Goal: Information Seeking & Learning: Learn about a topic

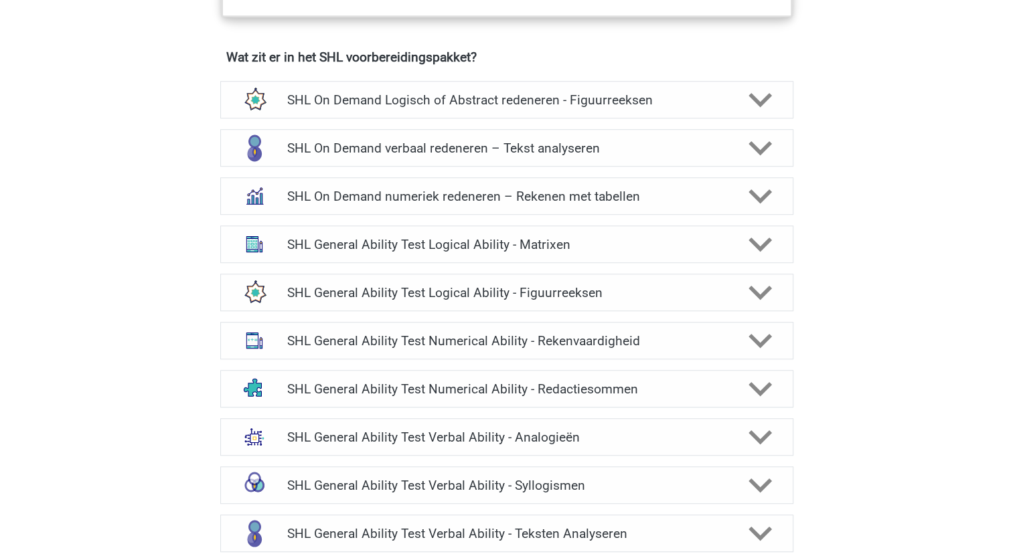
scroll to position [937, 0]
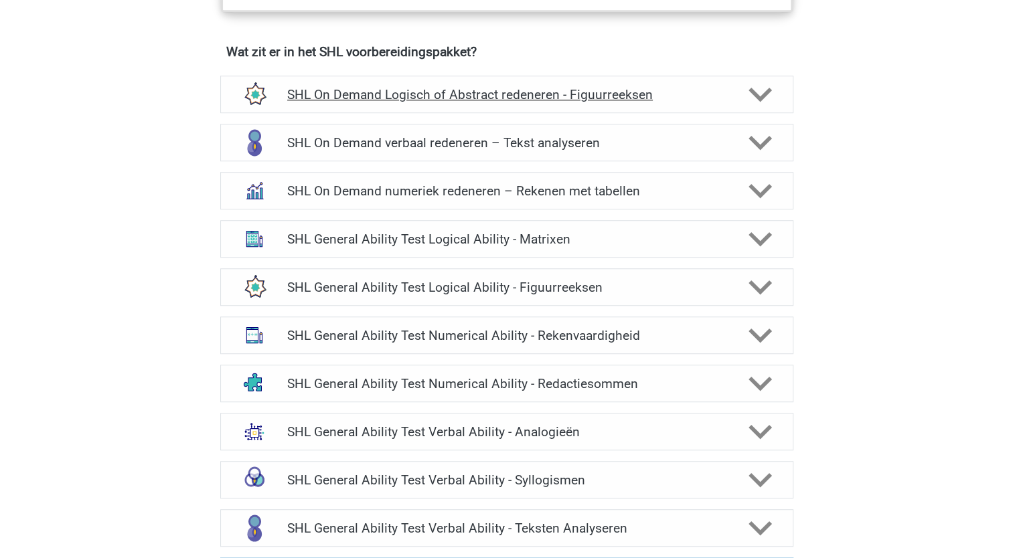
click at [757, 93] on polygon at bounding box center [759, 94] width 23 height 15
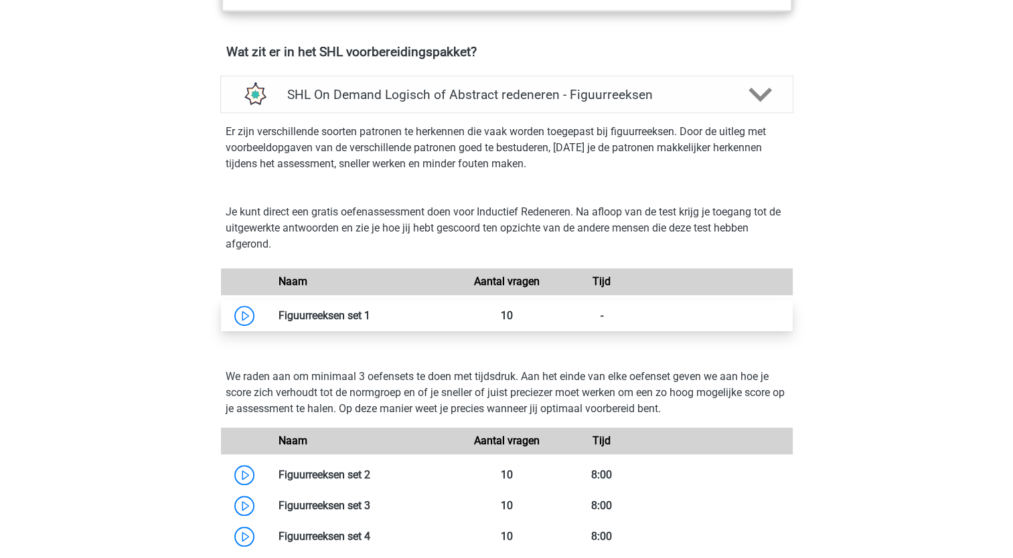
click at [370, 316] on link at bounding box center [370, 315] width 0 height 13
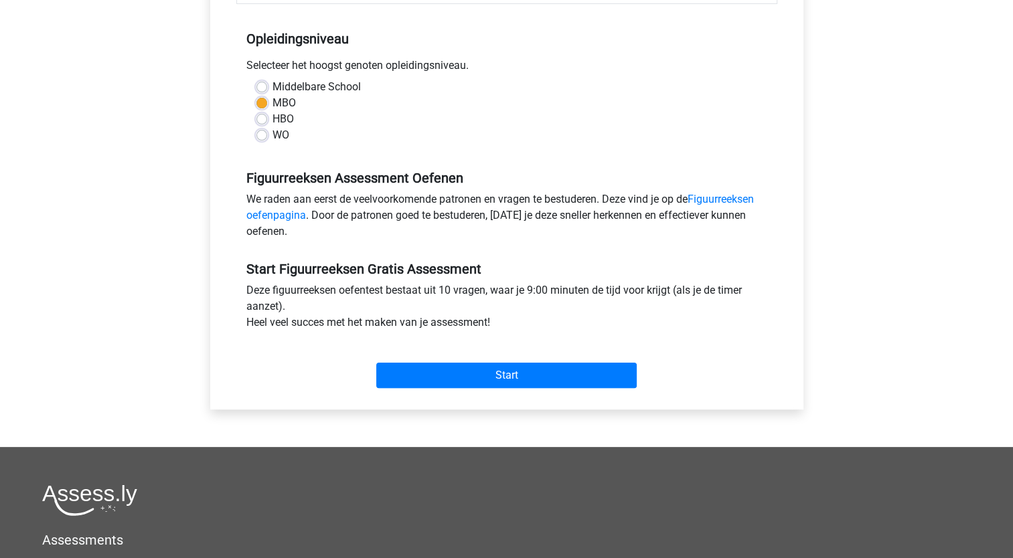
scroll to position [268, 0]
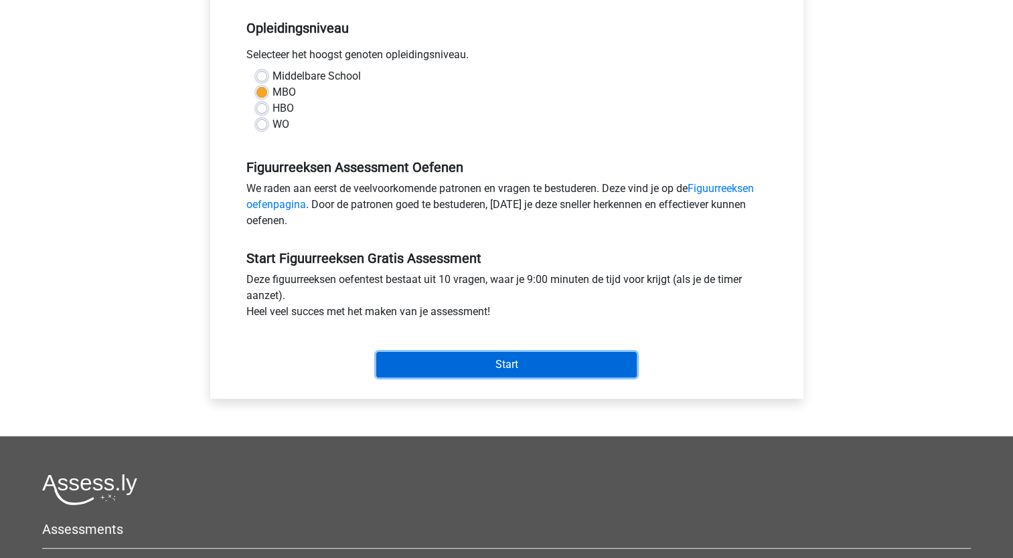
click at [510, 363] on input "Start" at bounding box center [506, 364] width 260 height 25
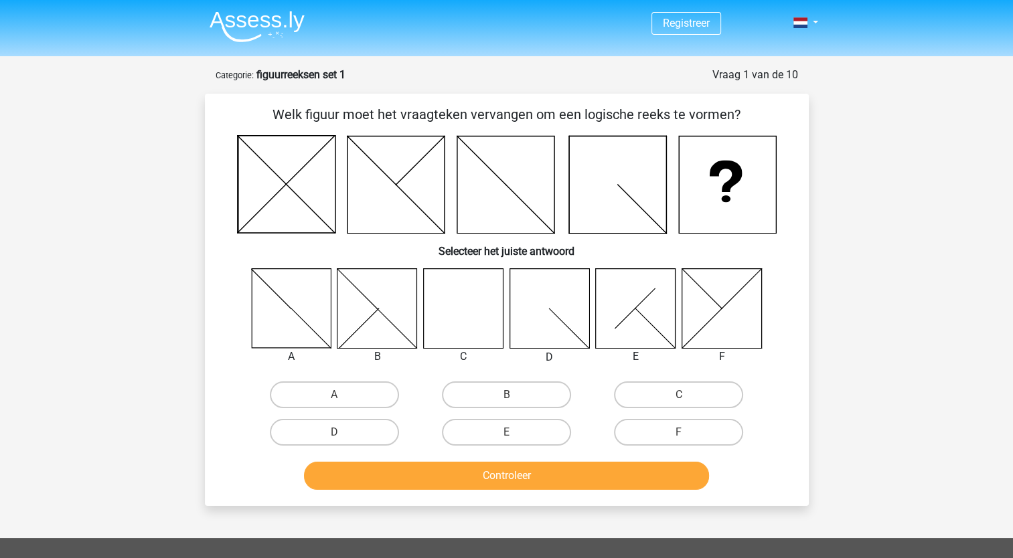
click at [432, 311] on icon at bounding box center [463, 308] width 80 height 80
click at [674, 400] on label "C" at bounding box center [678, 395] width 129 height 27
click at [679, 400] on input "C" at bounding box center [683, 399] width 9 height 9
radio input "true"
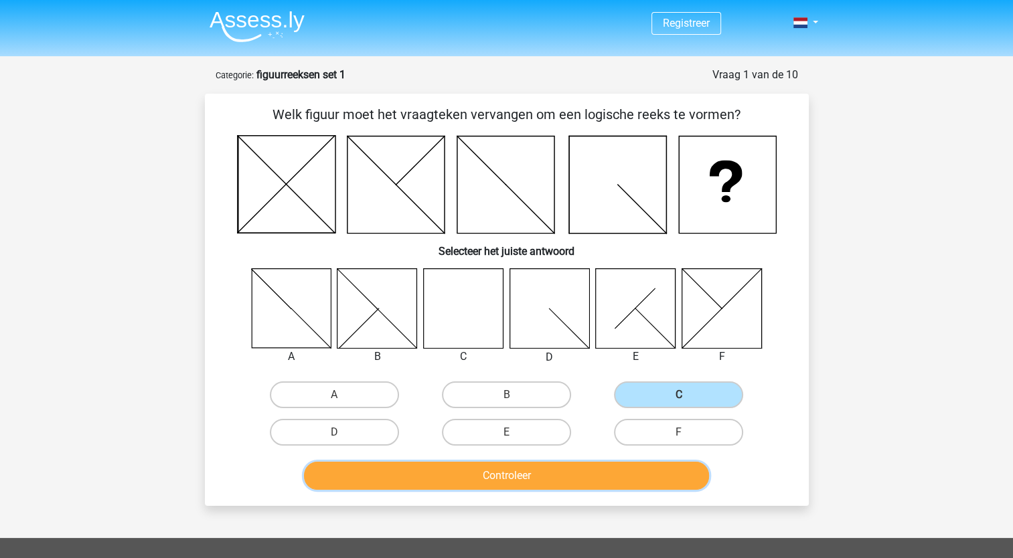
click at [586, 473] on button "Controleer" at bounding box center [506, 476] width 405 height 28
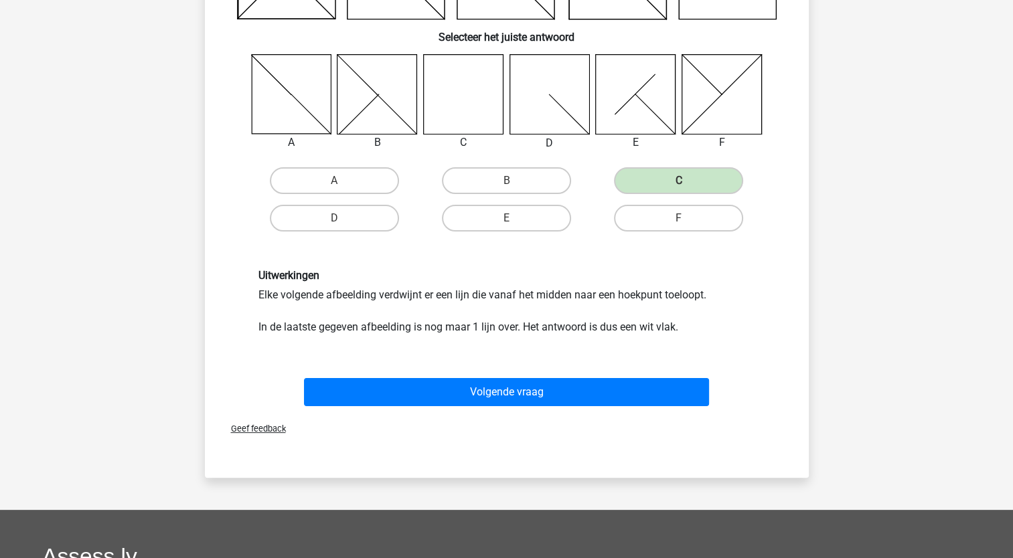
scroll to position [402, 0]
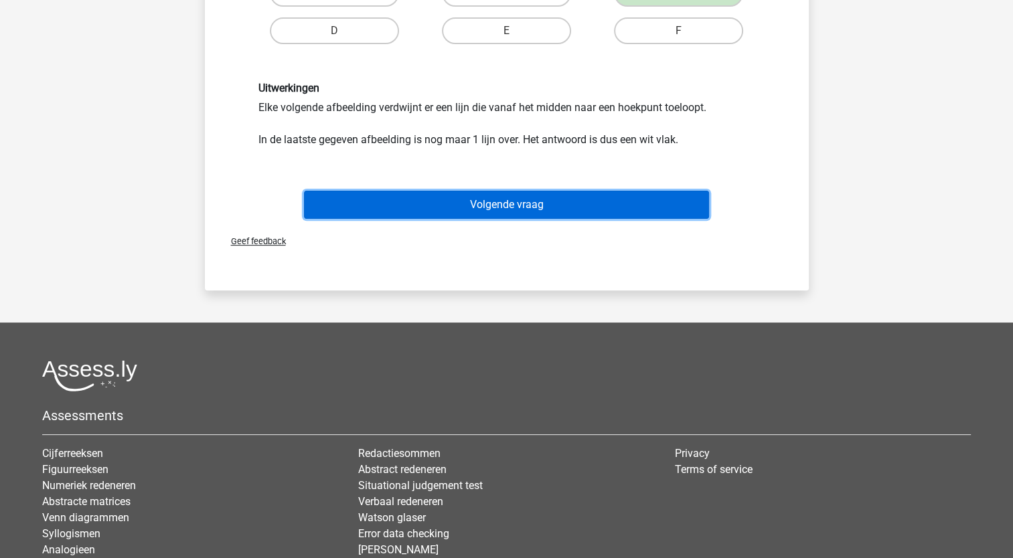
click at [483, 199] on button "Volgende vraag" at bounding box center [506, 205] width 405 height 28
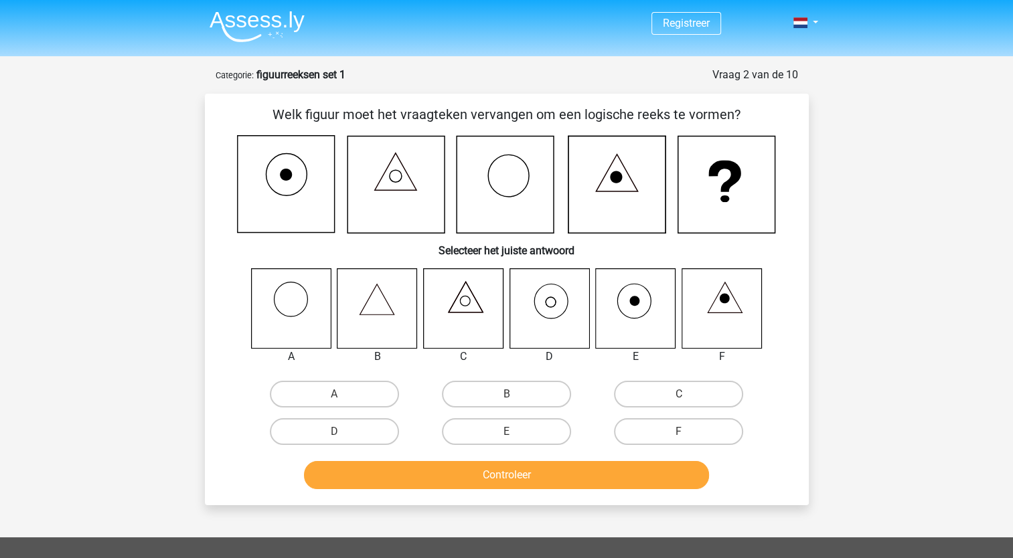
scroll to position [0, 0]
click at [541, 311] on icon at bounding box center [549, 308] width 80 height 80
click at [326, 432] on label "D" at bounding box center [334, 431] width 129 height 27
click at [334, 432] on input "D" at bounding box center [338, 436] width 9 height 9
radio input "true"
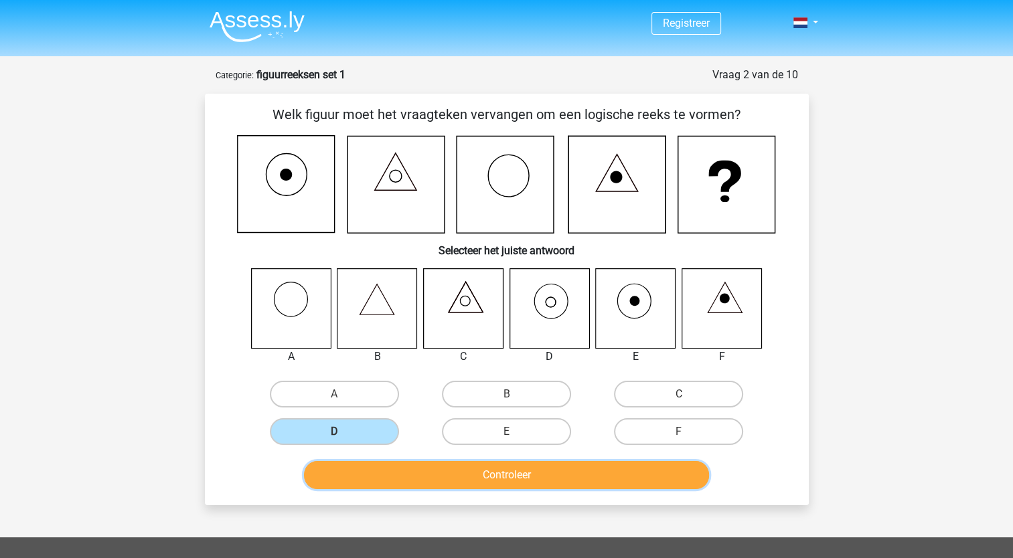
click at [499, 475] on button "Controleer" at bounding box center [506, 475] width 405 height 28
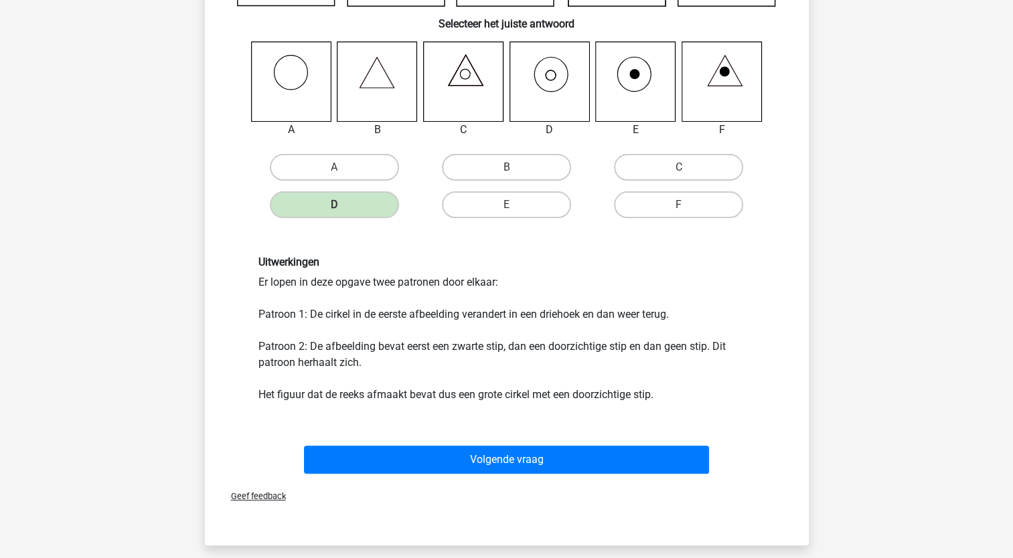
scroll to position [402, 0]
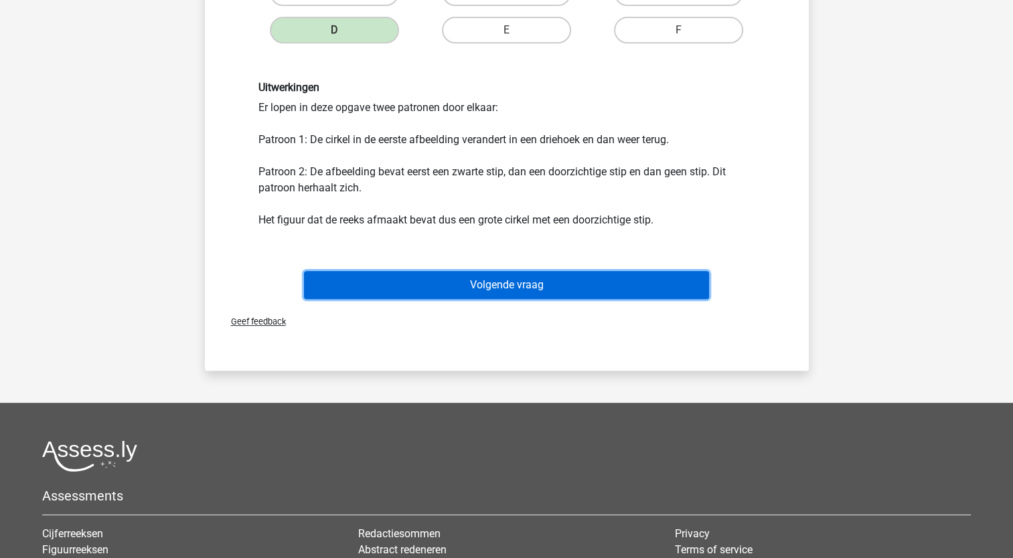
click at [570, 288] on button "Volgende vraag" at bounding box center [506, 285] width 405 height 28
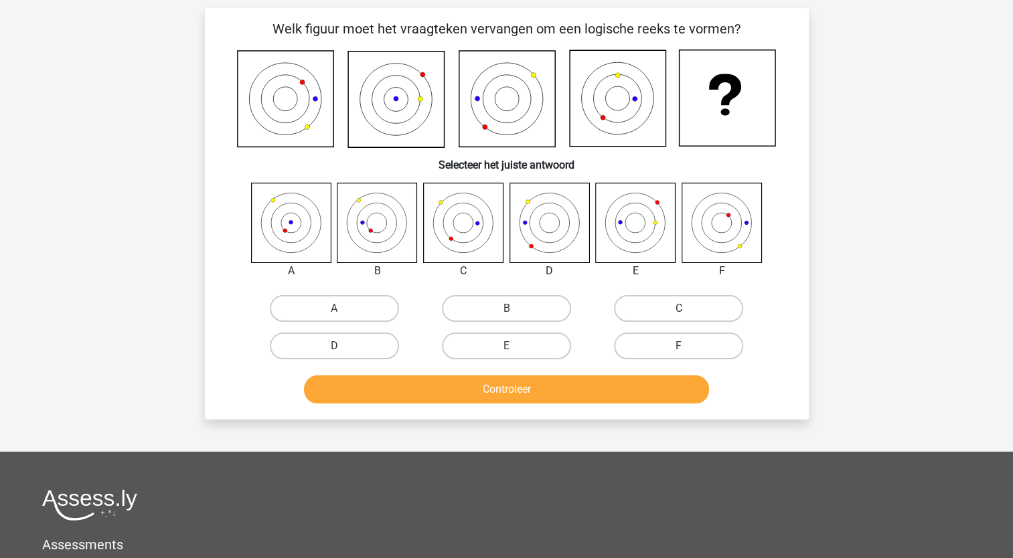
scroll to position [67, 0]
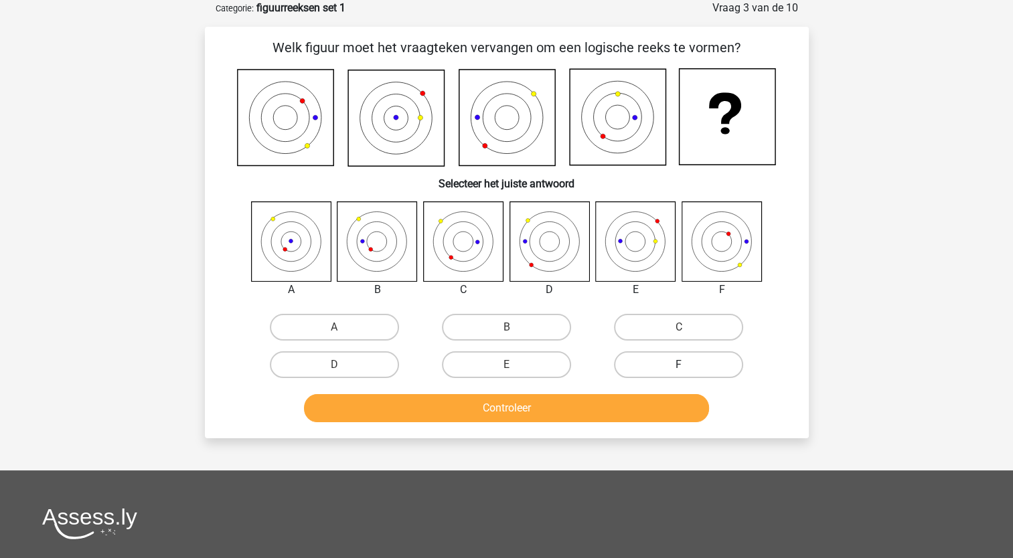
click at [653, 359] on label "F" at bounding box center [678, 364] width 129 height 27
click at [679, 365] on input "F" at bounding box center [683, 369] width 9 height 9
radio input "true"
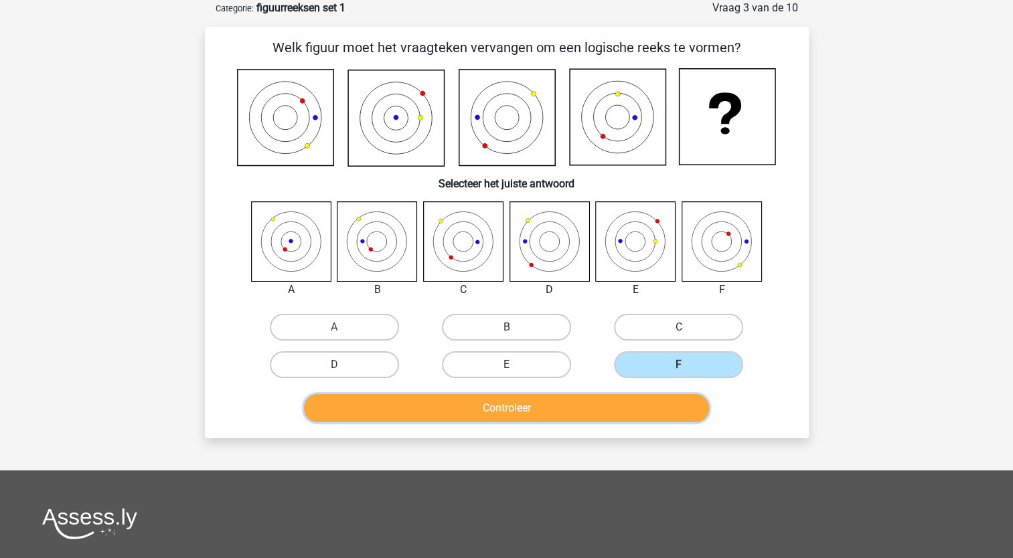
click at [556, 410] on button "Controleer" at bounding box center [506, 408] width 405 height 28
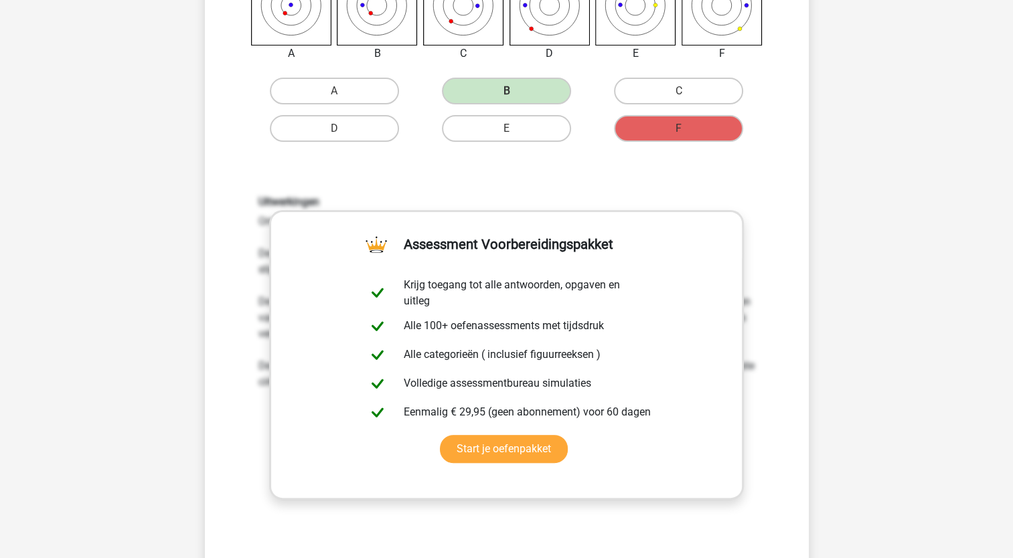
scroll to position [402, 0]
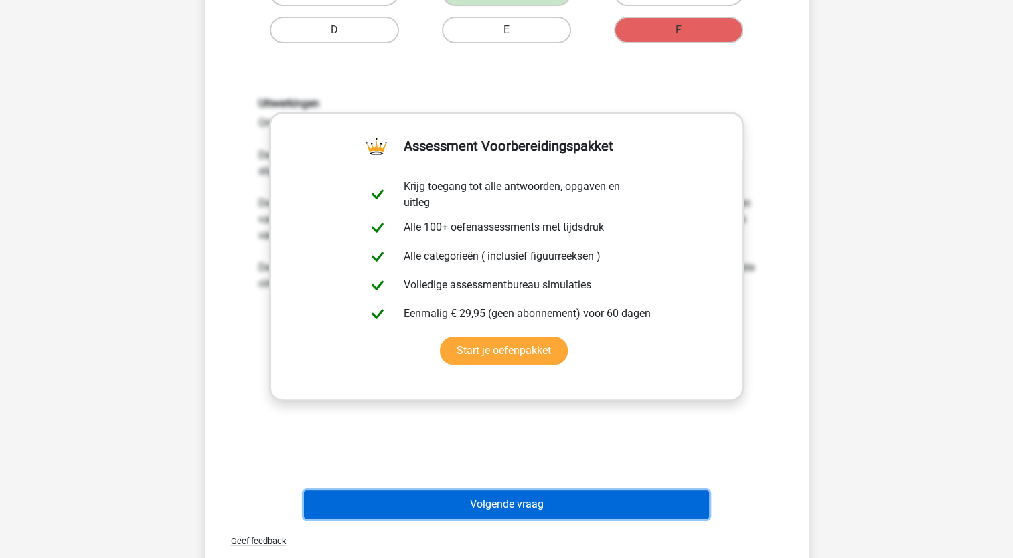
drag, startPoint x: 497, startPoint y: 497, endPoint x: 500, endPoint y: 481, distance: 16.9
click at [497, 497] on button "Volgende vraag" at bounding box center [506, 505] width 405 height 28
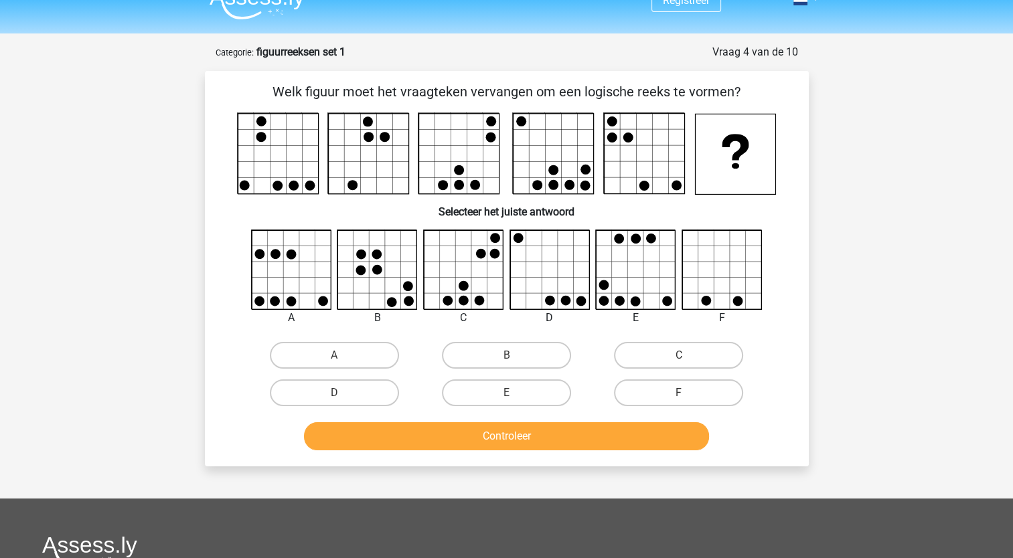
scroll to position [0, 0]
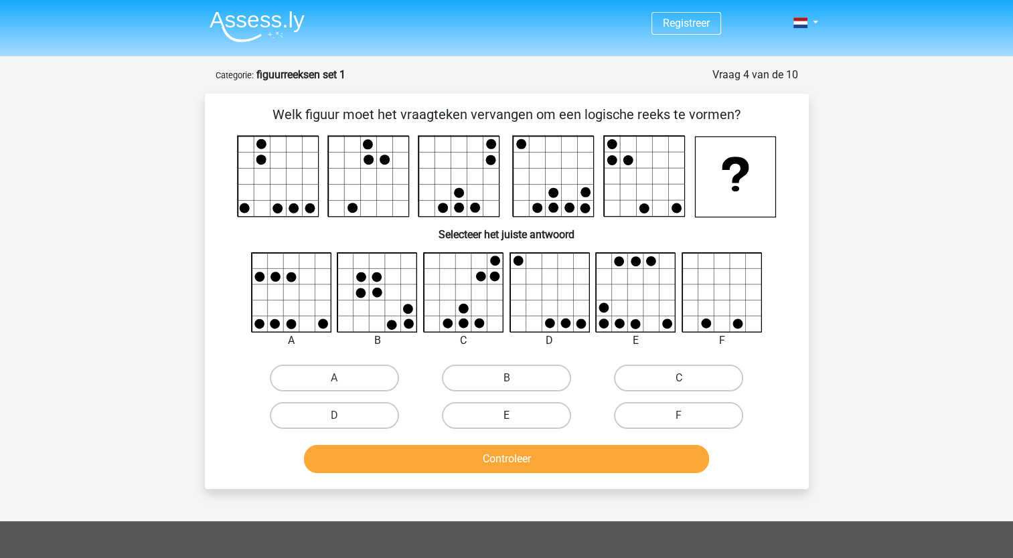
click at [502, 414] on label "E" at bounding box center [506, 415] width 129 height 27
click at [506, 416] on input "E" at bounding box center [510, 420] width 9 height 9
radio input "true"
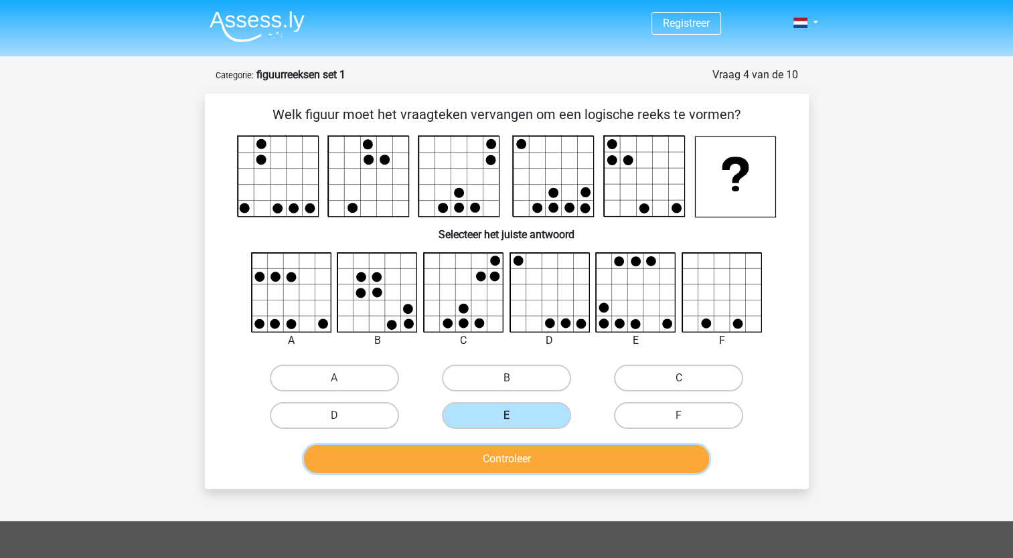
click at [533, 461] on button "Controleer" at bounding box center [506, 459] width 405 height 28
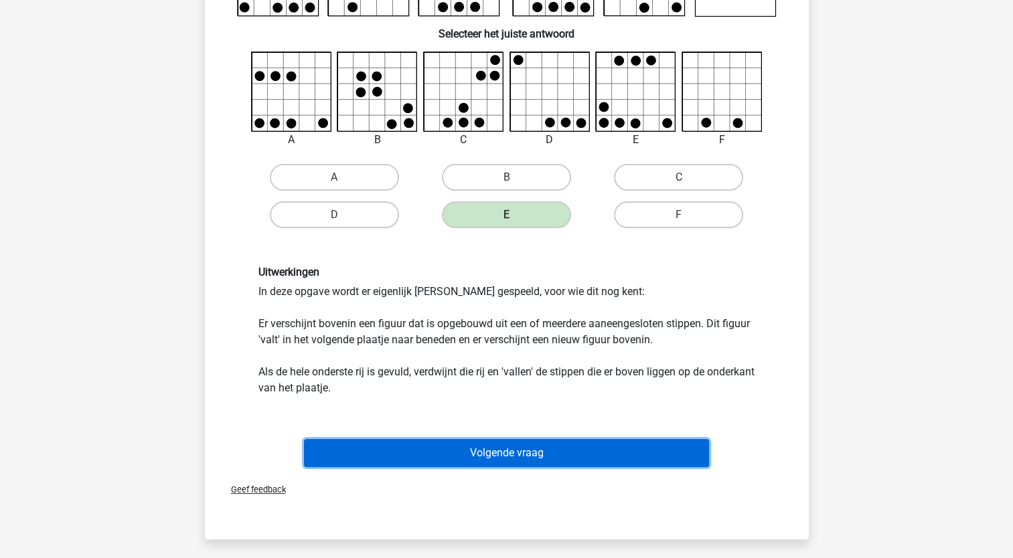
click at [575, 445] on button "Volgende vraag" at bounding box center [506, 453] width 405 height 28
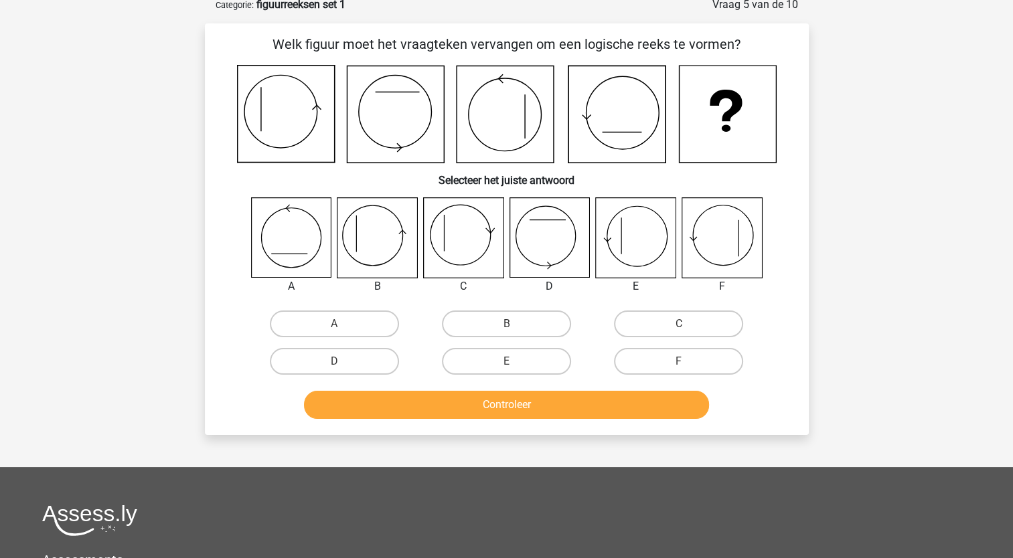
scroll to position [67, 0]
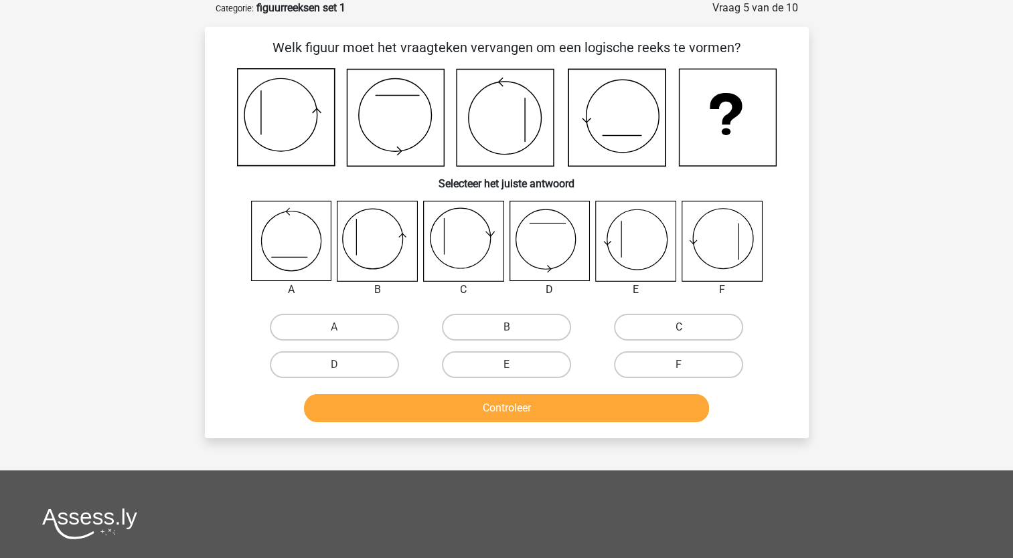
click at [386, 240] on icon at bounding box center [377, 241] width 80 height 80
click at [511, 315] on label "B" at bounding box center [506, 327] width 129 height 27
click at [511, 327] on input "B" at bounding box center [510, 331] width 9 height 9
radio input "true"
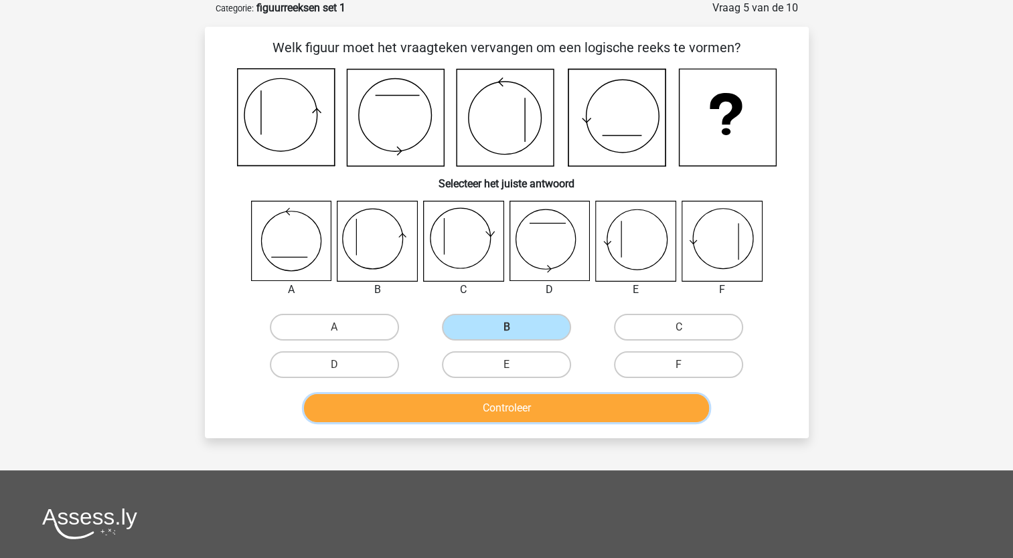
click at [517, 416] on button "Controleer" at bounding box center [506, 408] width 405 height 28
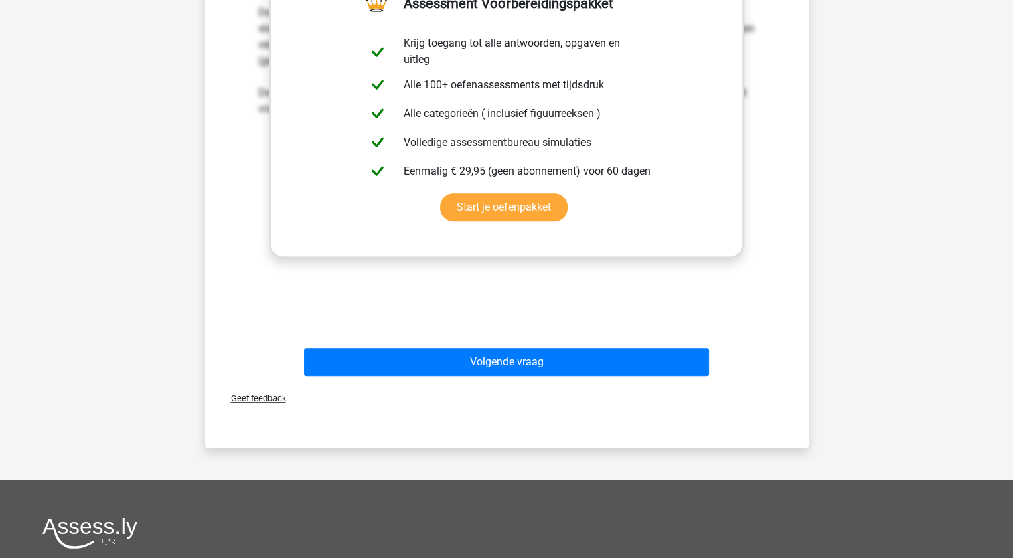
scroll to position [535, 0]
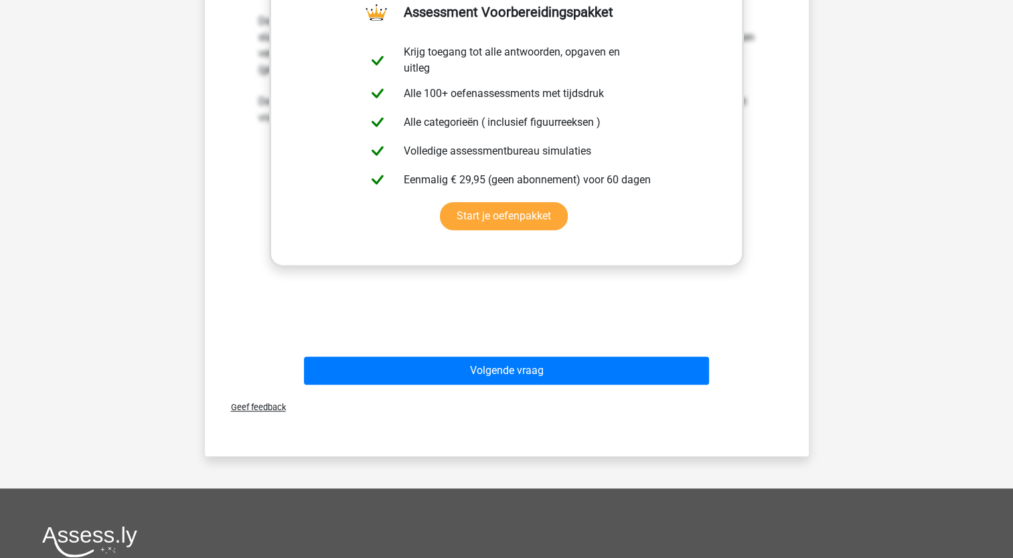
click at [473, 293] on div "Uitwerkingen In deze opgave volgen de cirkel en de losse lijn allebei een apart…" at bounding box center [506, 138] width 561 height 415
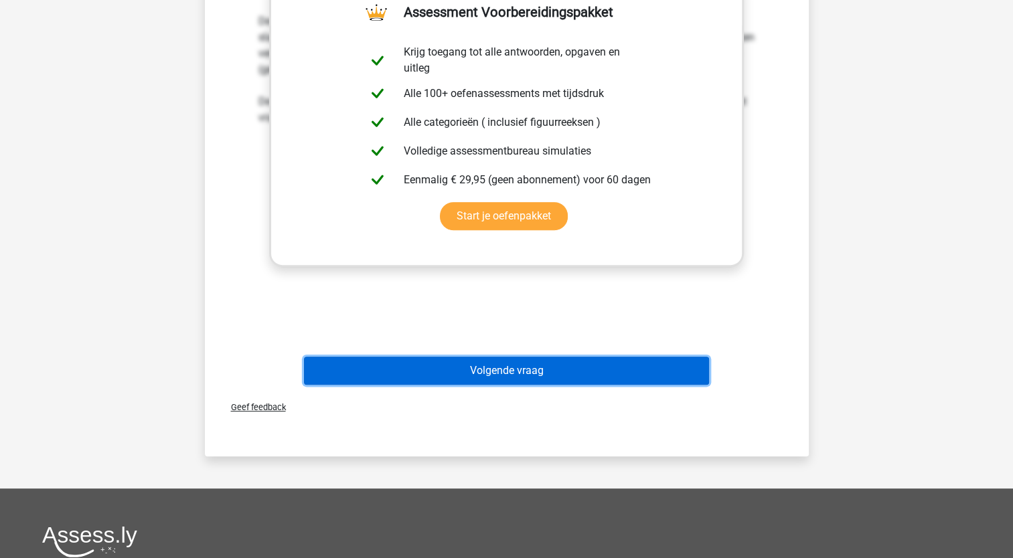
click at [498, 363] on button "Volgende vraag" at bounding box center [506, 371] width 405 height 28
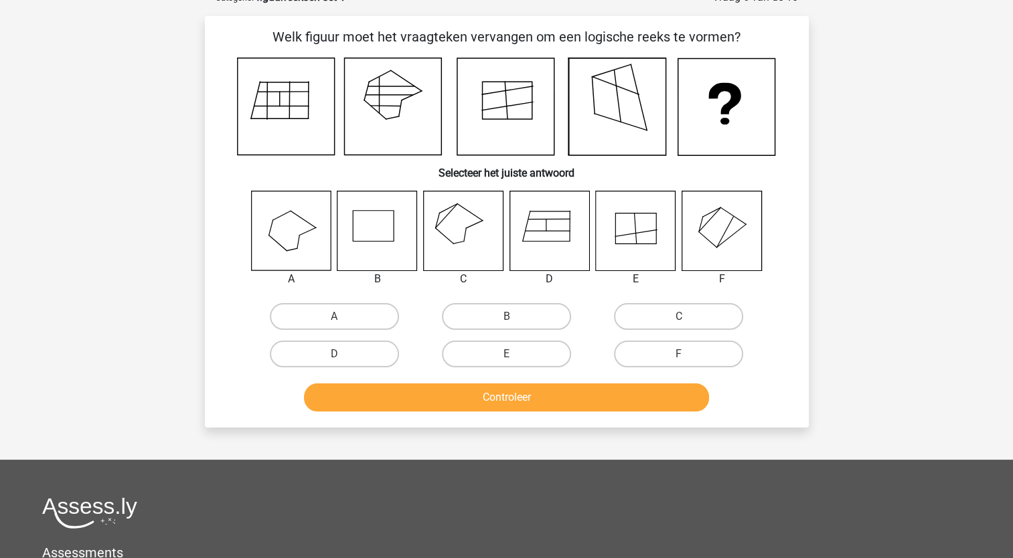
scroll to position [67, 0]
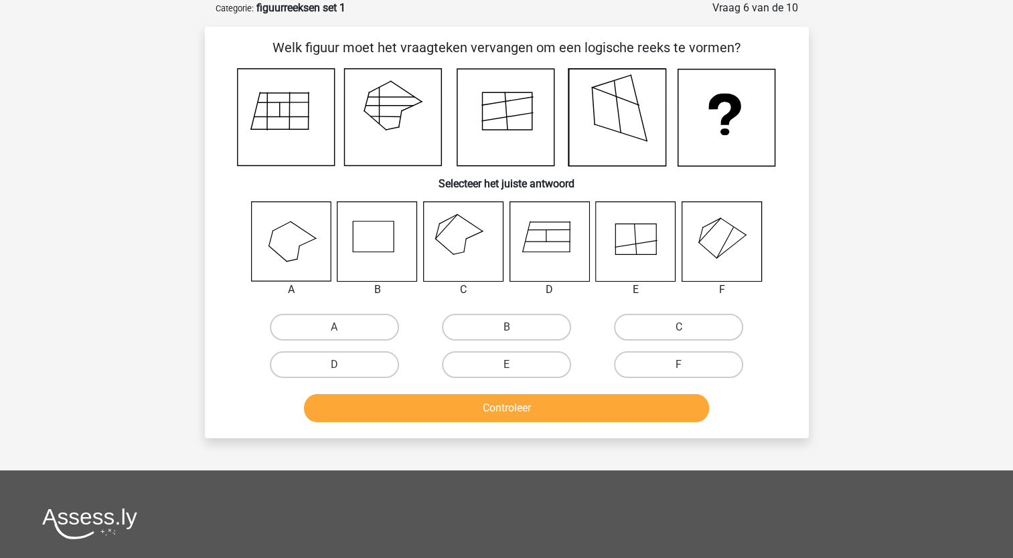
click at [679, 335] on input "C" at bounding box center [683, 331] width 9 height 9
radio input "true"
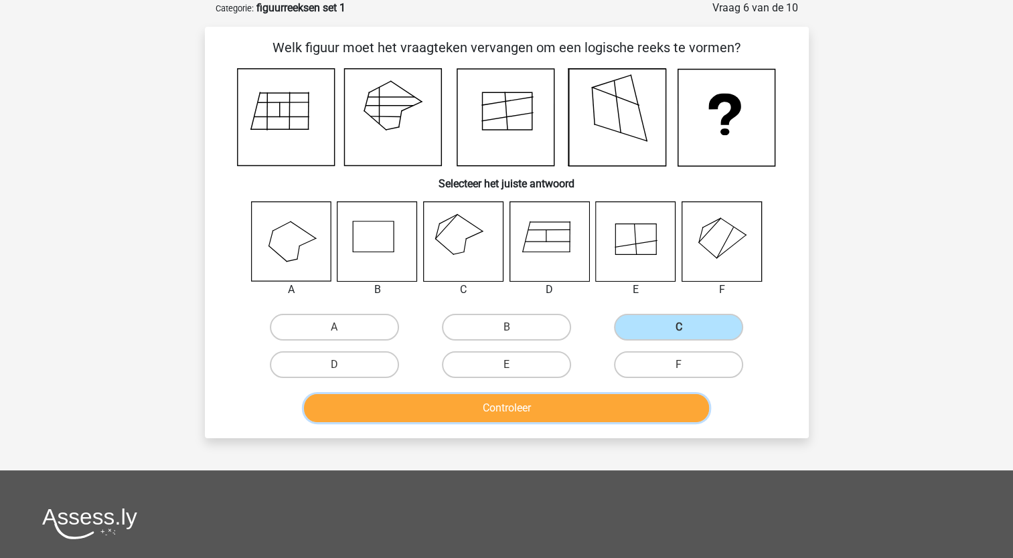
click at [595, 404] on button "Controleer" at bounding box center [506, 408] width 405 height 28
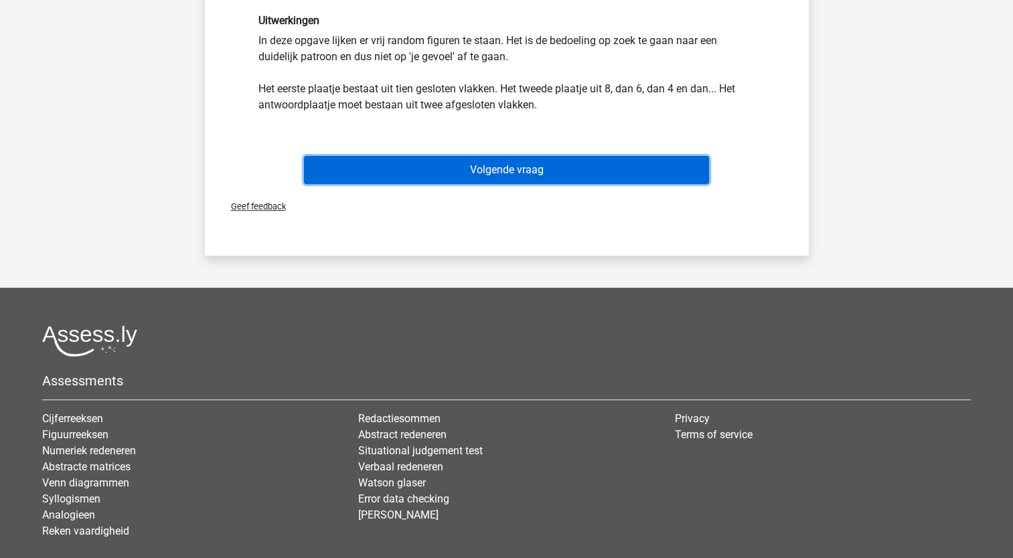
click at [623, 173] on button "Volgende vraag" at bounding box center [506, 170] width 405 height 28
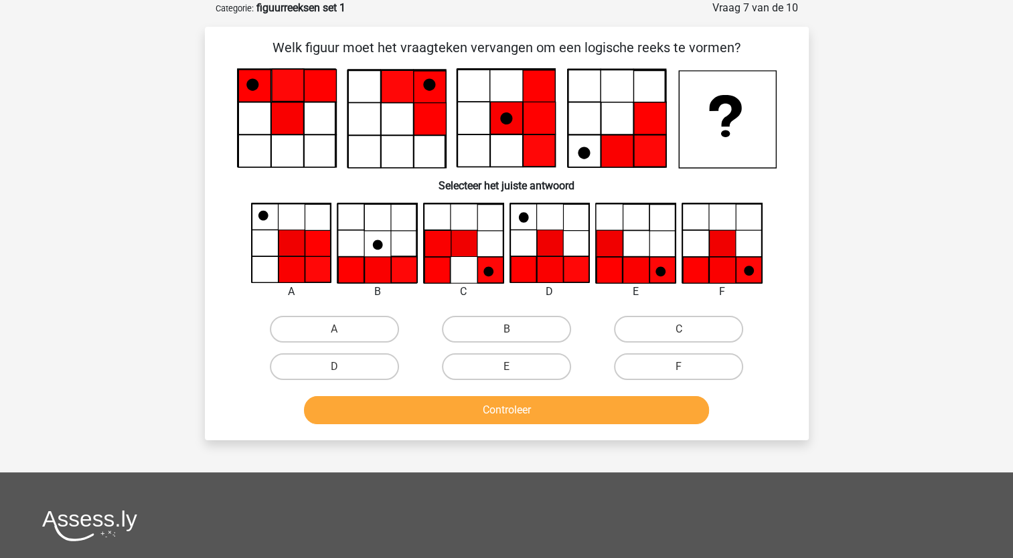
click at [342, 369] on input "D" at bounding box center [338, 371] width 9 height 9
radio input "true"
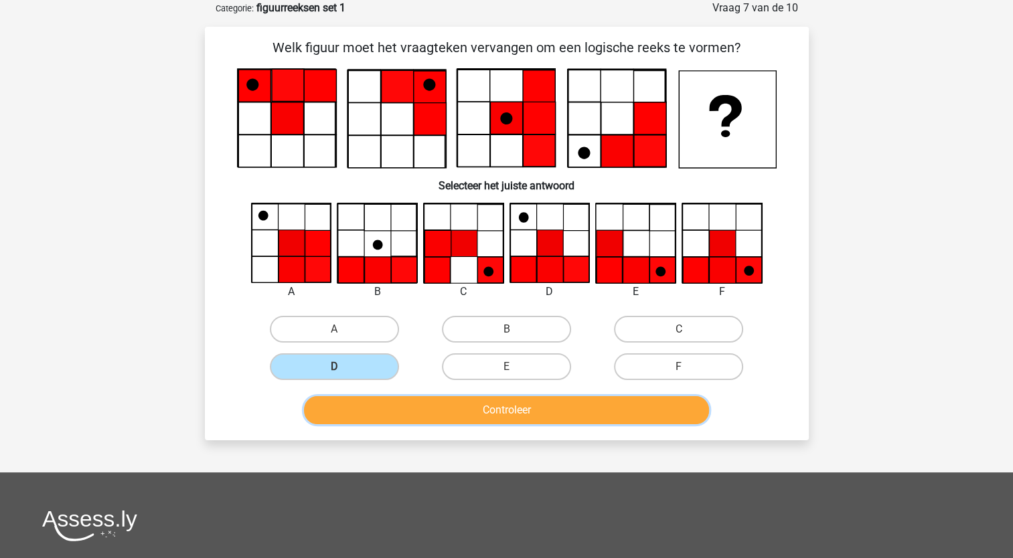
click at [504, 402] on button "Controleer" at bounding box center [506, 410] width 405 height 28
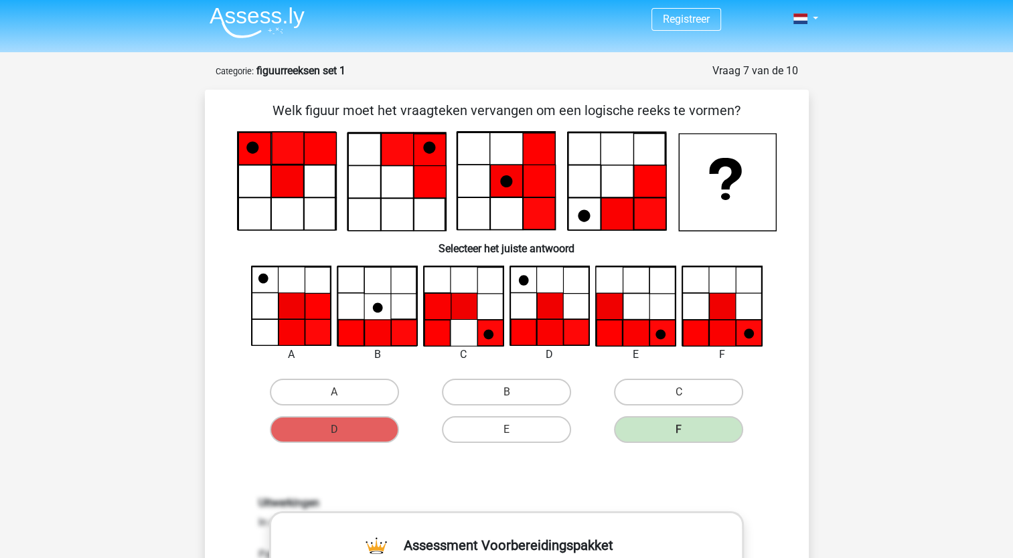
scroll to position [0, 0]
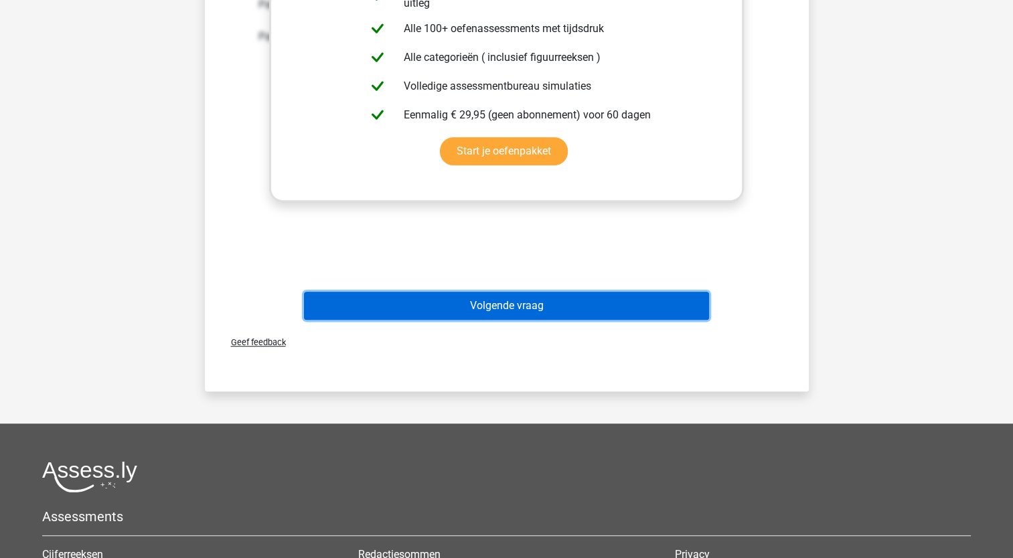
click at [573, 317] on button "Volgende vraag" at bounding box center [506, 306] width 405 height 28
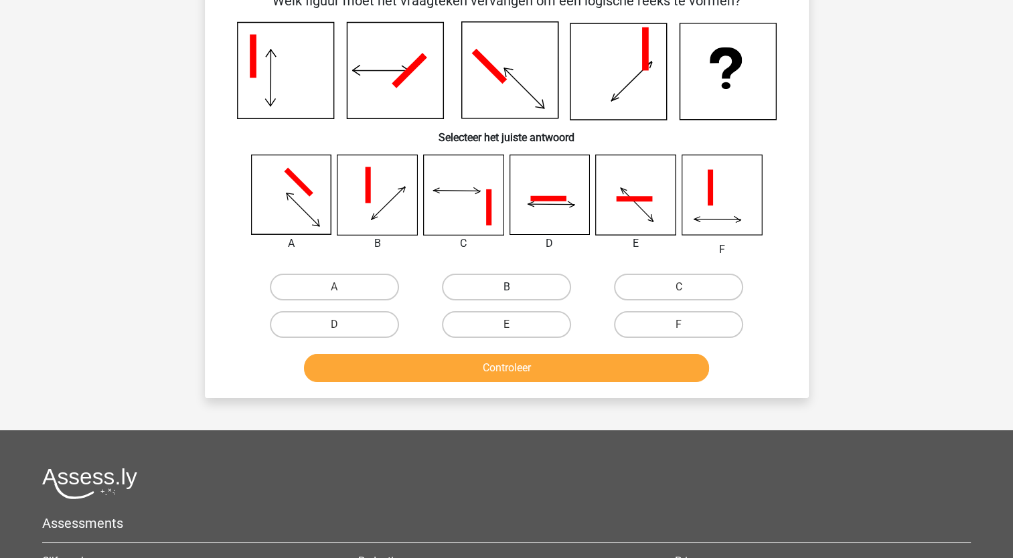
scroll to position [67, 0]
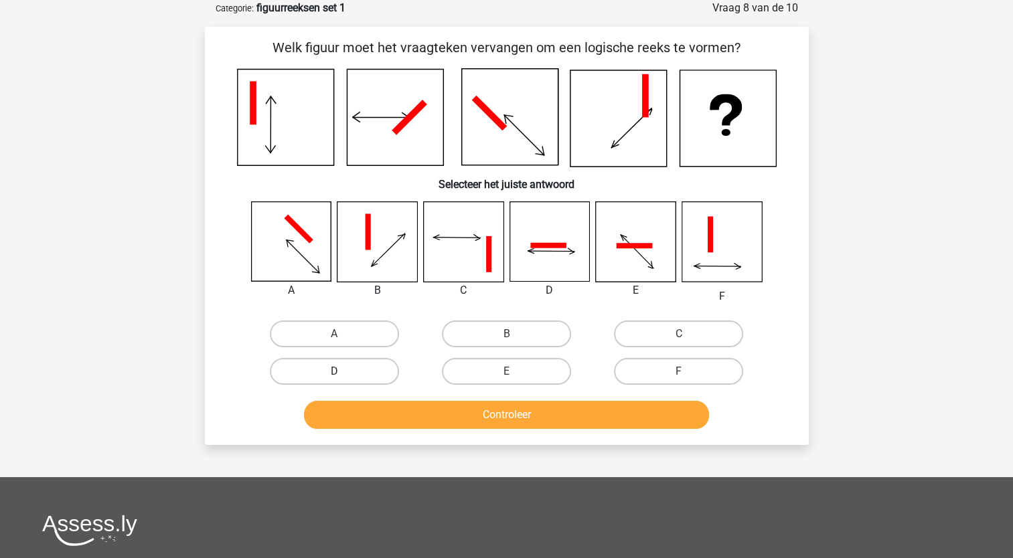
drag, startPoint x: 369, startPoint y: 376, endPoint x: 416, endPoint y: 424, distance: 67.7
click at [369, 376] on label "D" at bounding box center [334, 371] width 129 height 27
click at [343, 376] on input "D" at bounding box center [338, 375] width 9 height 9
radio input "true"
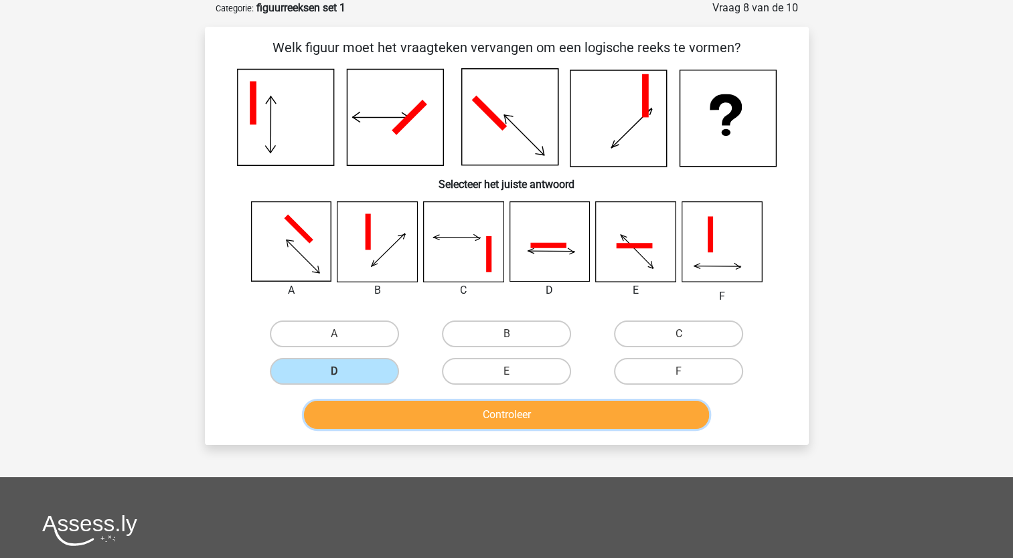
click at [468, 415] on button "Controleer" at bounding box center [506, 415] width 405 height 28
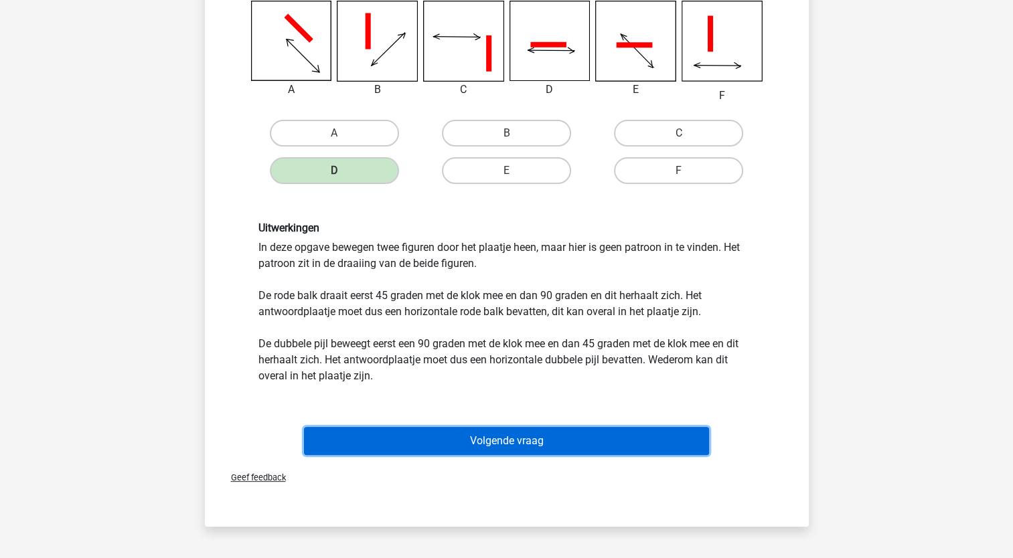
click at [570, 446] on button "Volgende vraag" at bounding box center [506, 441] width 405 height 28
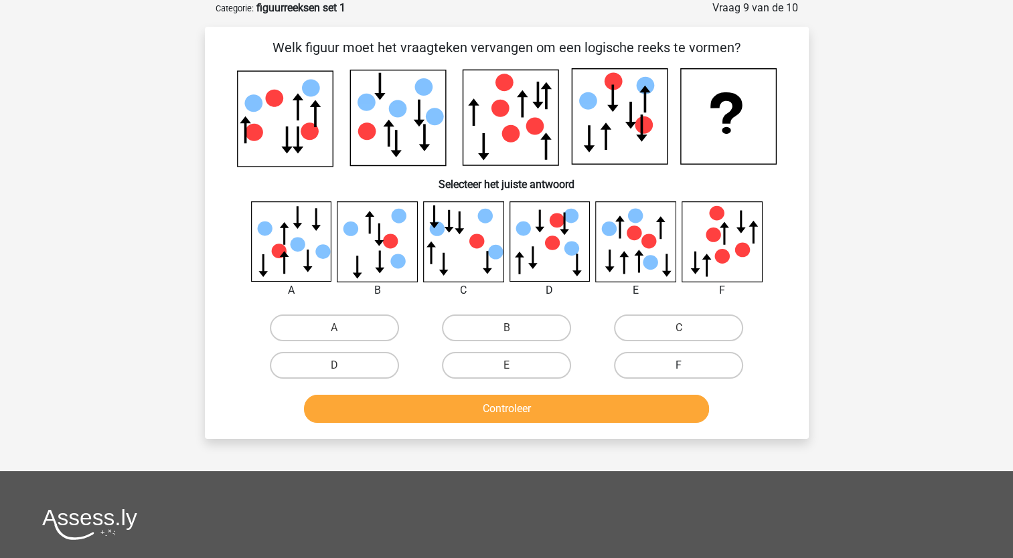
click at [657, 365] on label "F" at bounding box center [678, 365] width 129 height 27
click at [679, 365] on input "F" at bounding box center [683, 369] width 9 height 9
radio input "true"
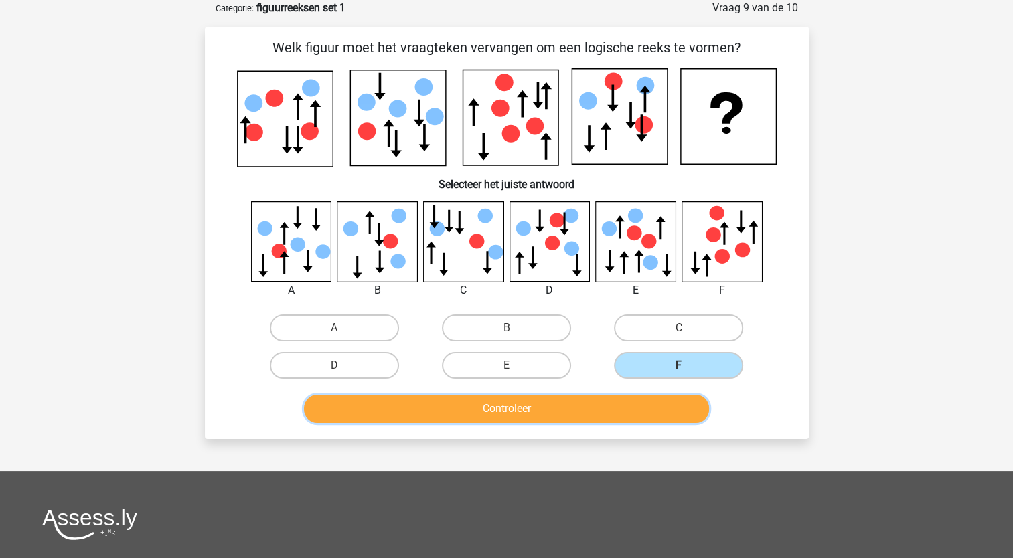
click at [570, 410] on button "Controleer" at bounding box center [506, 409] width 405 height 28
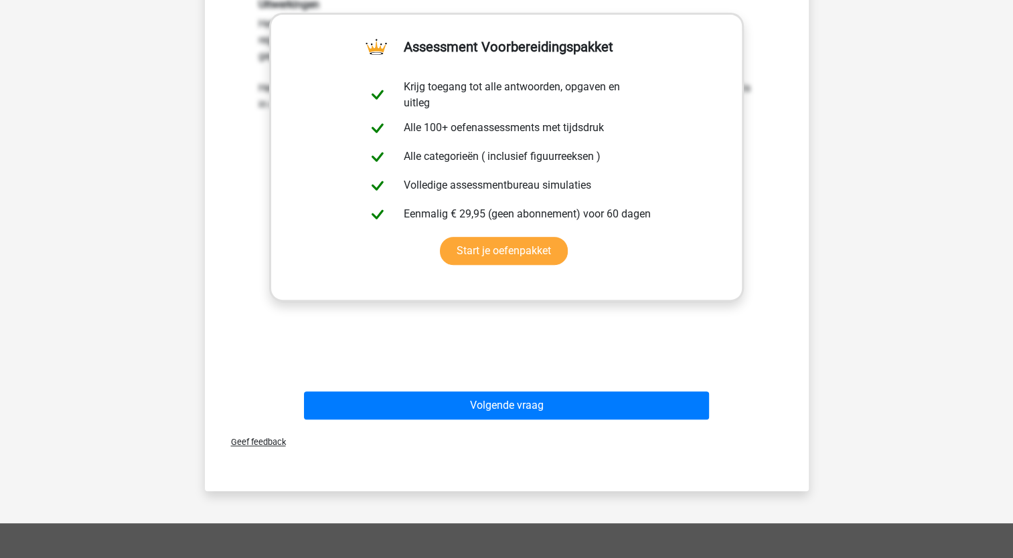
scroll to position [535, 0]
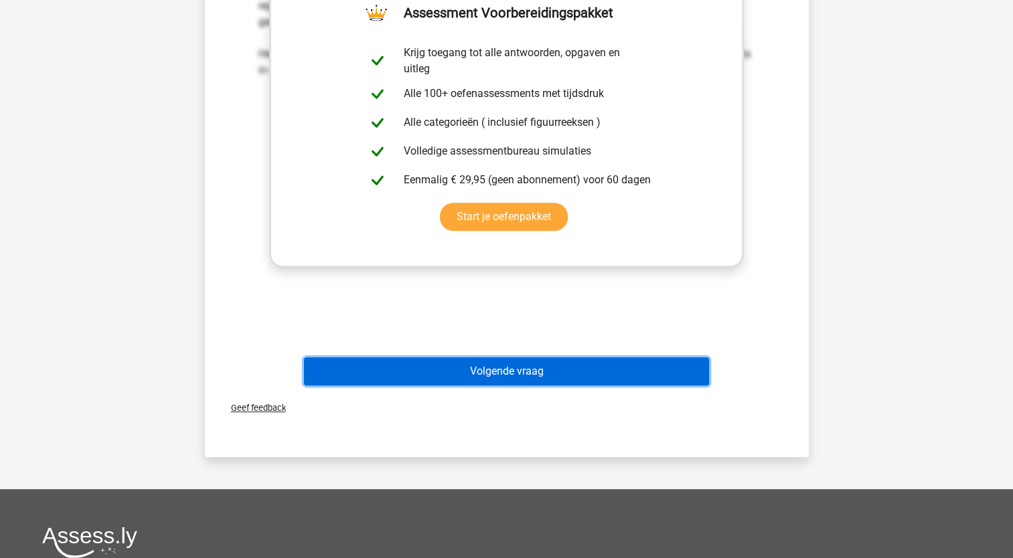
click at [539, 380] on button "Volgende vraag" at bounding box center [506, 371] width 405 height 28
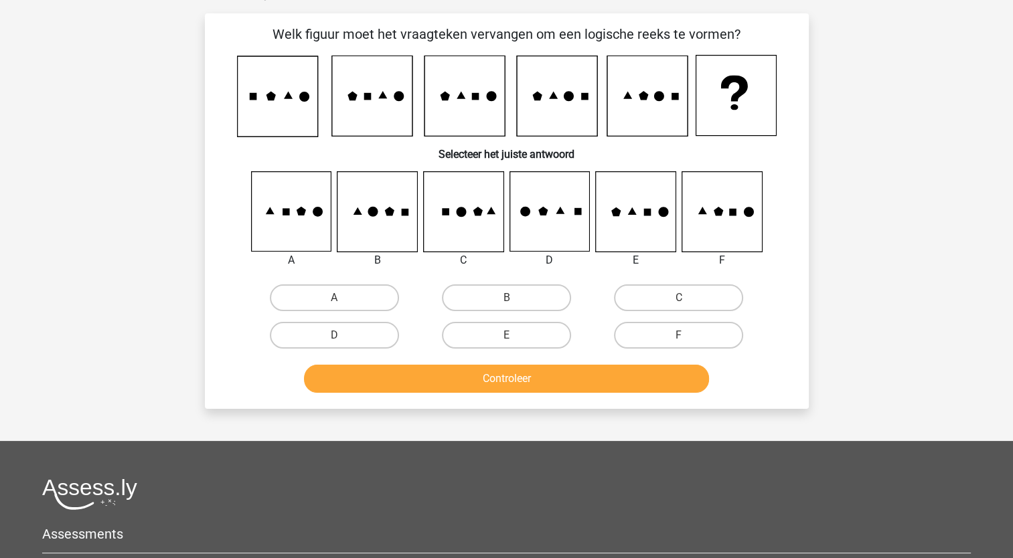
scroll to position [67, 0]
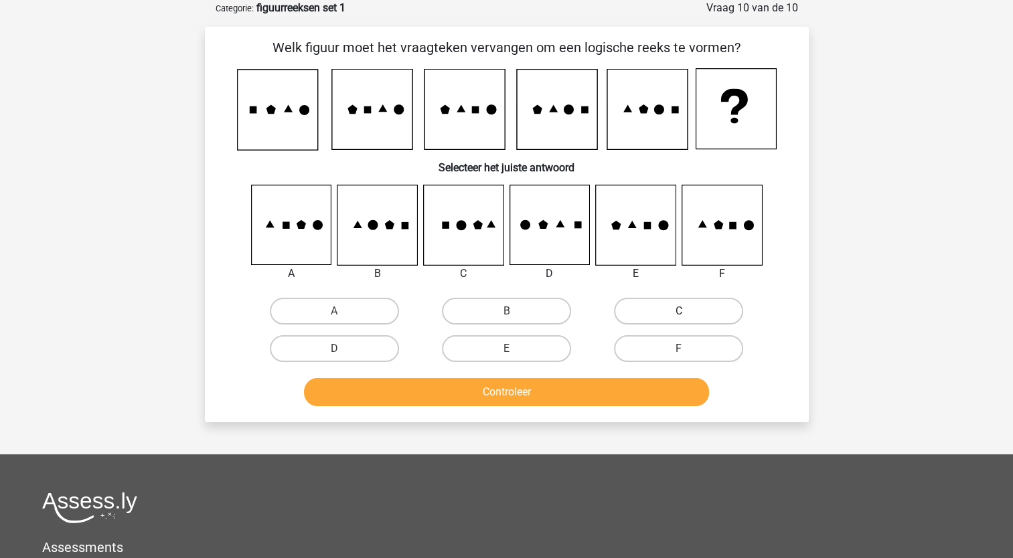
click at [651, 319] on label "C" at bounding box center [678, 311] width 129 height 27
click at [679, 319] on input "C" at bounding box center [683, 315] width 9 height 9
radio input "true"
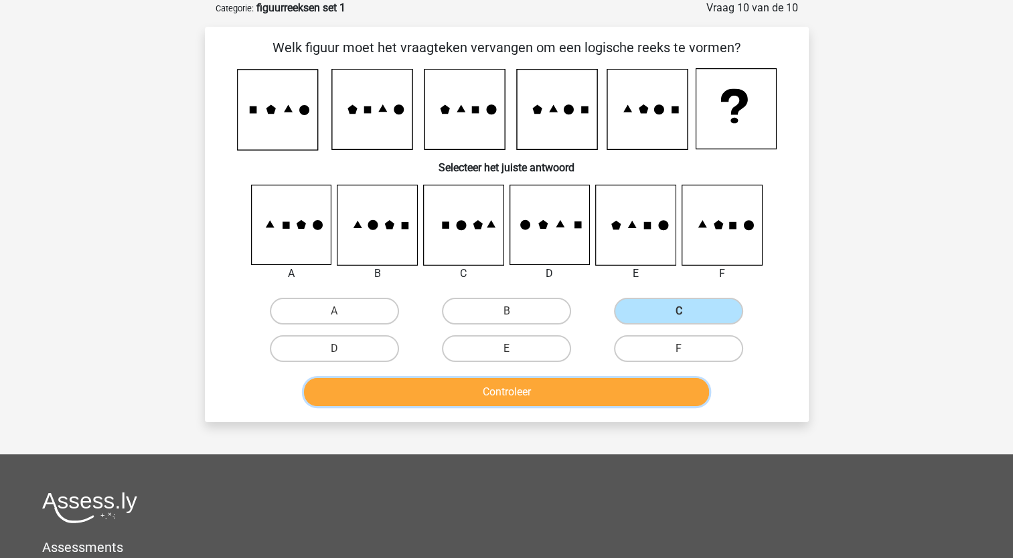
click at [577, 400] on button "Controleer" at bounding box center [506, 392] width 405 height 28
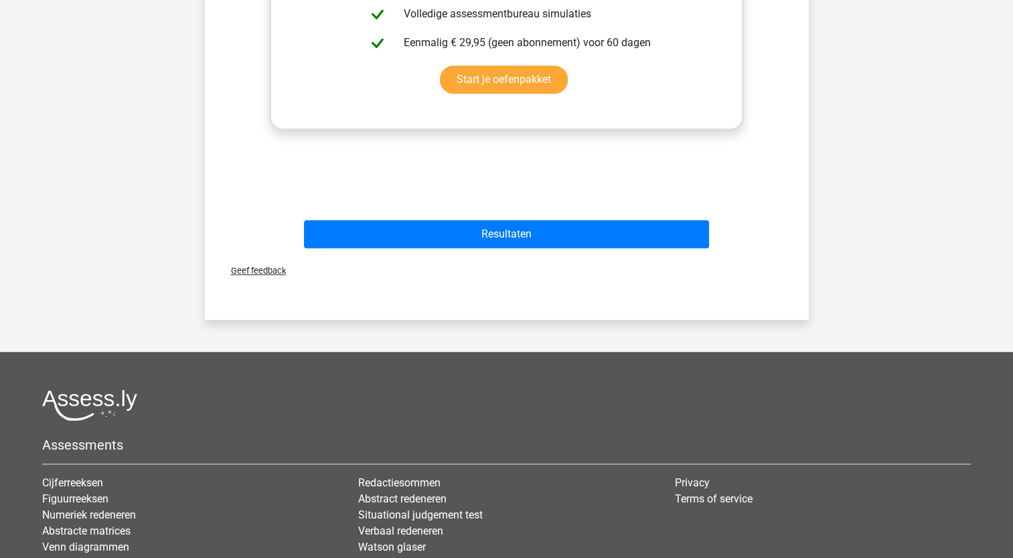
scroll to position [469, 0]
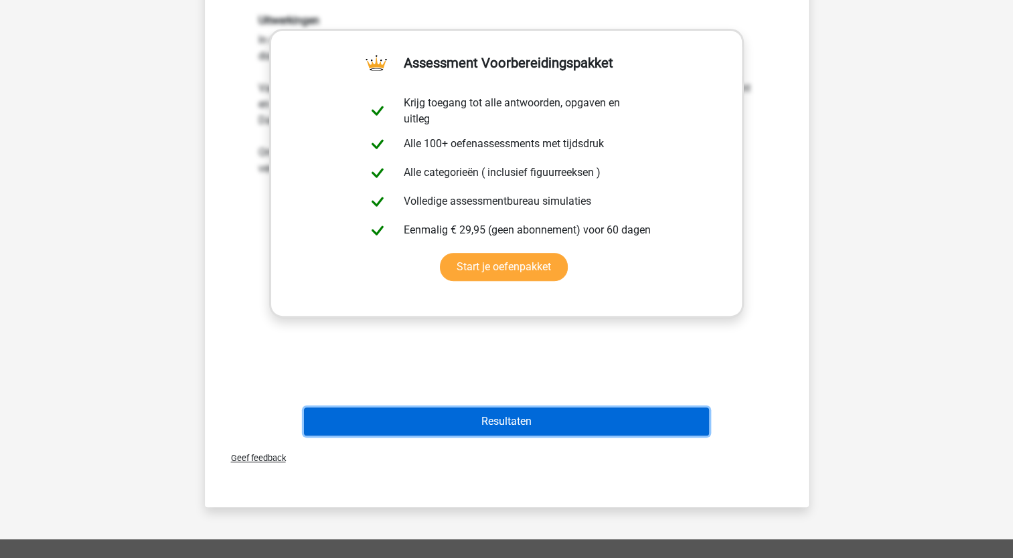
click at [503, 430] on button "Resultaten" at bounding box center [506, 422] width 405 height 28
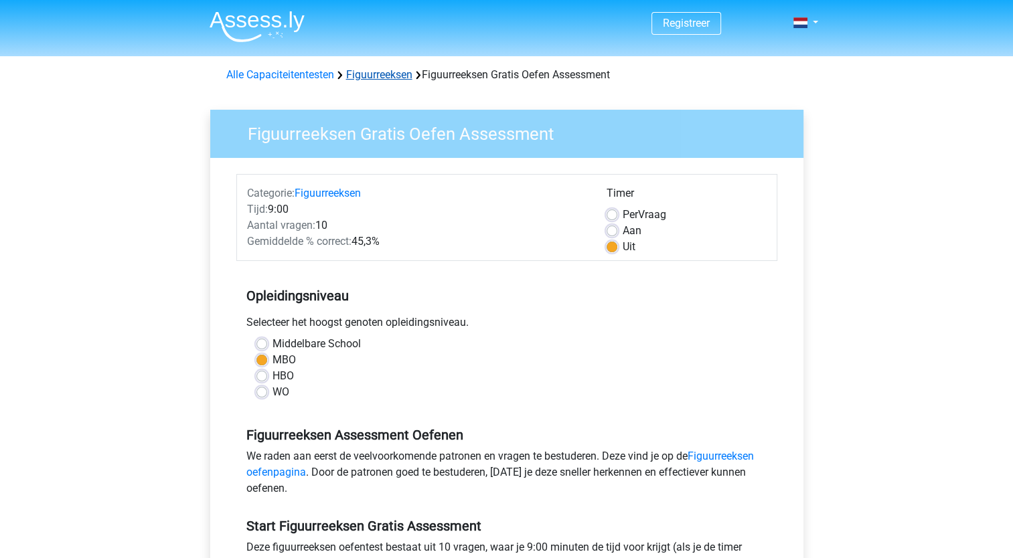
click at [369, 79] on link "Figuurreeksen" at bounding box center [379, 74] width 66 height 13
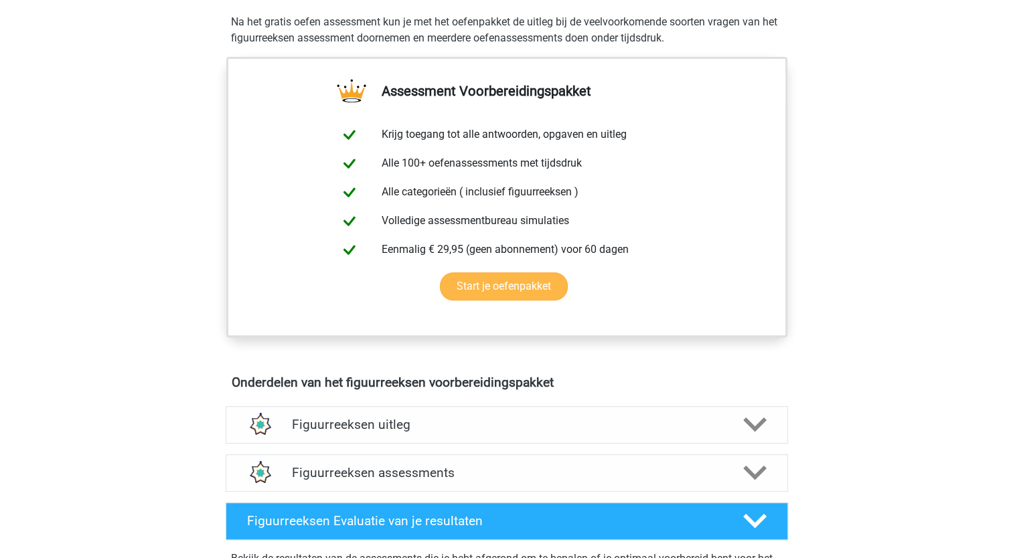
scroll to position [469, 0]
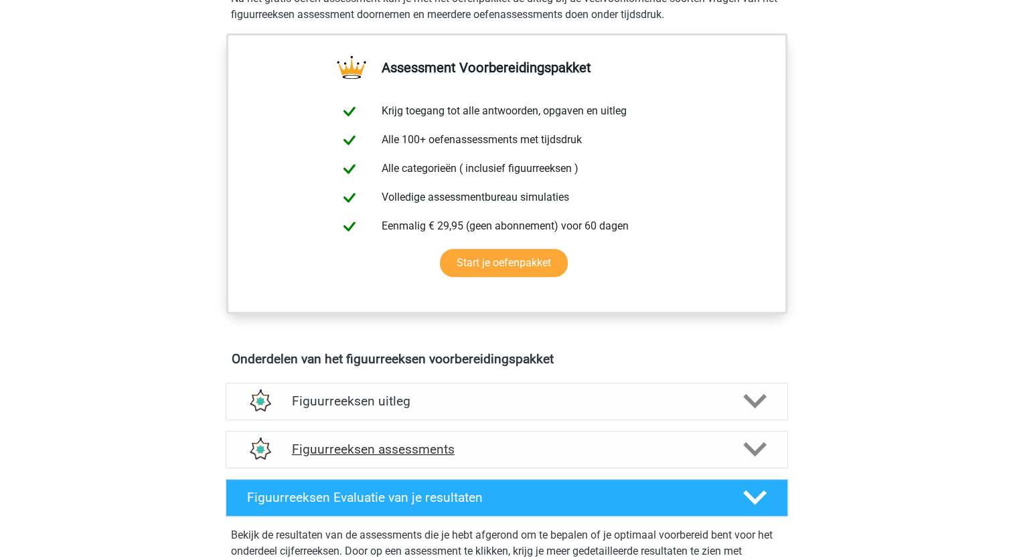
click at [341, 443] on h4 "Figuurreeksen assessments" at bounding box center [507, 449] width 430 height 15
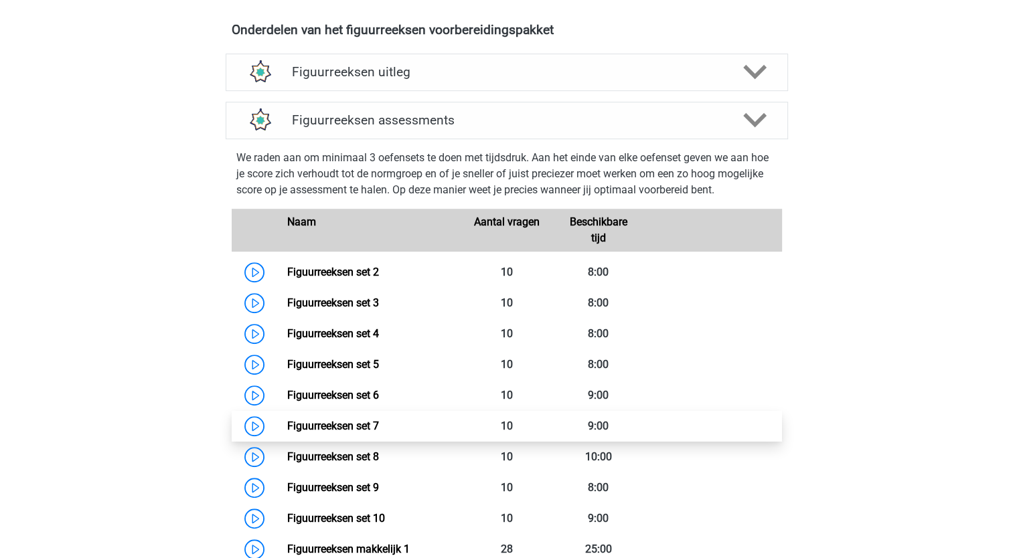
scroll to position [803, 0]
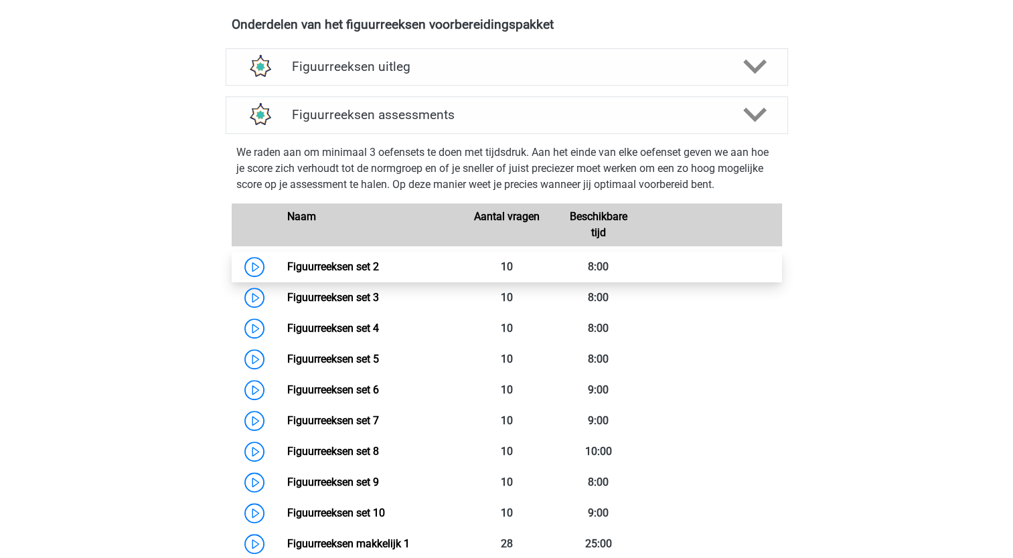
click at [287, 262] on link "Figuurreeksen set 2" at bounding box center [333, 266] width 92 height 13
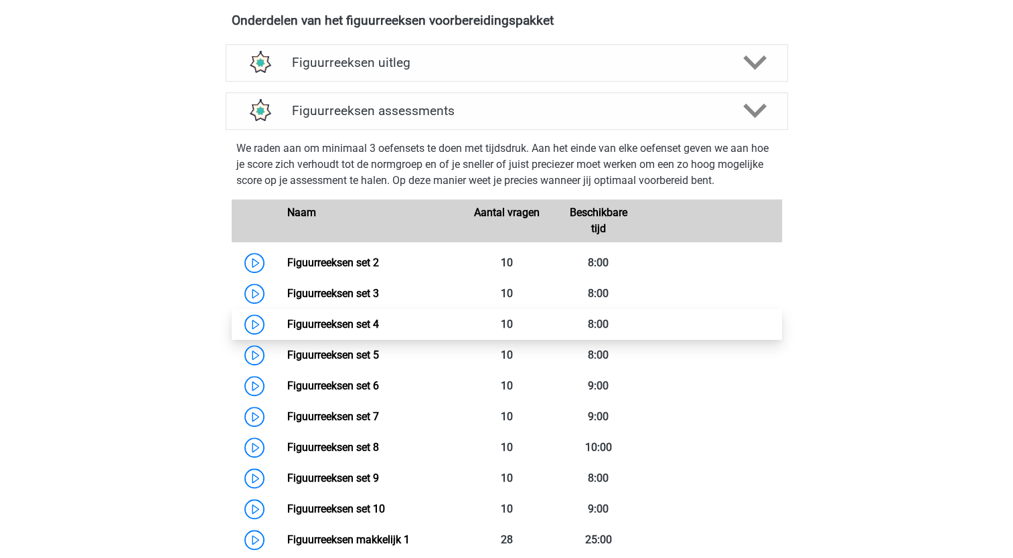
scroll to position [937, 0]
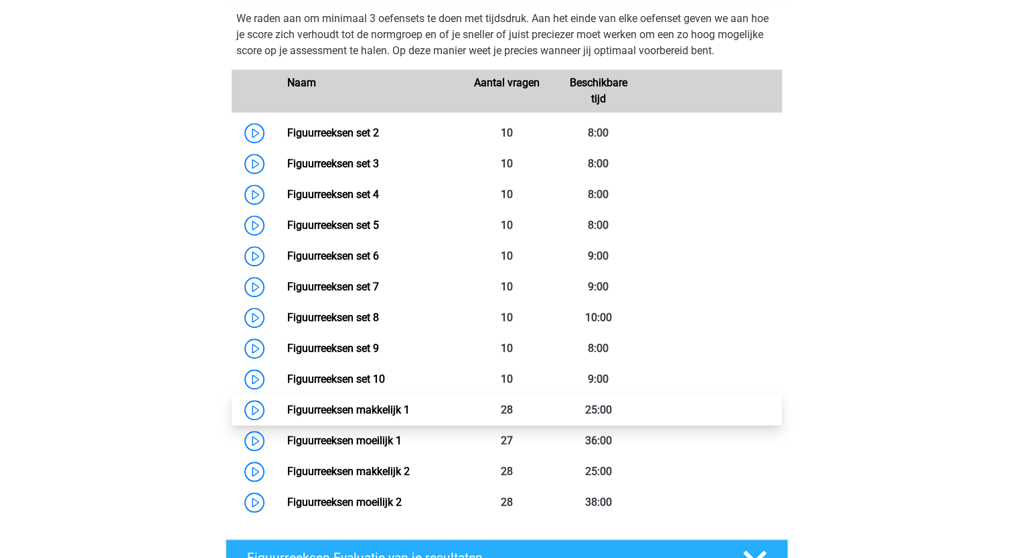
click at [287, 408] on link "Figuurreeksen makkelijk 1" at bounding box center [348, 410] width 122 height 13
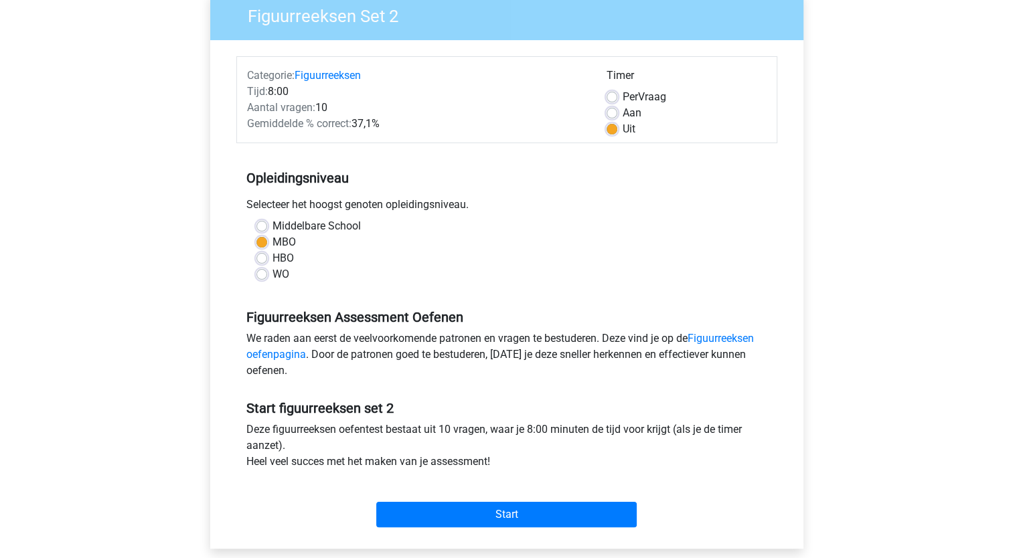
scroll to position [134, 0]
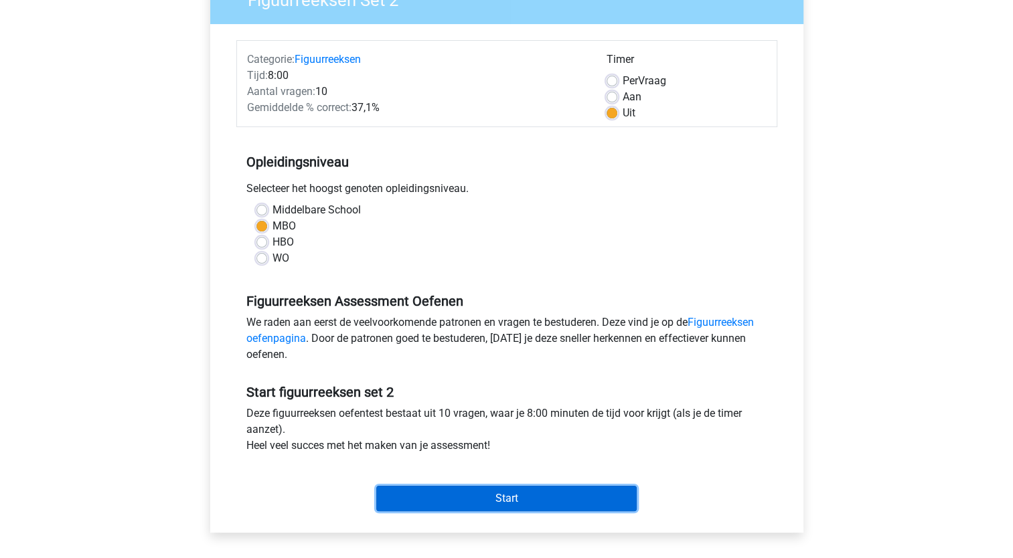
click at [467, 509] on input "Start" at bounding box center [506, 498] width 260 height 25
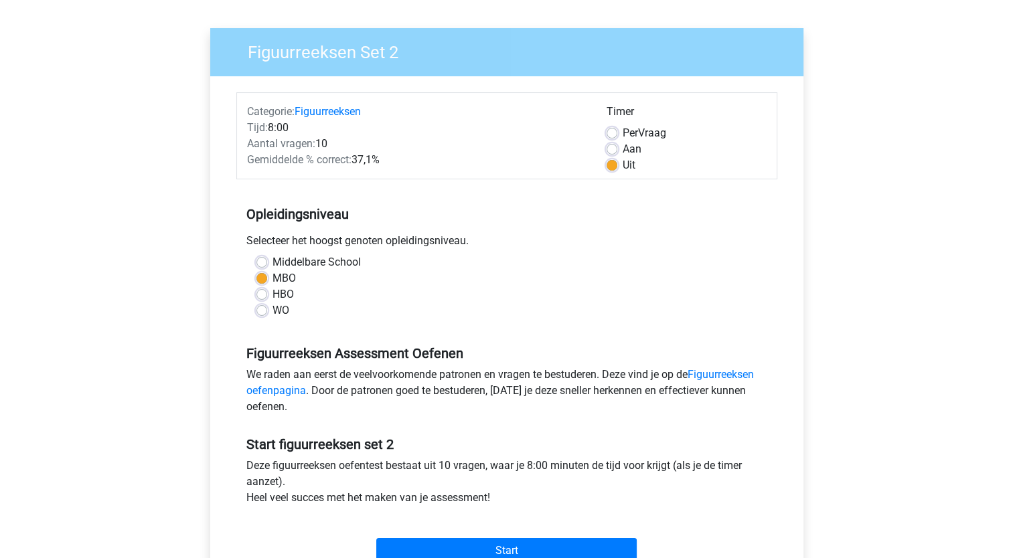
scroll to position [0, 0]
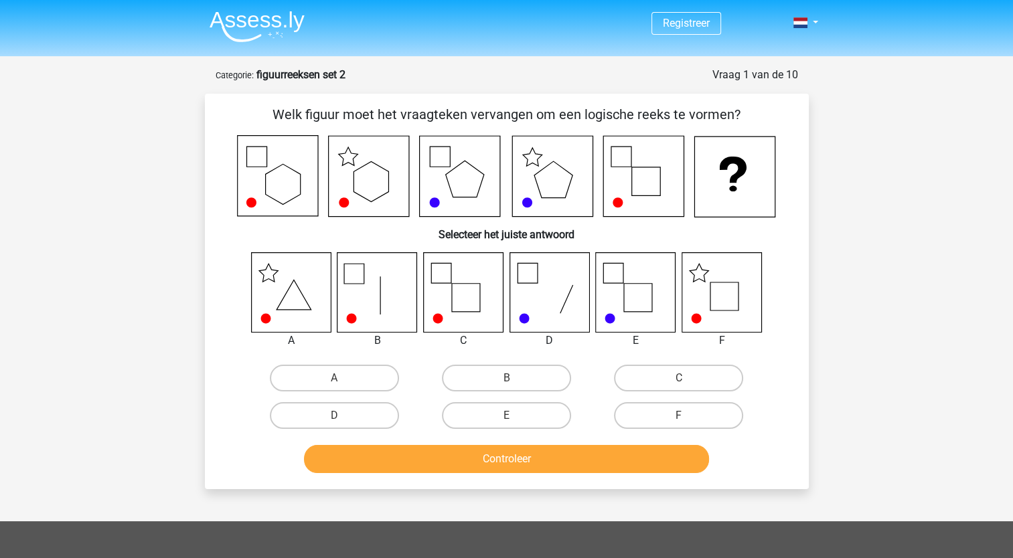
click at [143, 207] on div "Registreer Nederlands English" at bounding box center [506, 437] width 1013 height 875
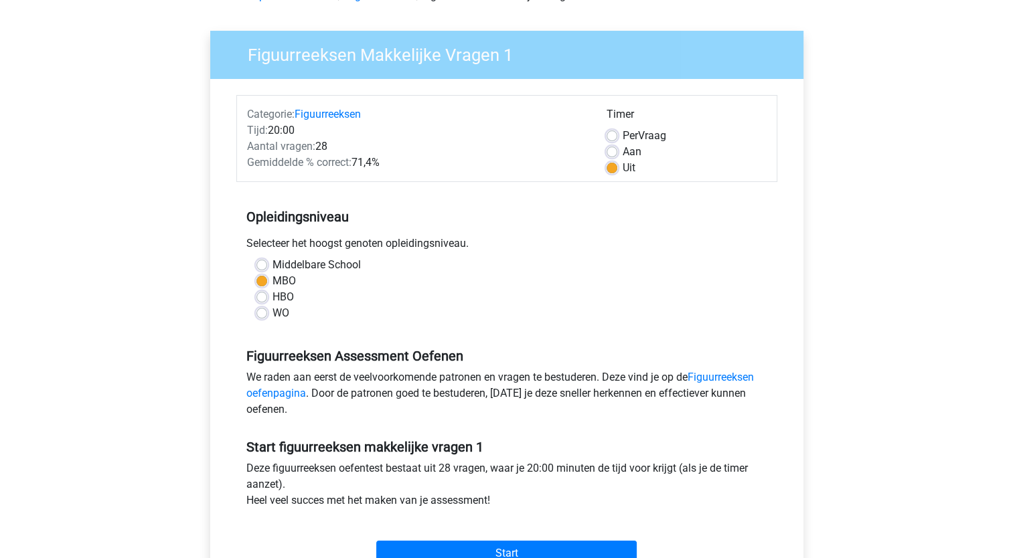
scroll to position [201, 0]
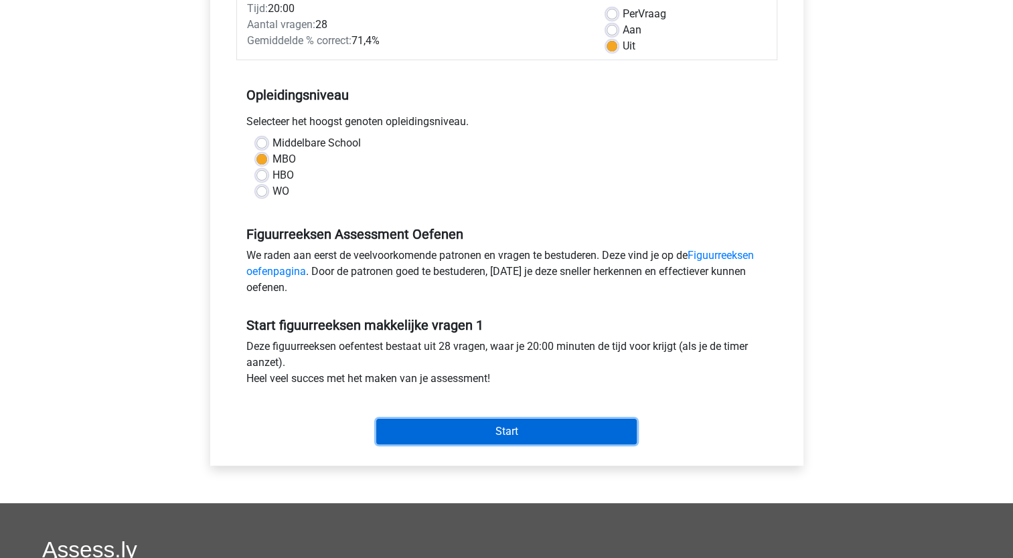
click at [547, 434] on input "Start" at bounding box center [506, 431] width 260 height 25
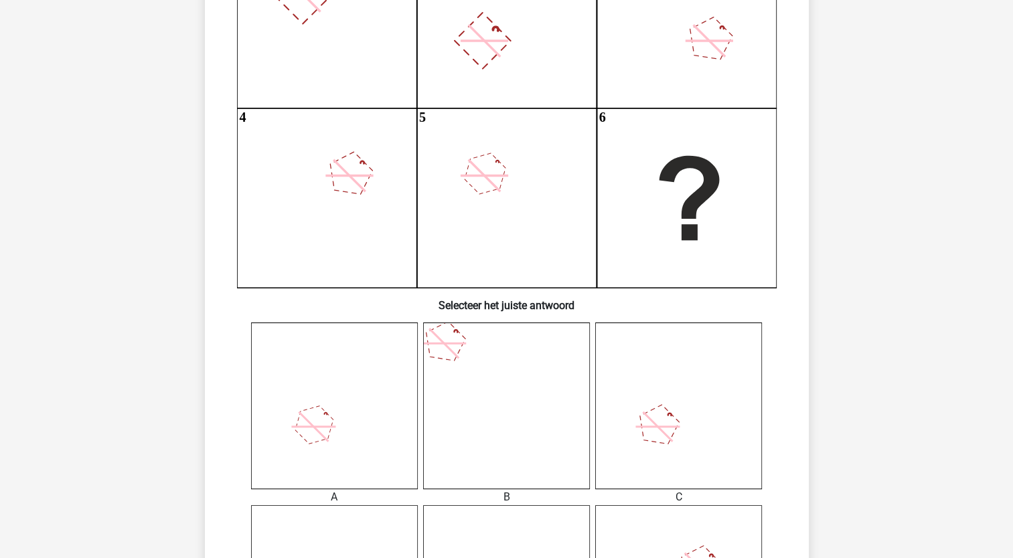
scroll to position [268, 0]
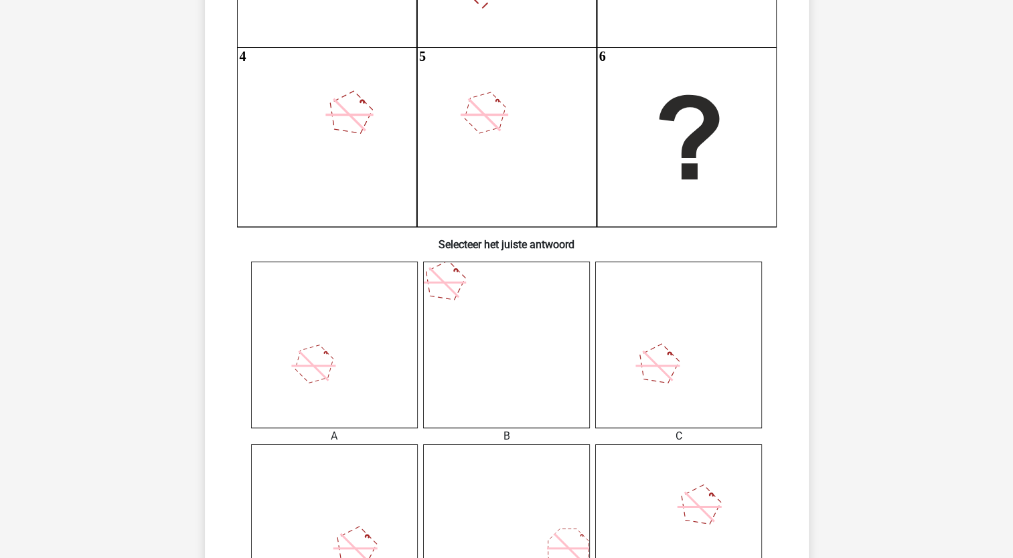
click at [345, 352] on icon at bounding box center [334, 345] width 167 height 167
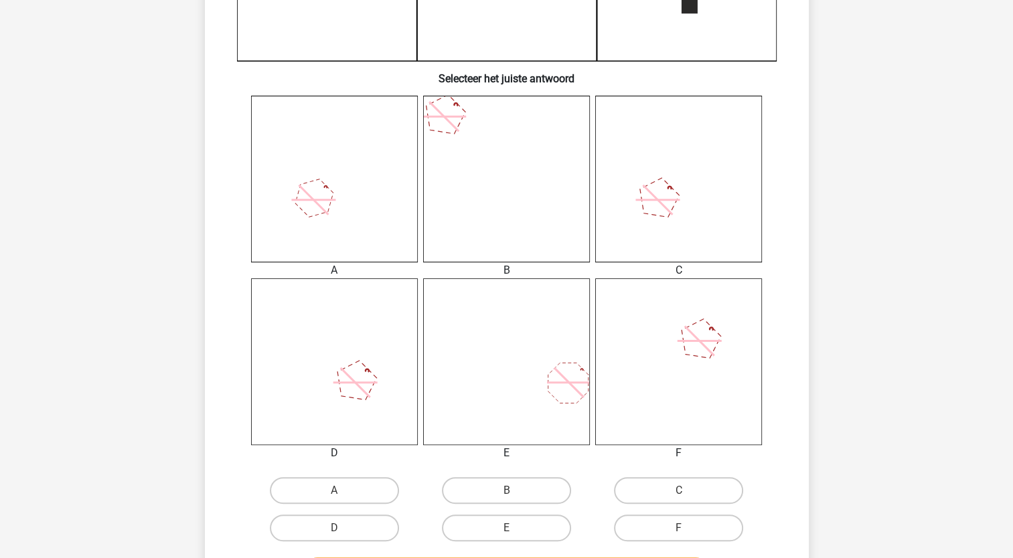
scroll to position [402, 0]
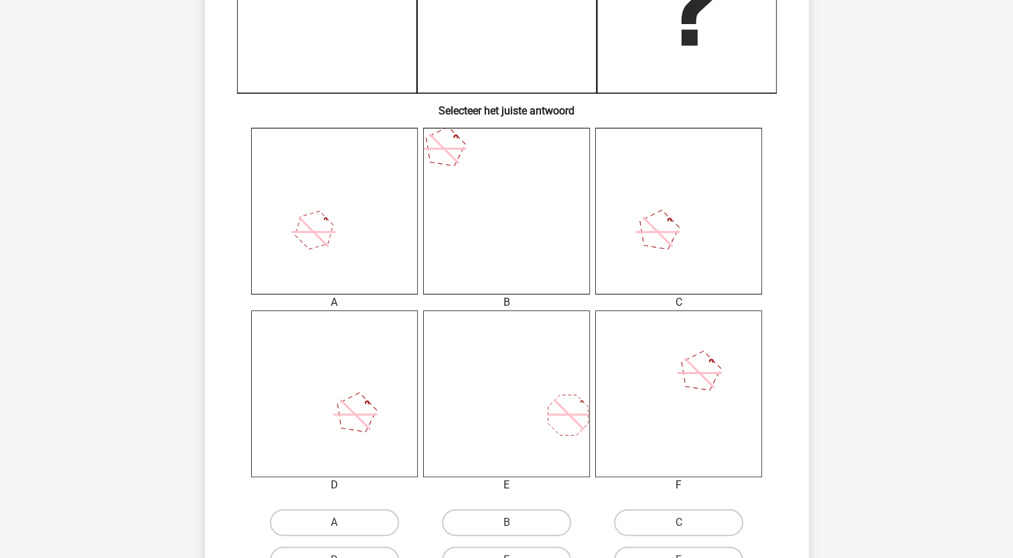
click at [333, 236] on icon at bounding box center [334, 211] width 167 height 167
click at [353, 517] on label "A" at bounding box center [334, 522] width 129 height 27
click at [343, 523] on input "A" at bounding box center [338, 527] width 9 height 9
radio input "true"
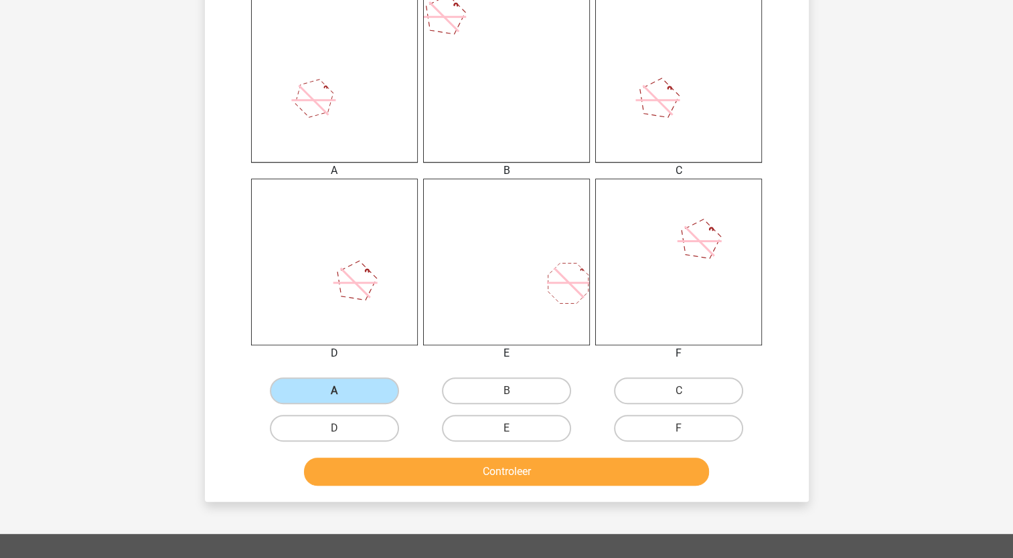
scroll to position [669, 0]
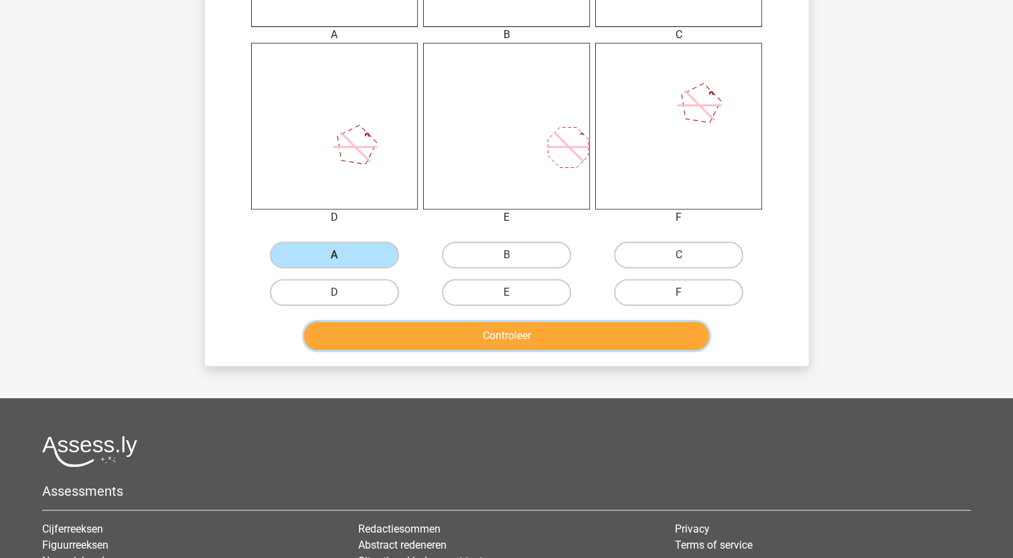
click at [616, 332] on button "Controleer" at bounding box center [506, 336] width 405 height 28
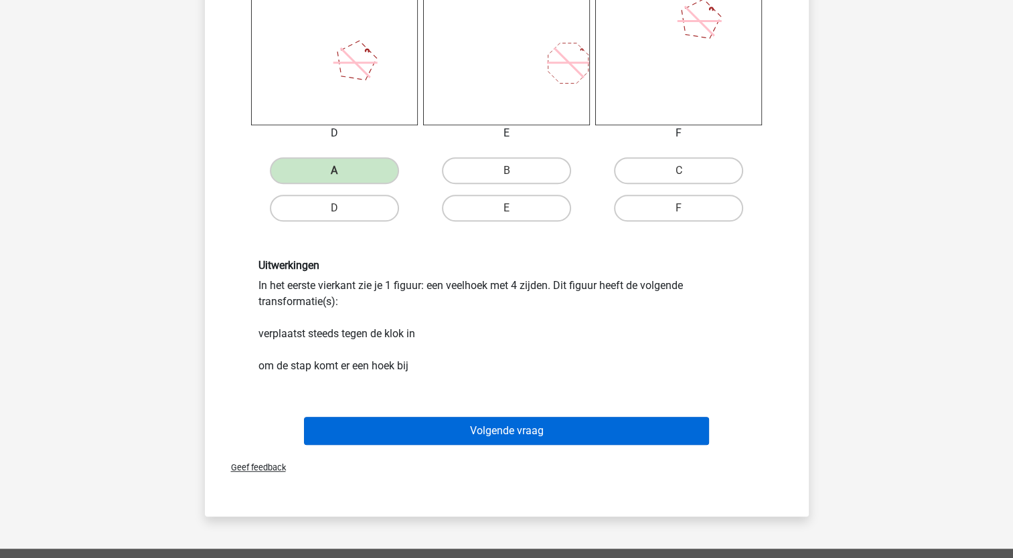
scroll to position [803, 0]
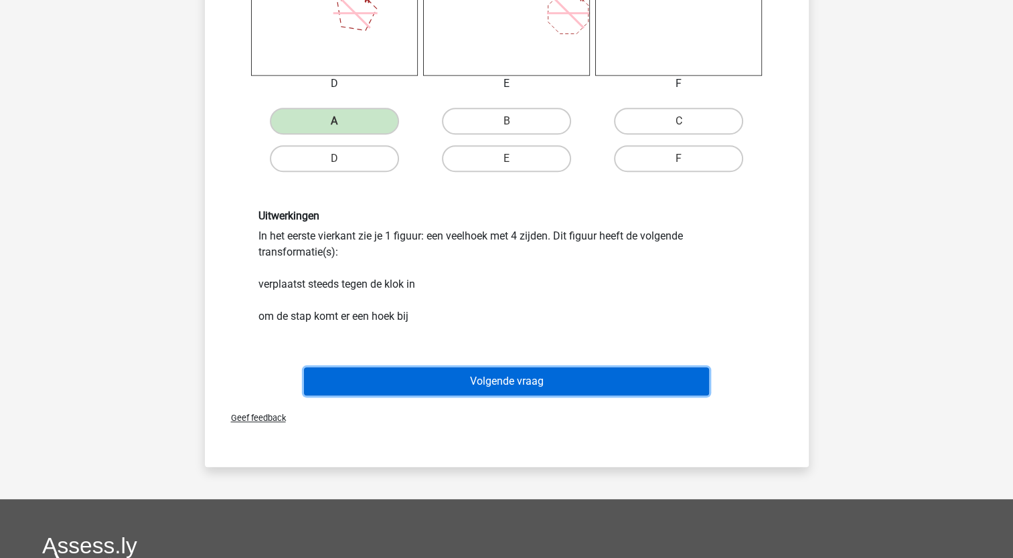
click at [524, 374] on button "Volgende vraag" at bounding box center [506, 381] width 405 height 28
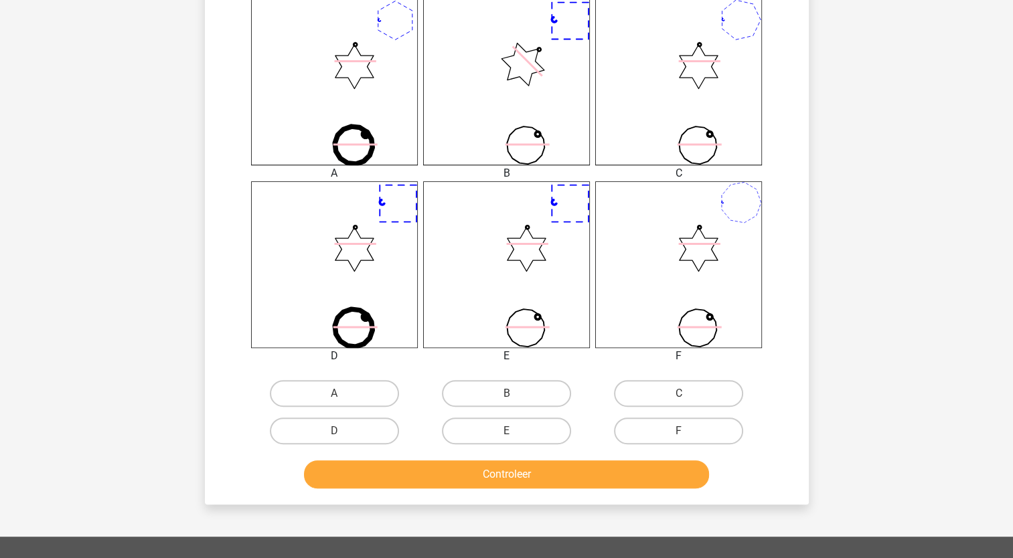
scroll to position [535, 0]
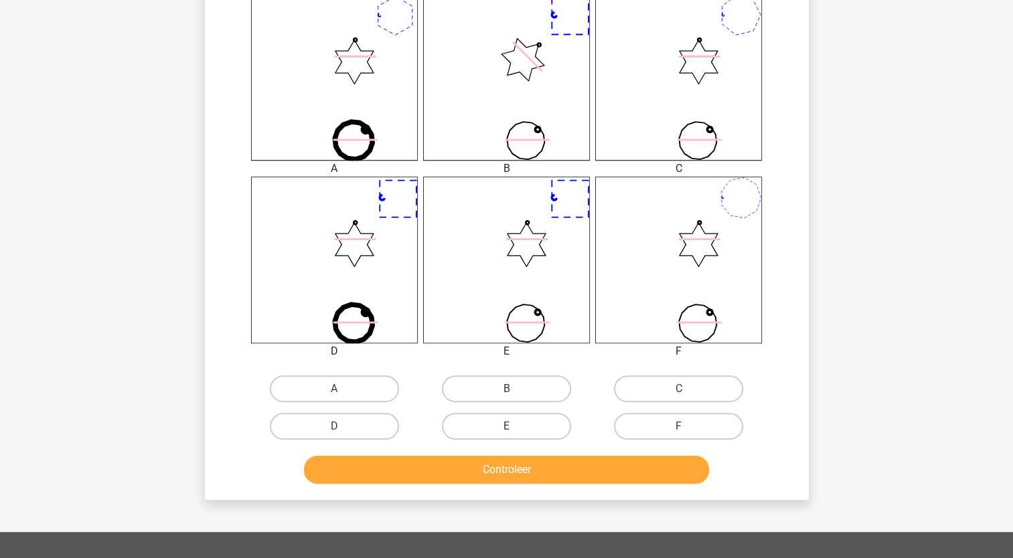
drag, startPoint x: 512, startPoint y: 422, endPoint x: 527, endPoint y: 471, distance: 51.0
click at [511, 422] on label "E" at bounding box center [506, 426] width 129 height 27
click at [511, 426] on input "E" at bounding box center [510, 430] width 9 height 9
radio input "true"
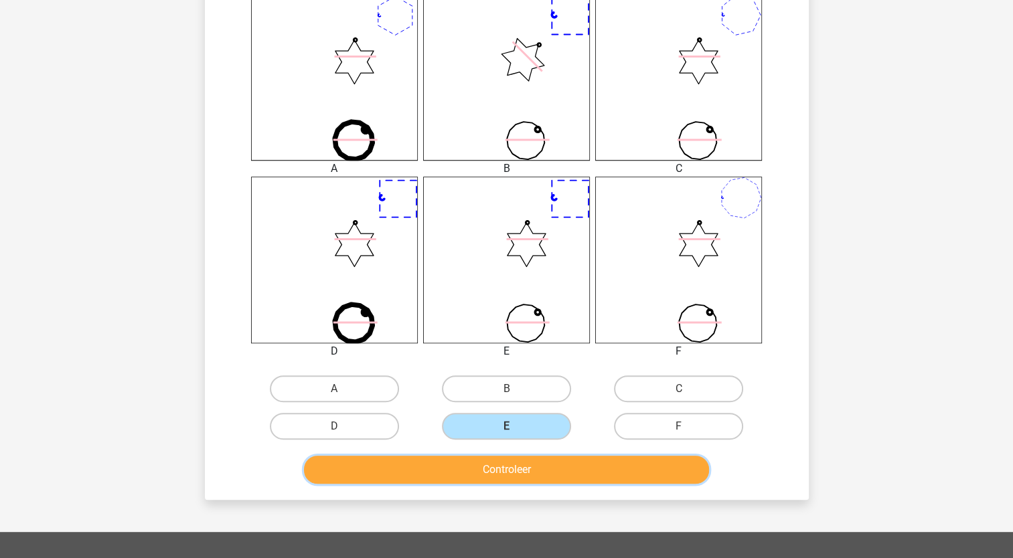
click at [525, 467] on button "Controleer" at bounding box center [506, 470] width 405 height 28
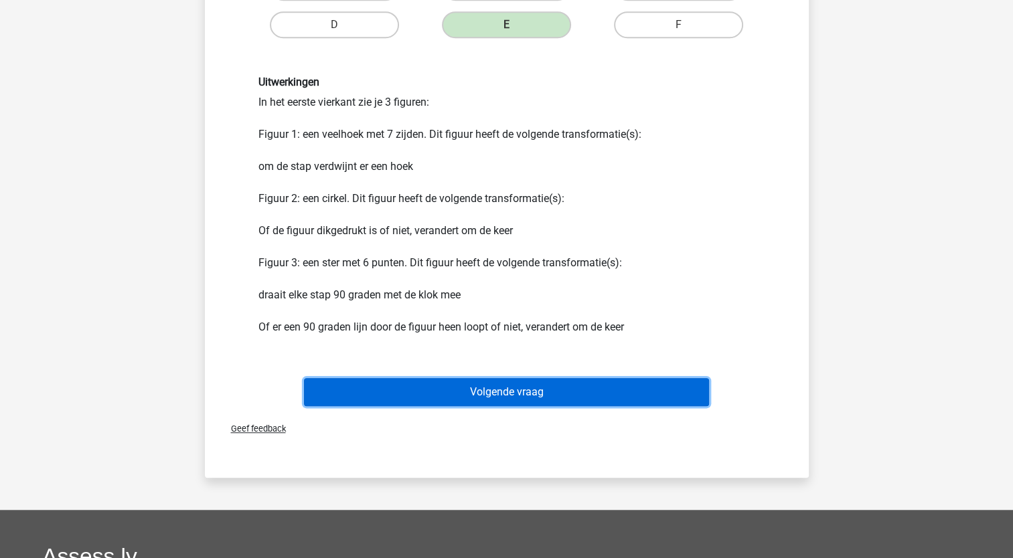
click at [556, 395] on button "Volgende vraag" at bounding box center [506, 392] width 405 height 28
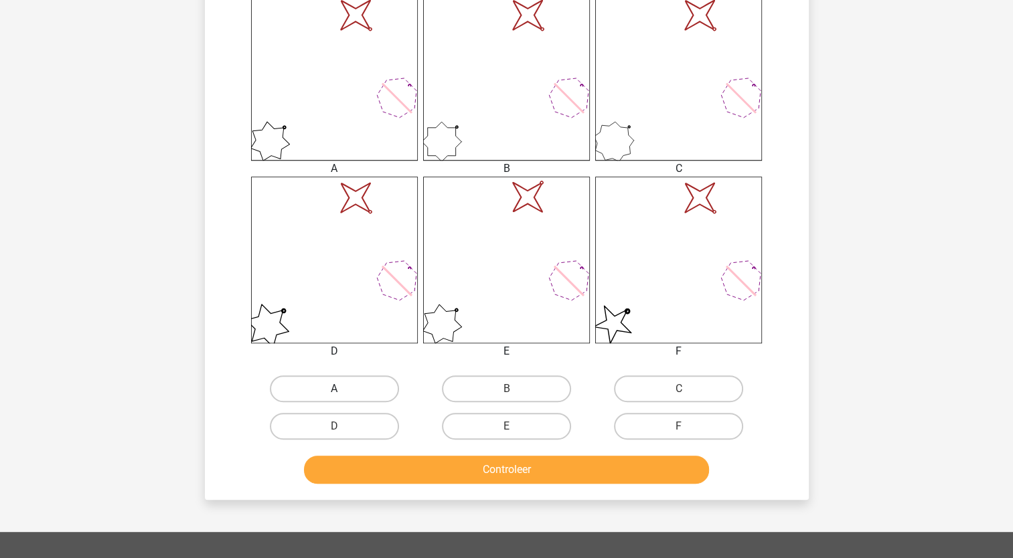
click at [326, 384] on label "A" at bounding box center [334, 389] width 129 height 27
click at [334, 389] on input "A" at bounding box center [338, 393] width 9 height 9
radio input "true"
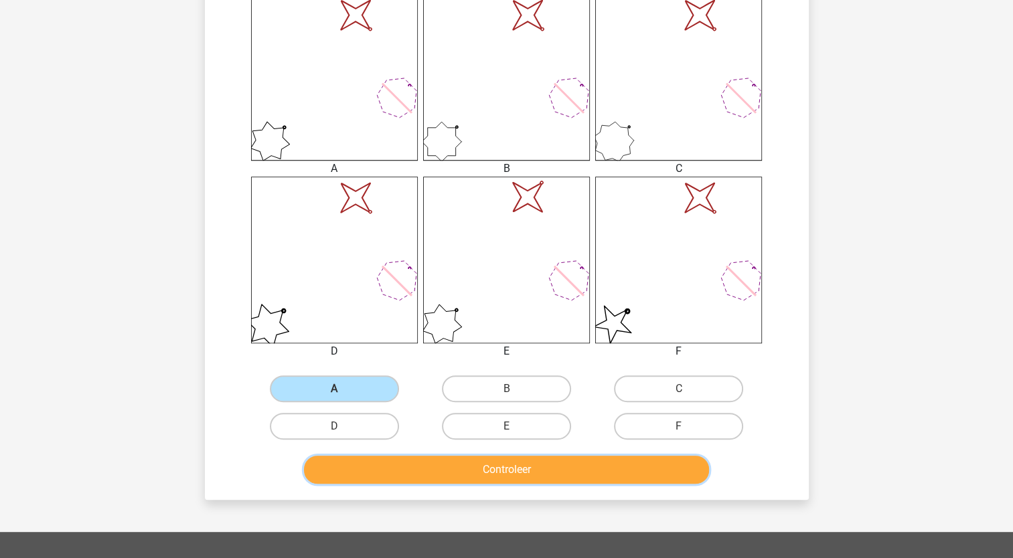
click at [447, 464] on button "Controleer" at bounding box center [506, 470] width 405 height 28
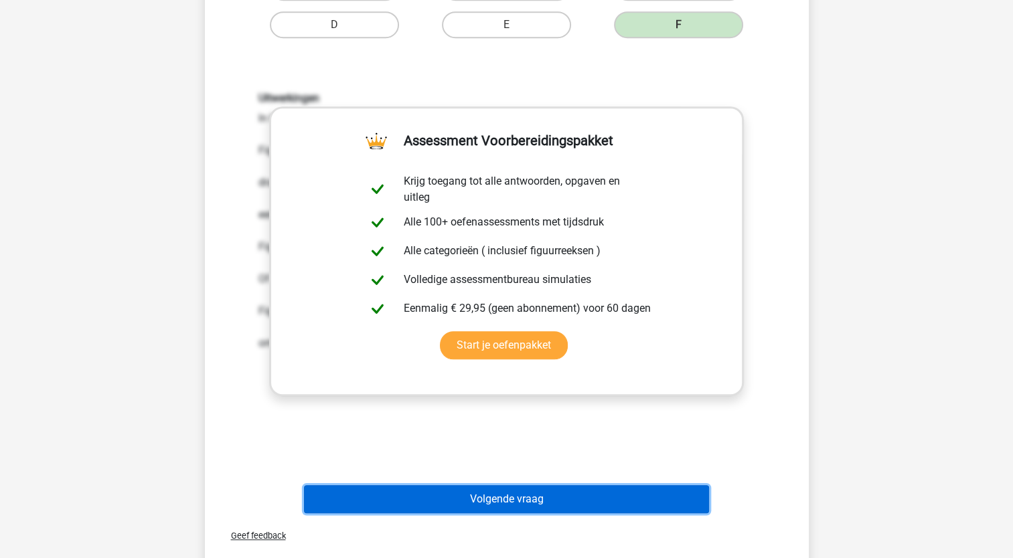
click at [525, 498] on button "Volgende vraag" at bounding box center [506, 499] width 405 height 28
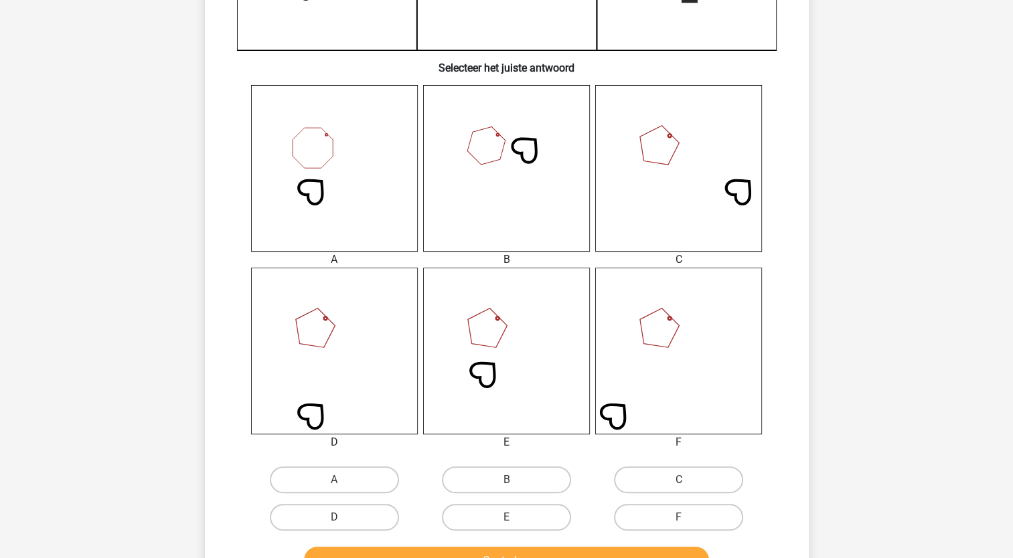
scroll to position [469, 0]
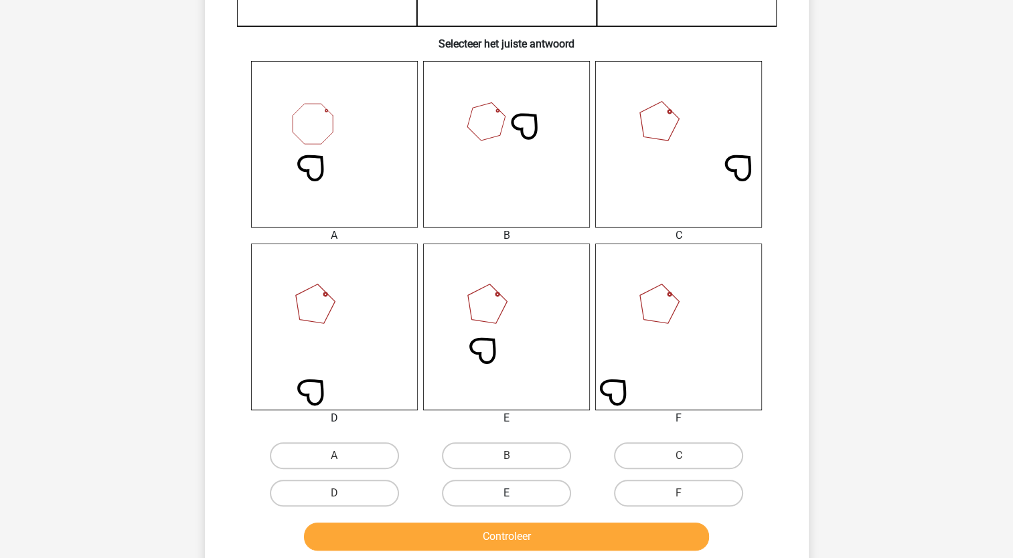
click at [498, 497] on label "E" at bounding box center [506, 493] width 129 height 27
click at [506, 497] on input "E" at bounding box center [510, 497] width 9 height 9
radio input "true"
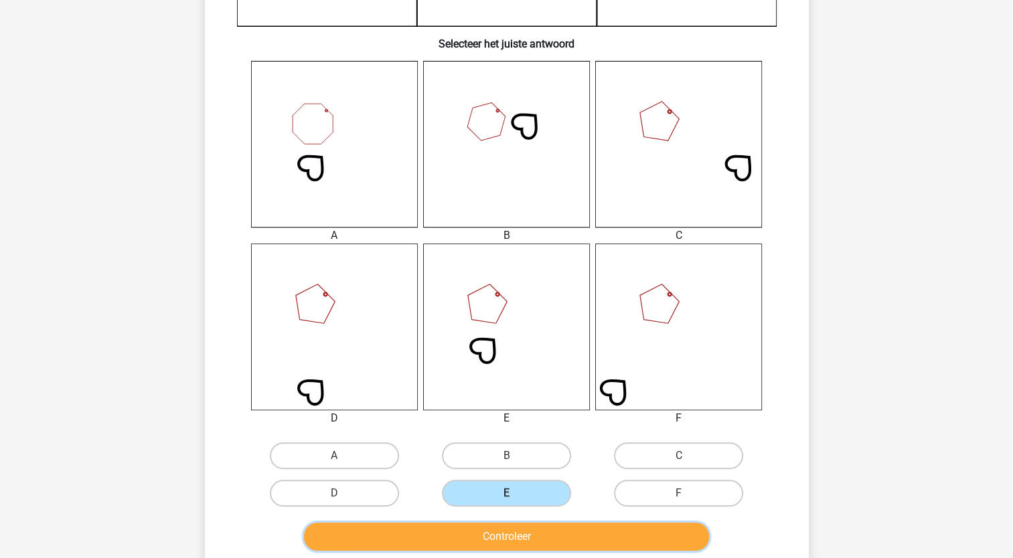
click at [507, 533] on button "Controleer" at bounding box center [506, 537] width 405 height 28
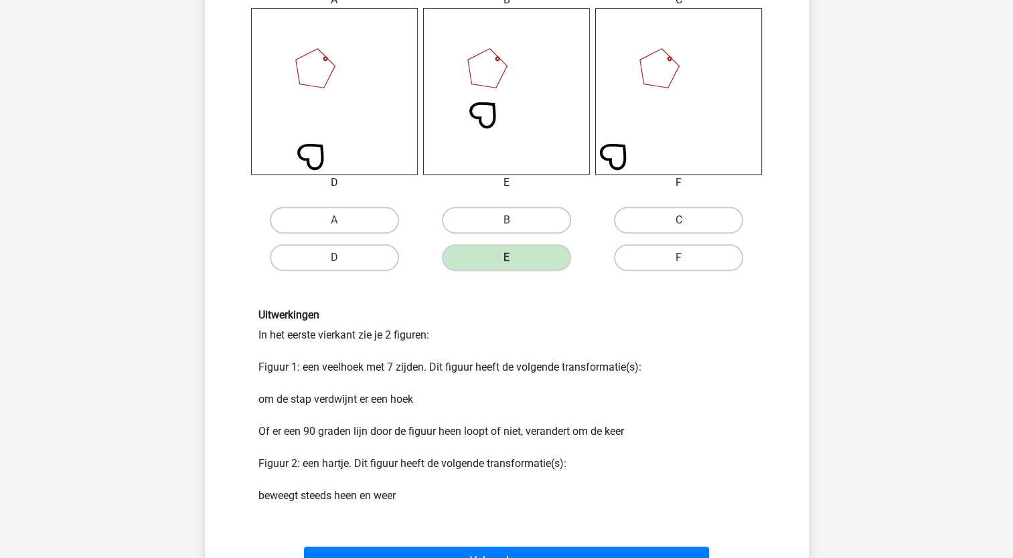
scroll to position [736, 0]
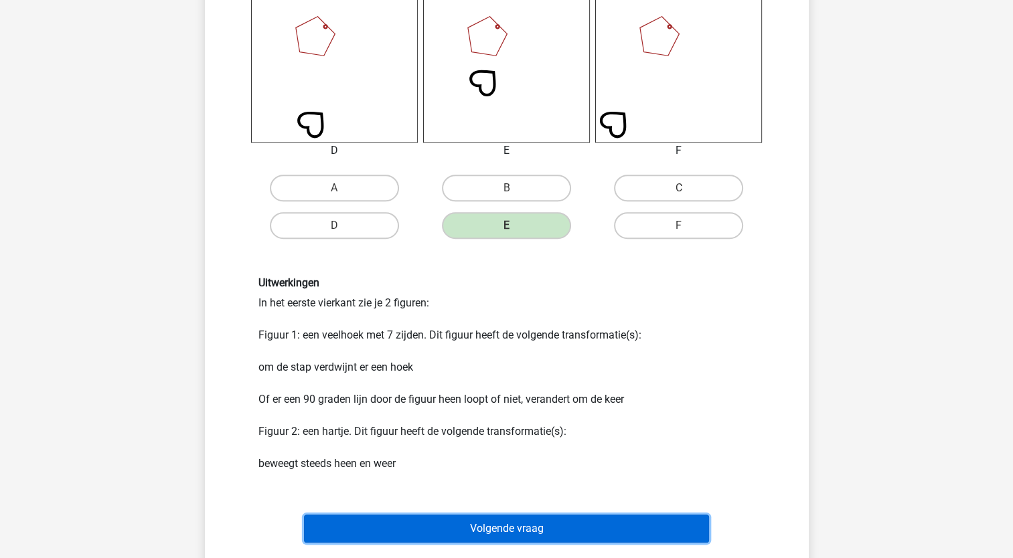
click at [474, 523] on button "Volgende vraag" at bounding box center [506, 529] width 405 height 28
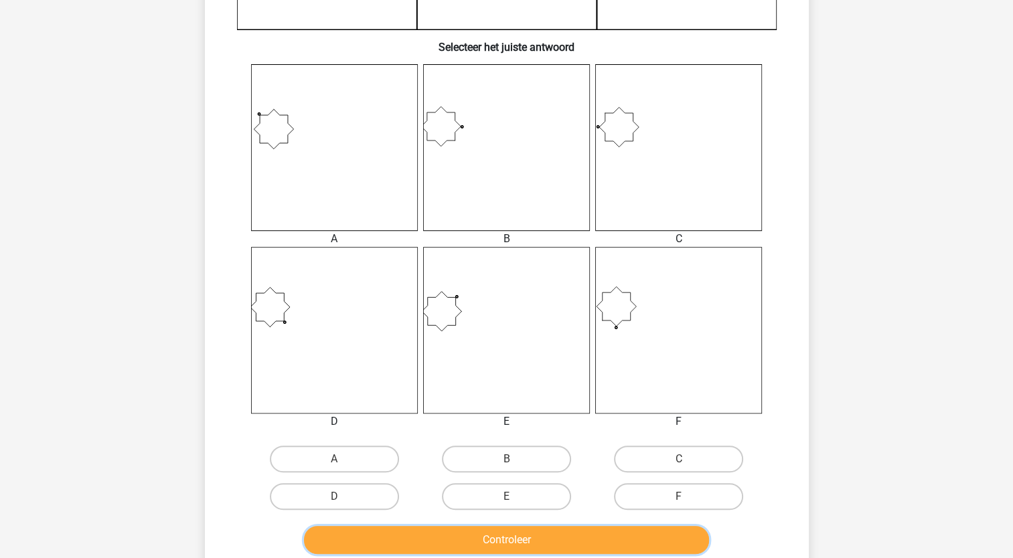
scroll to position [469, 0]
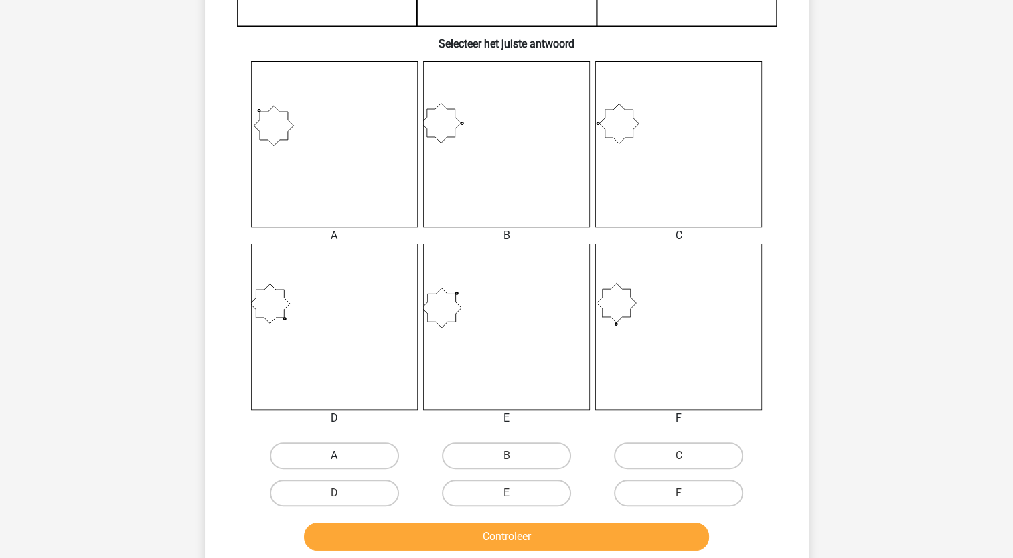
drag, startPoint x: 330, startPoint y: 457, endPoint x: 359, endPoint y: 465, distance: 29.7
click at [330, 457] on label "A" at bounding box center [334, 455] width 129 height 27
click at [334, 457] on input "A" at bounding box center [338, 460] width 9 height 9
radio input "true"
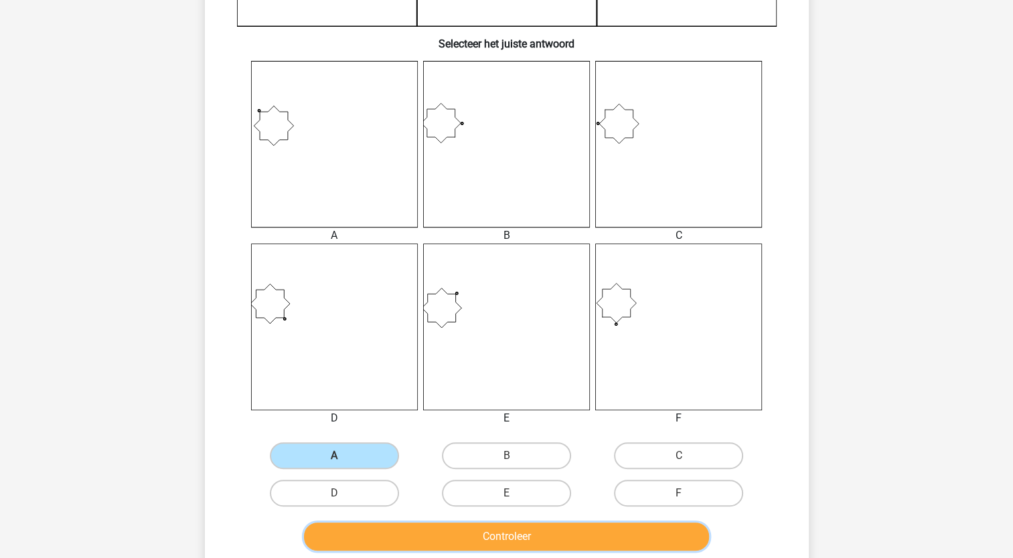
click at [561, 541] on button "Controleer" at bounding box center [506, 537] width 405 height 28
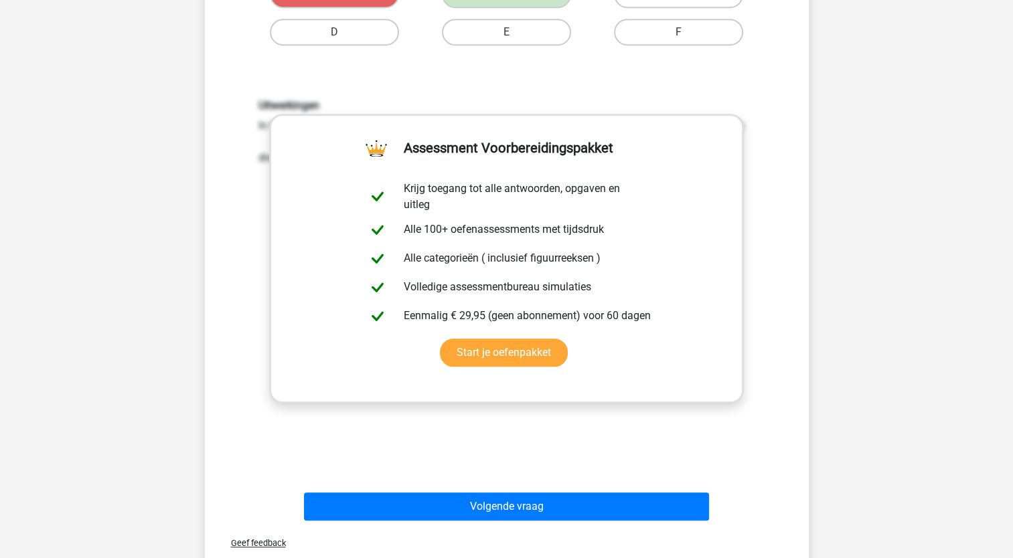
scroll to position [1205, 0]
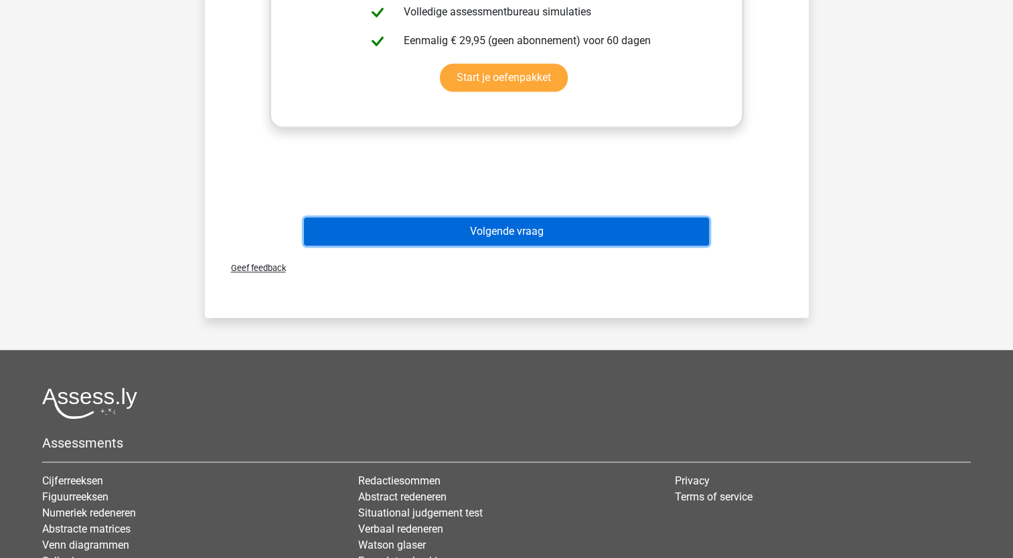
click at [546, 226] on button "Volgende vraag" at bounding box center [506, 232] width 405 height 28
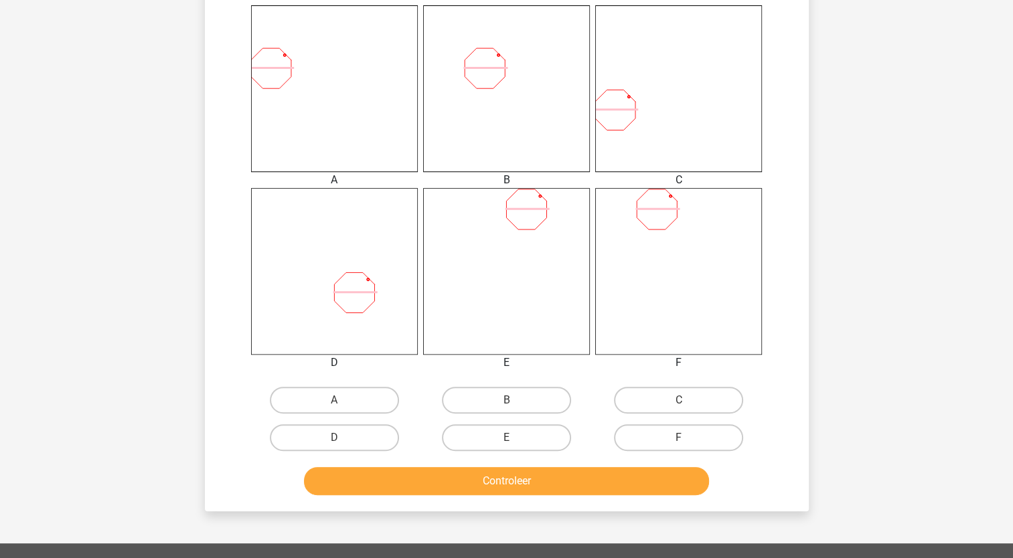
scroll to position [602, 0]
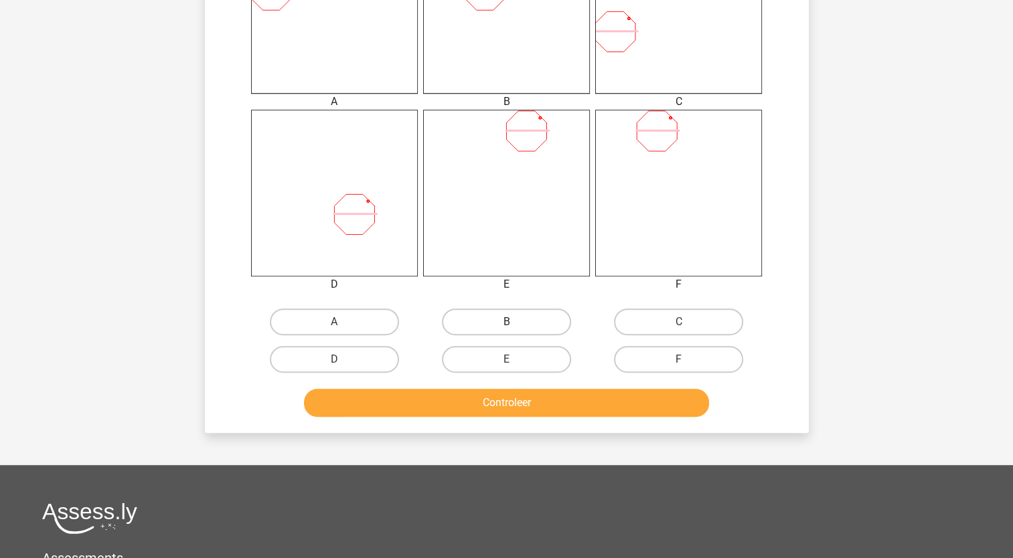
click at [490, 324] on label "B" at bounding box center [506, 322] width 129 height 27
click at [506, 324] on input "B" at bounding box center [510, 326] width 9 height 9
radio input "true"
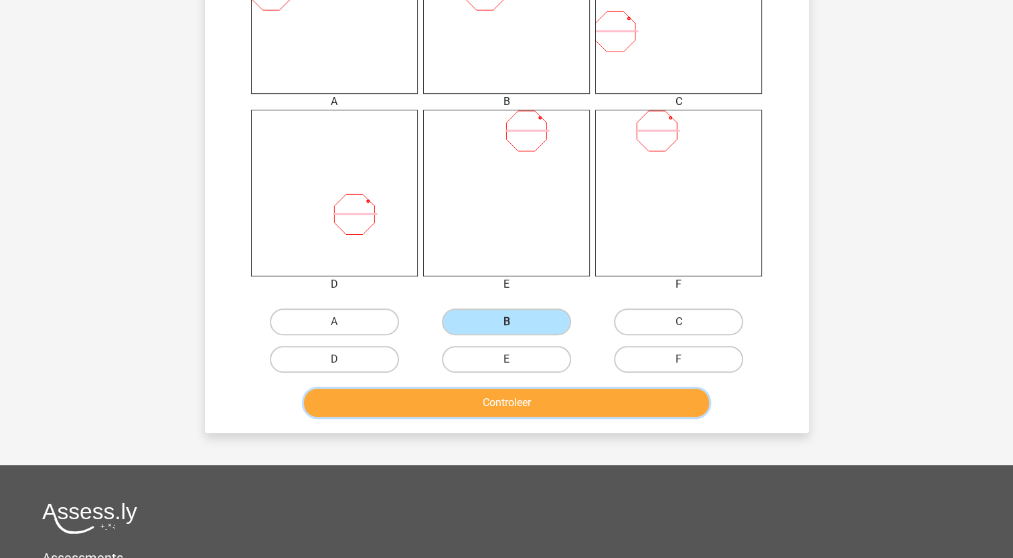
click at [476, 406] on button "Controleer" at bounding box center [506, 403] width 405 height 28
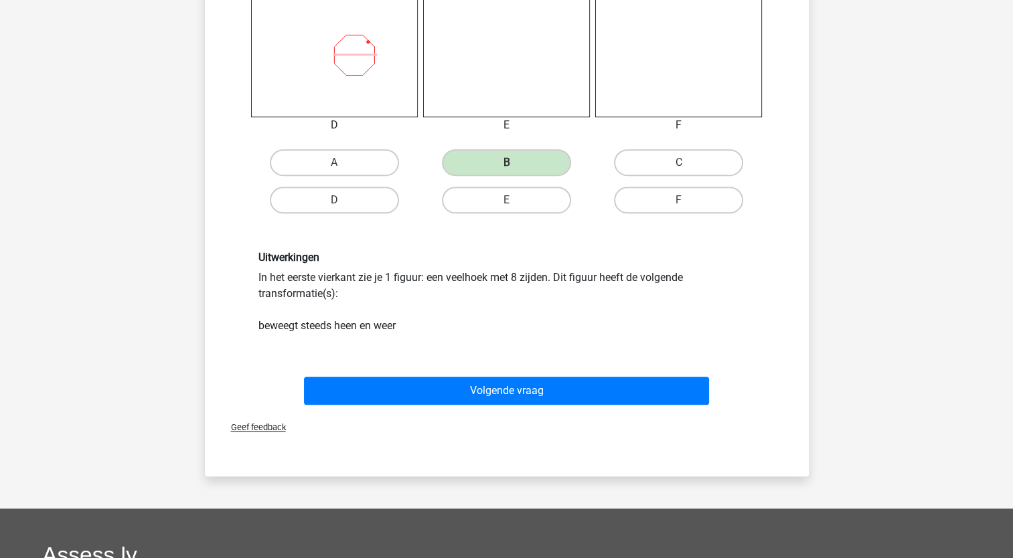
scroll to position [870, 0]
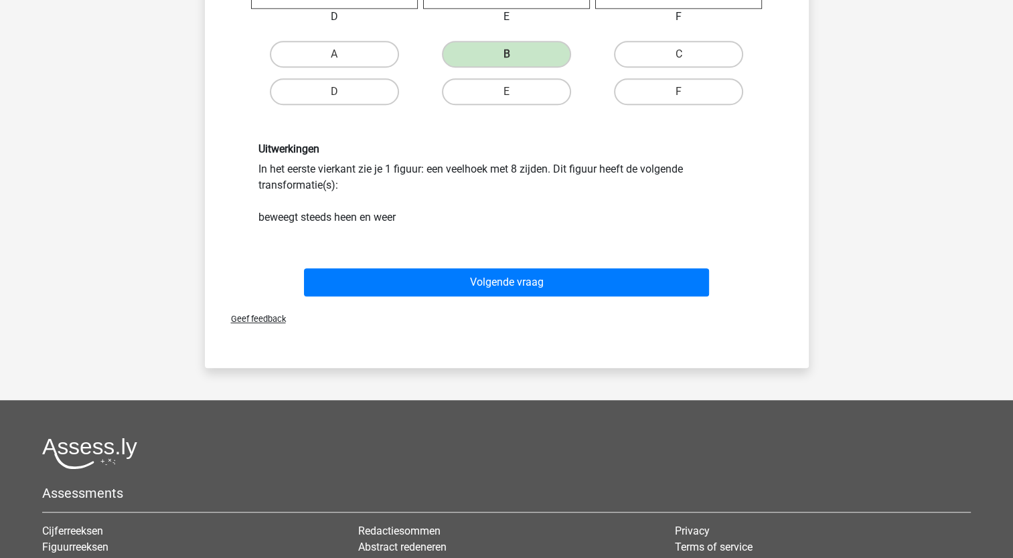
click at [511, 295] on div "Volgende vraag" at bounding box center [506, 284] width 517 height 33
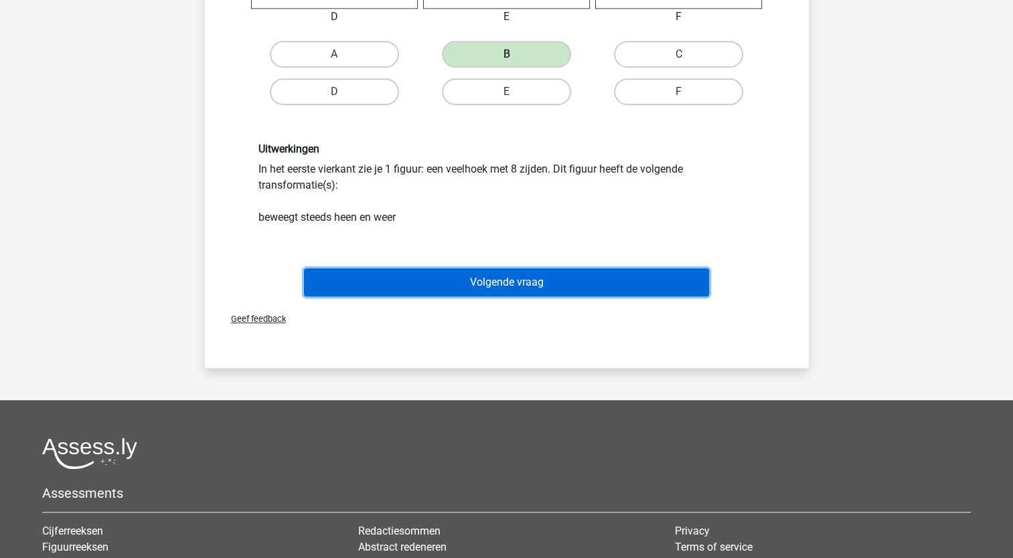
click at [516, 287] on button "Volgende vraag" at bounding box center [506, 282] width 405 height 28
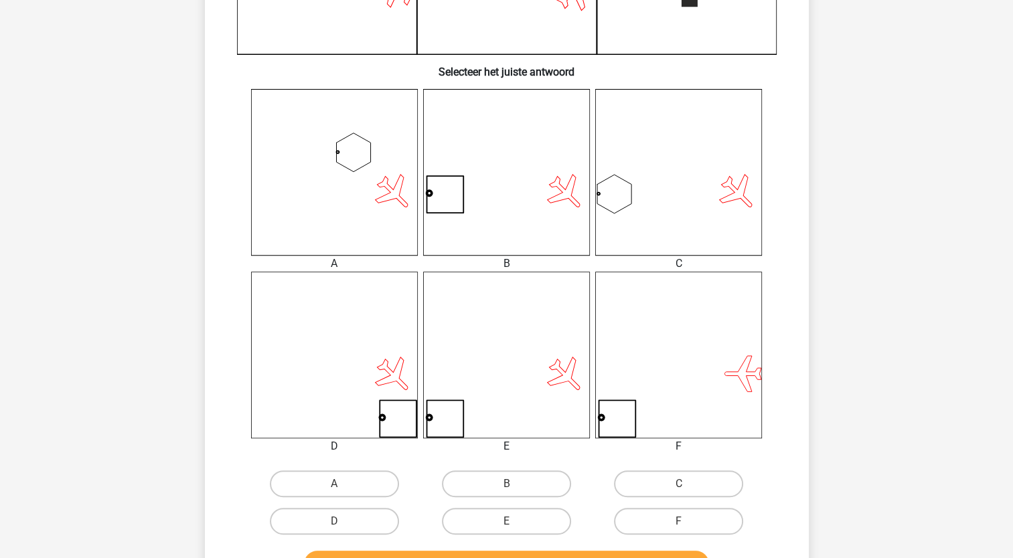
scroll to position [469, 0]
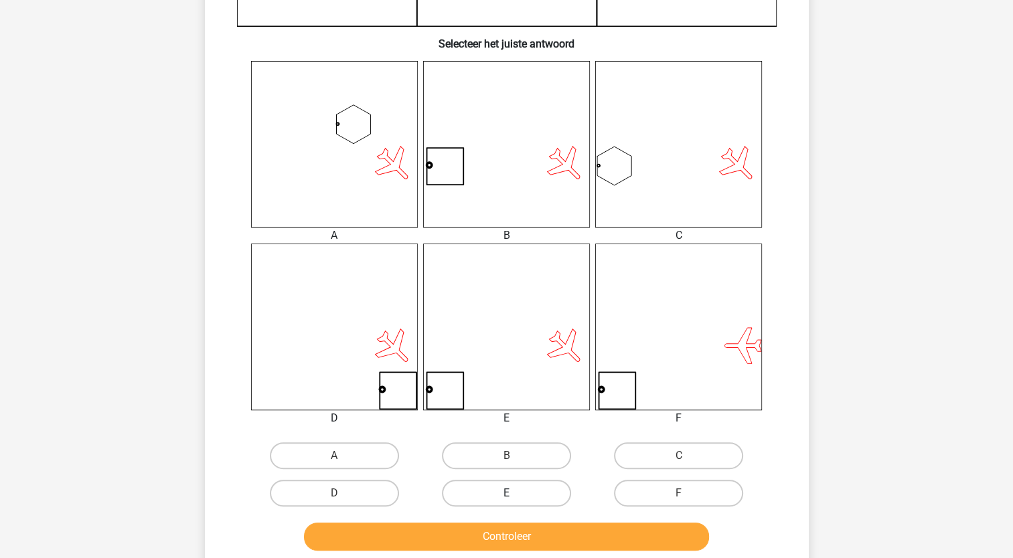
click at [507, 489] on label "E" at bounding box center [506, 493] width 129 height 27
click at [507, 493] on input "E" at bounding box center [510, 497] width 9 height 9
radio input "true"
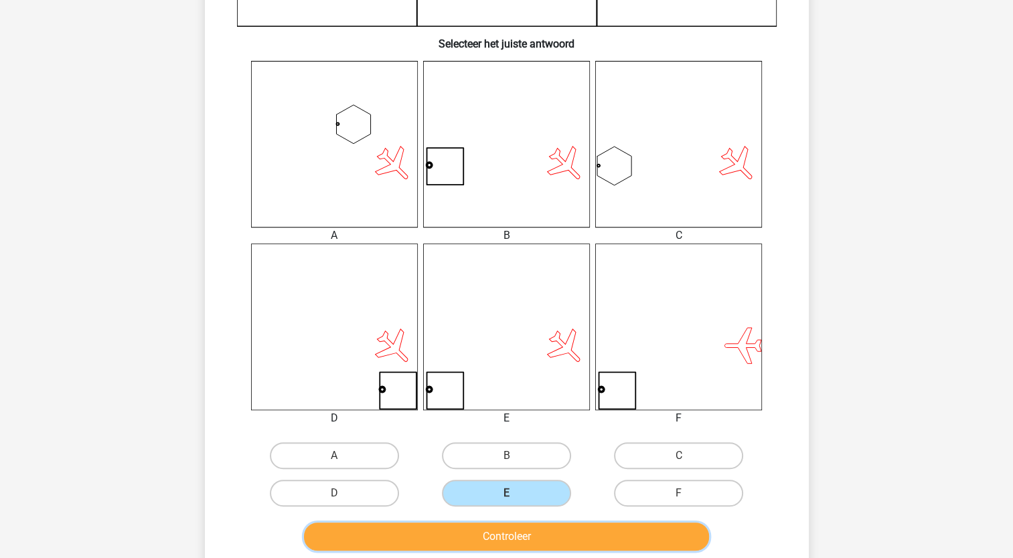
click at [505, 530] on button "Controleer" at bounding box center [506, 537] width 405 height 28
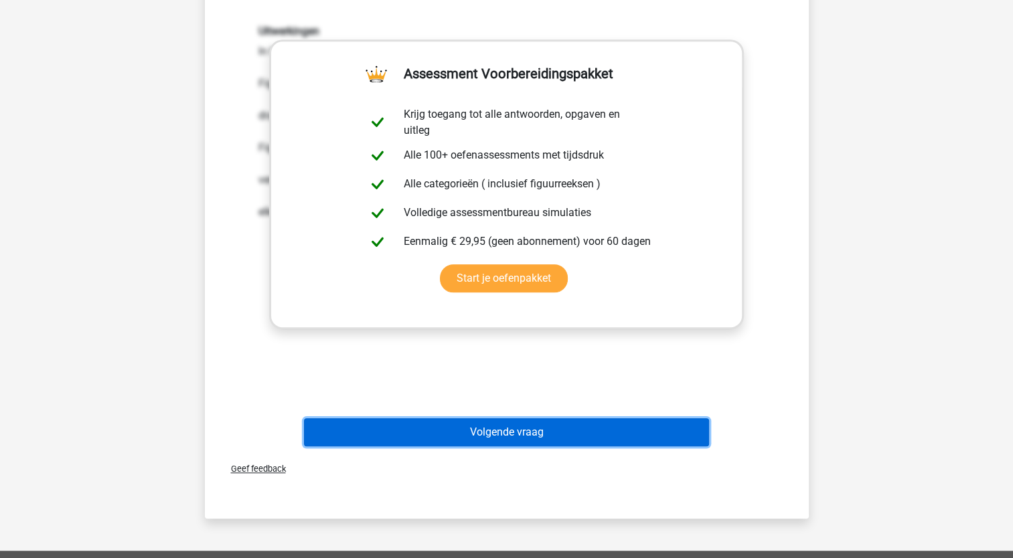
click at [517, 439] on button "Volgende vraag" at bounding box center [506, 432] width 405 height 28
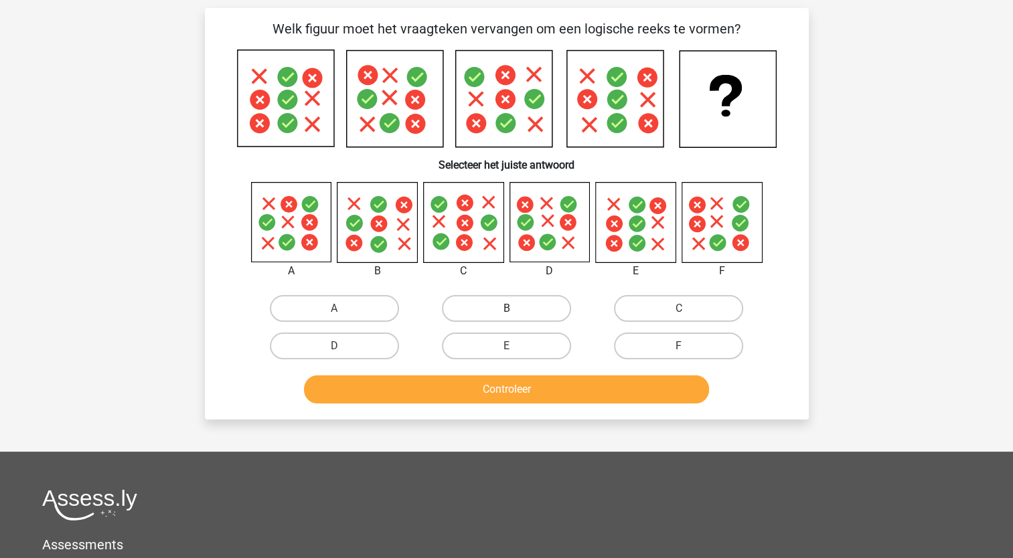
scroll to position [67, 0]
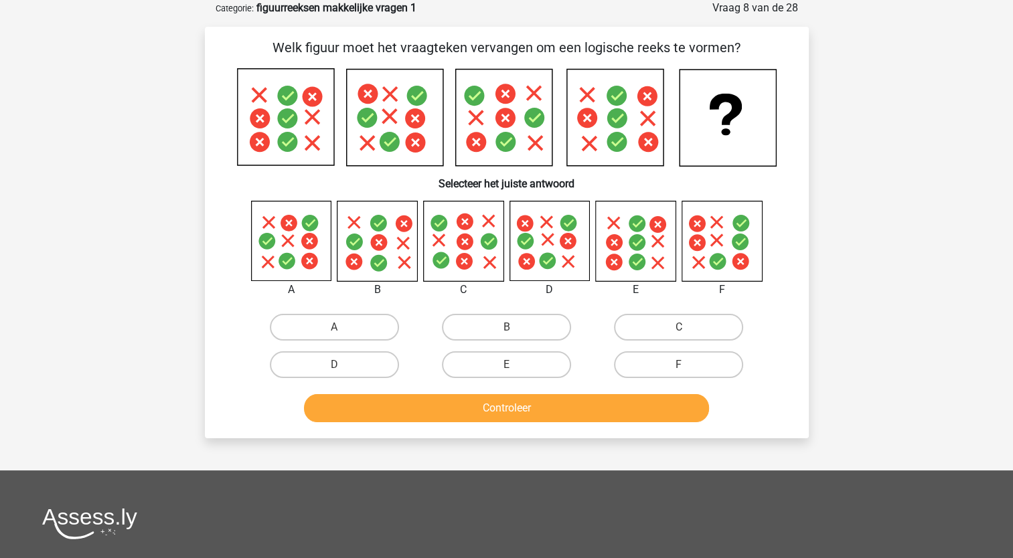
click at [532, 250] on icon at bounding box center [549, 241] width 80 height 80
click at [346, 365] on label "D" at bounding box center [334, 364] width 129 height 27
click at [343, 365] on input "D" at bounding box center [338, 369] width 9 height 9
radio input "true"
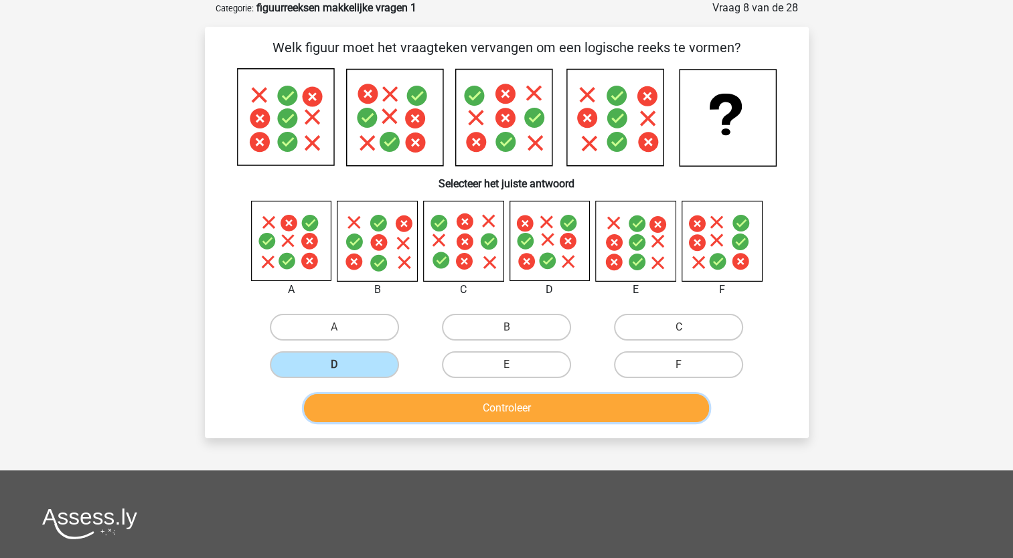
click at [412, 411] on button "Controleer" at bounding box center [506, 408] width 405 height 28
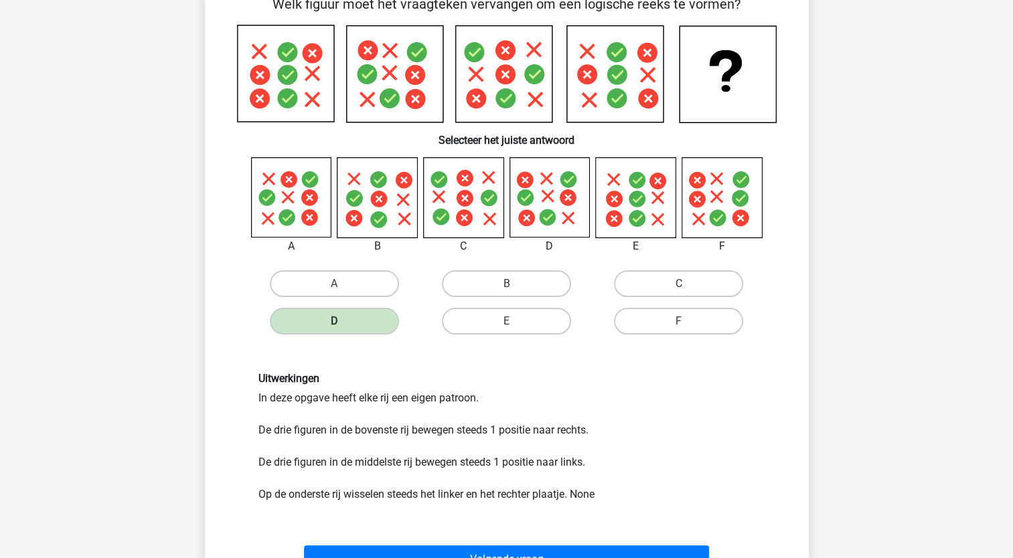
scroll to position [134, 0]
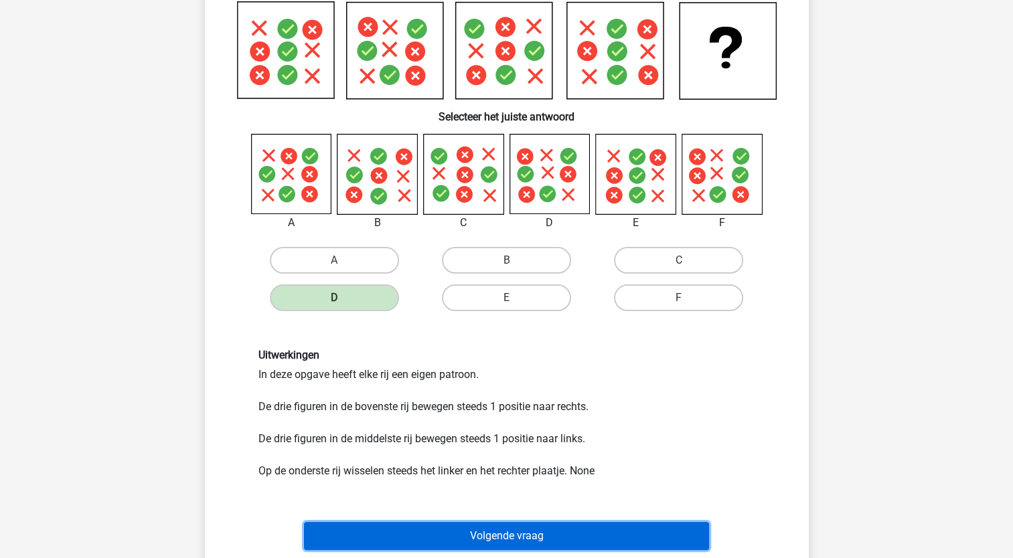
click at [493, 534] on button "Volgende vraag" at bounding box center [506, 536] width 405 height 28
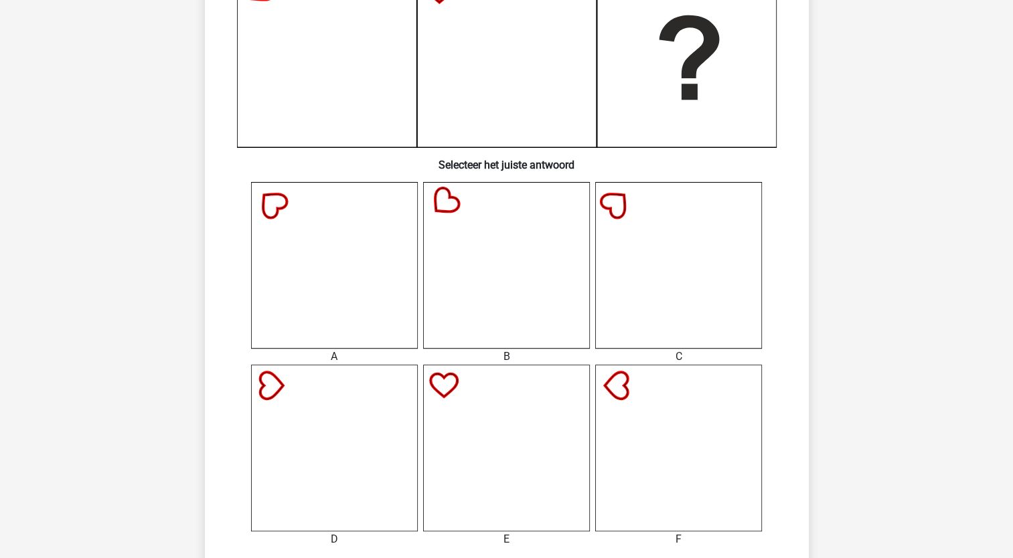
scroll to position [469, 0]
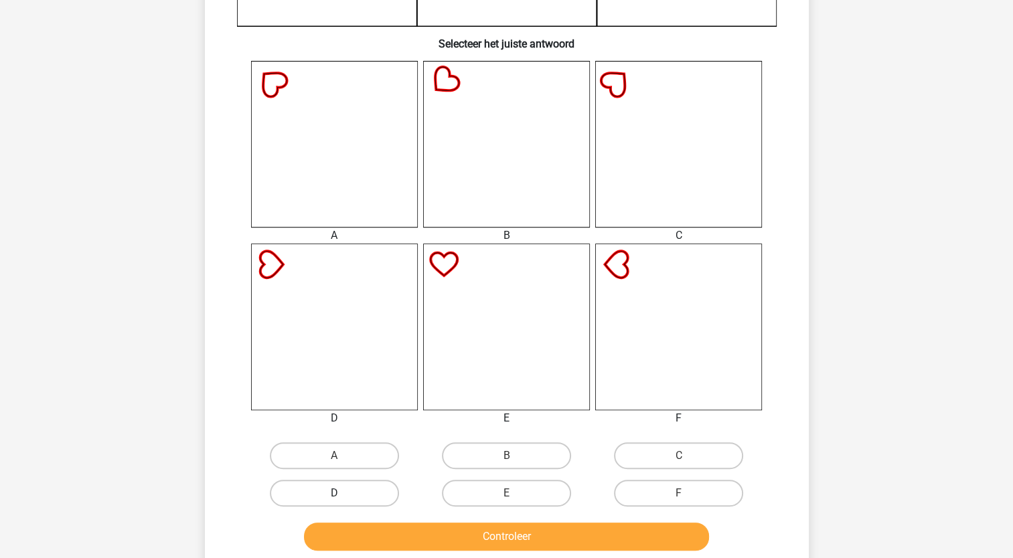
click at [364, 485] on label "D" at bounding box center [334, 493] width 129 height 27
click at [343, 493] on input "D" at bounding box center [338, 497] width 9 height 9
radio input "true"
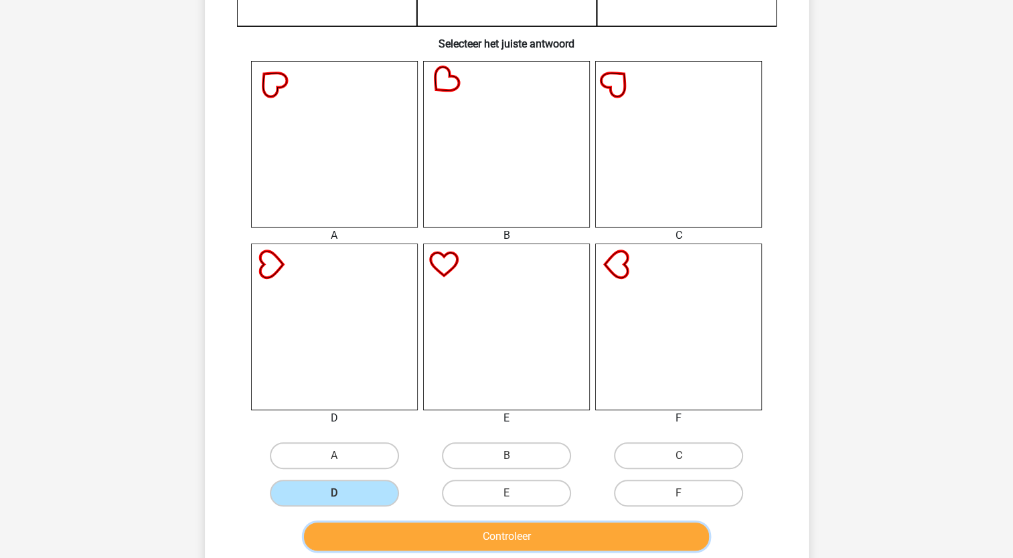
click at [455, 540] on button "Controleer" at bounding box center [506, 537] width 405 height 28
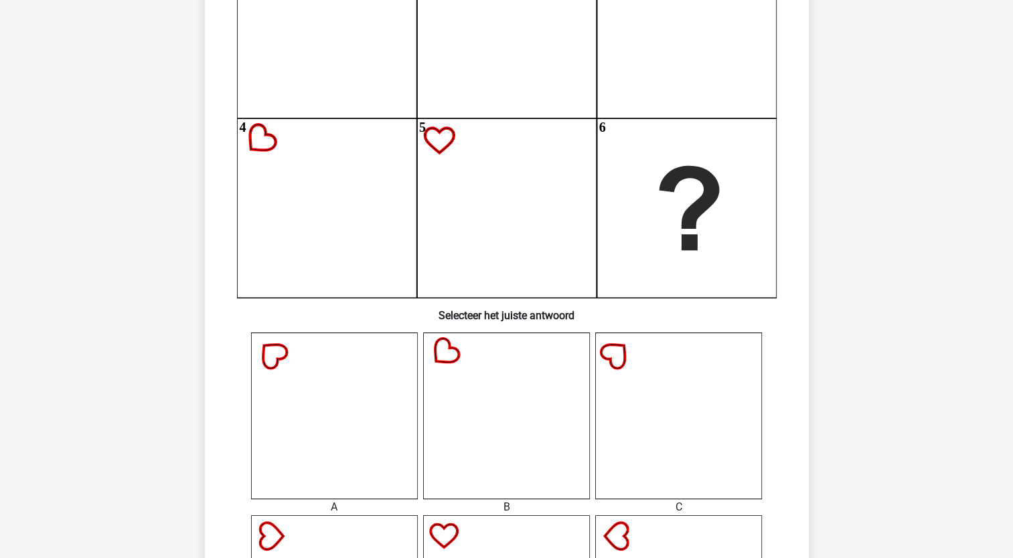
scroll to position [0, 0]
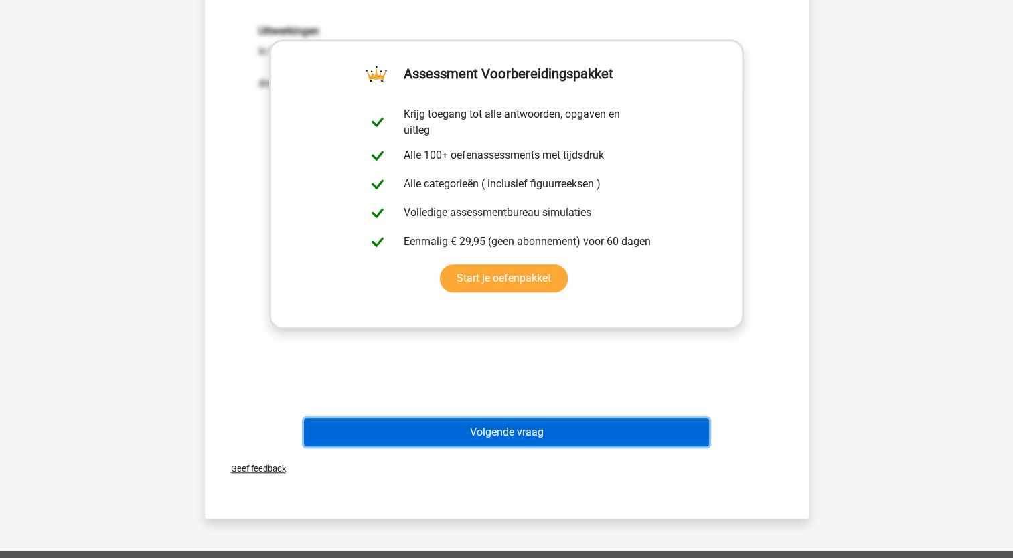
click at [617, 441] on button "Volgende vraag" at bounding box center [506, 432] width 405 height 28
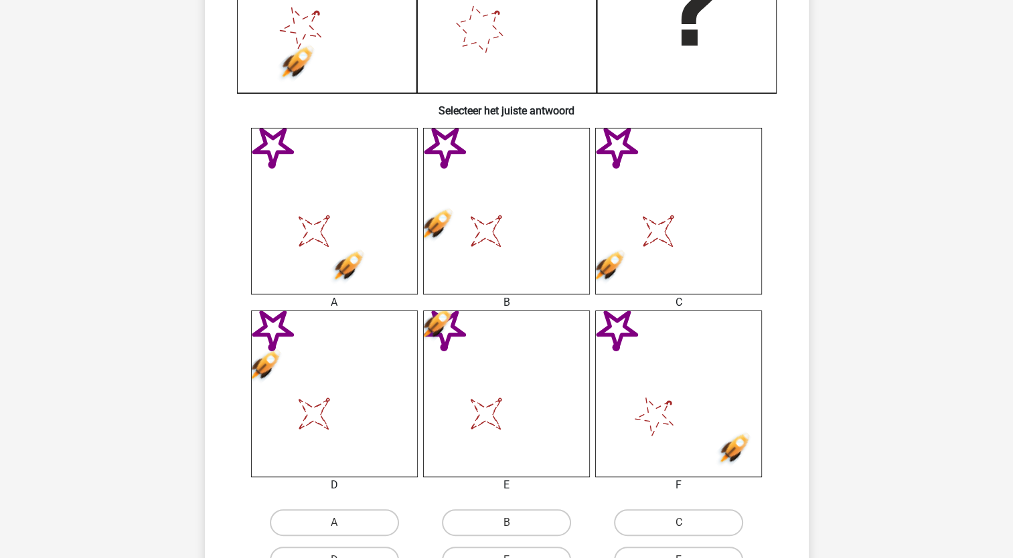
scroll to position [535, 0]
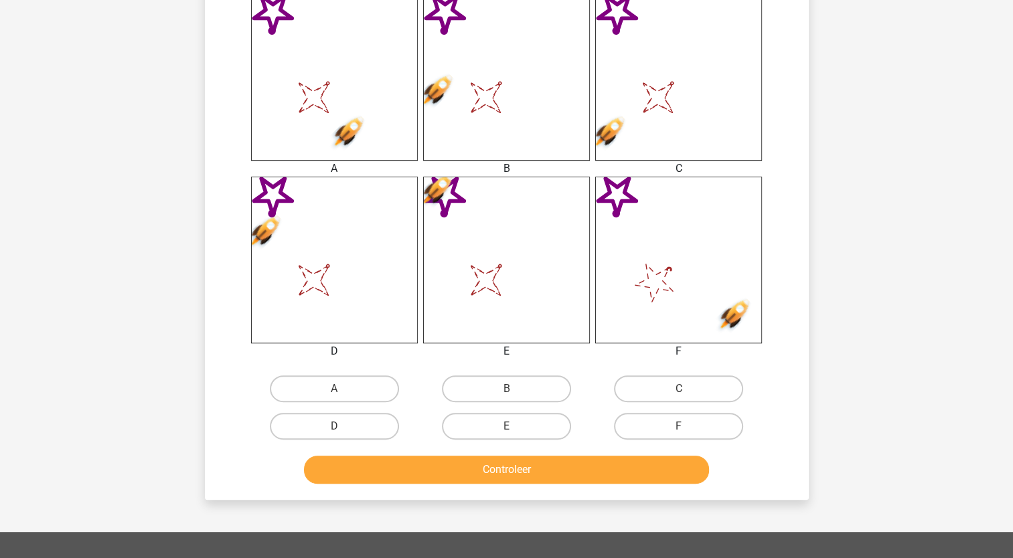
drag, startPoint x: 507, startPoint y: 430, endPoint x: 511, endPoint y: 438, distance: 9.0
click at [506, 430] on input "E" at bounding box center [510, 430] width 9 height 9
radio input "true"
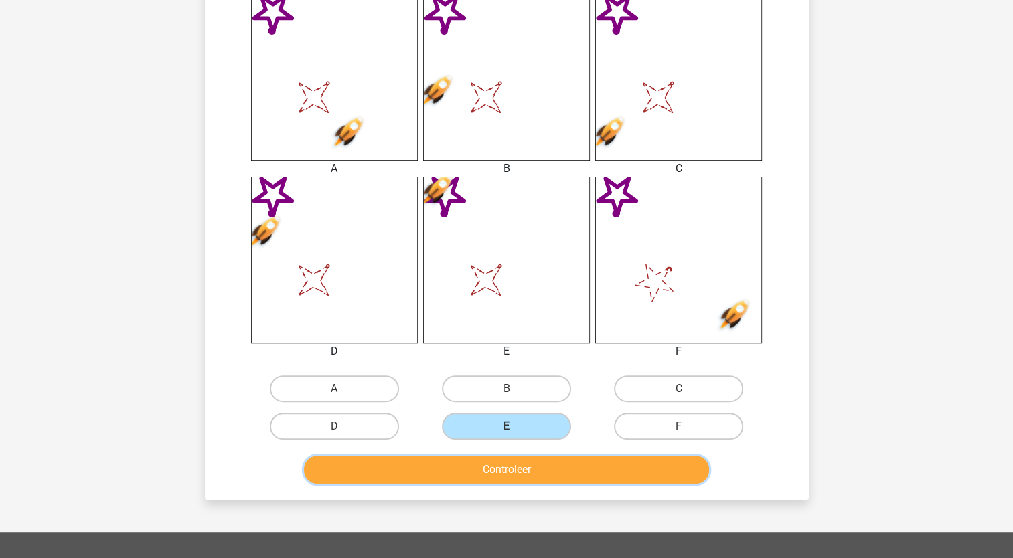
click at [518, 469] on button "Controleer" at bounding box center [506, 470] width 405 height 28
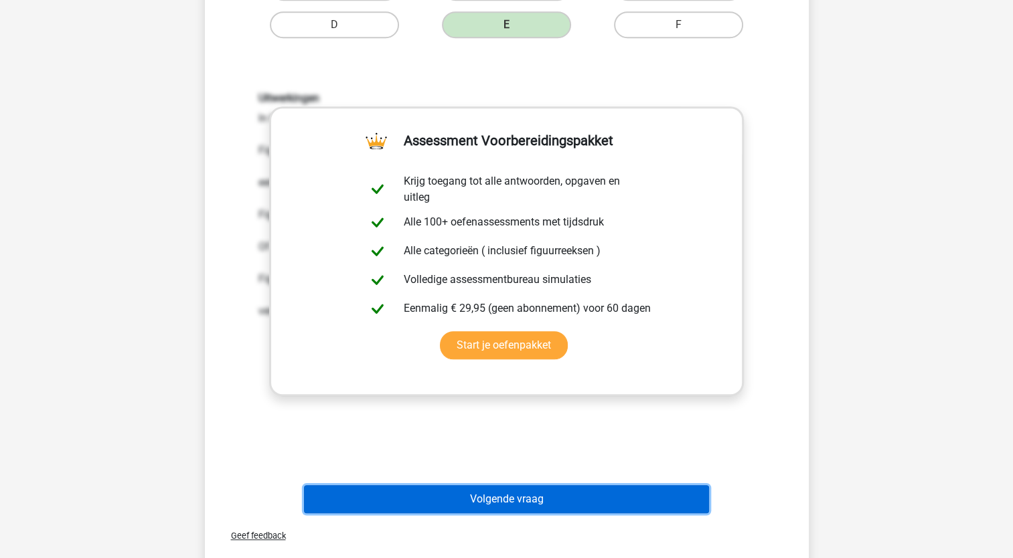
click at [532, 505] on button "Volgende vraag" at bounding box center [506, 499] width 405 height 28
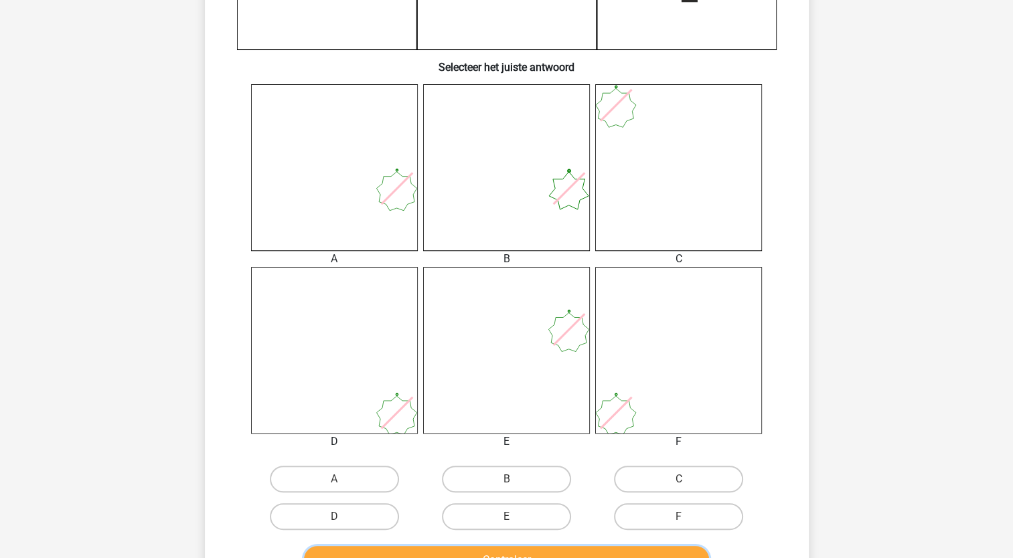
scroll to position [469, 0]
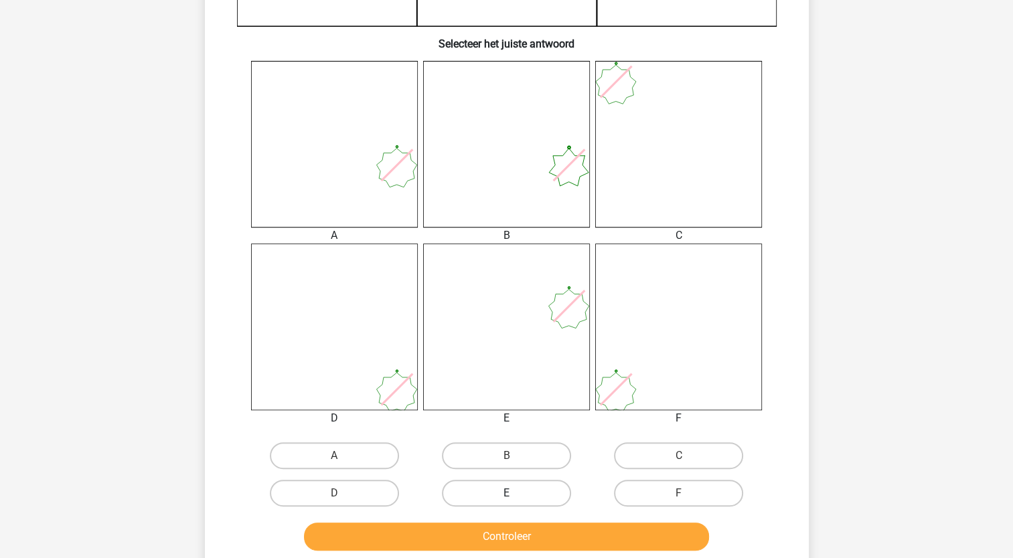
click at [523, 495] on label "E" at bounding box center [506, 493] width 129 height 27
click at [515, 495] on input "E" at bounding box center [510, 497] width 9 height 9
radio input "true"
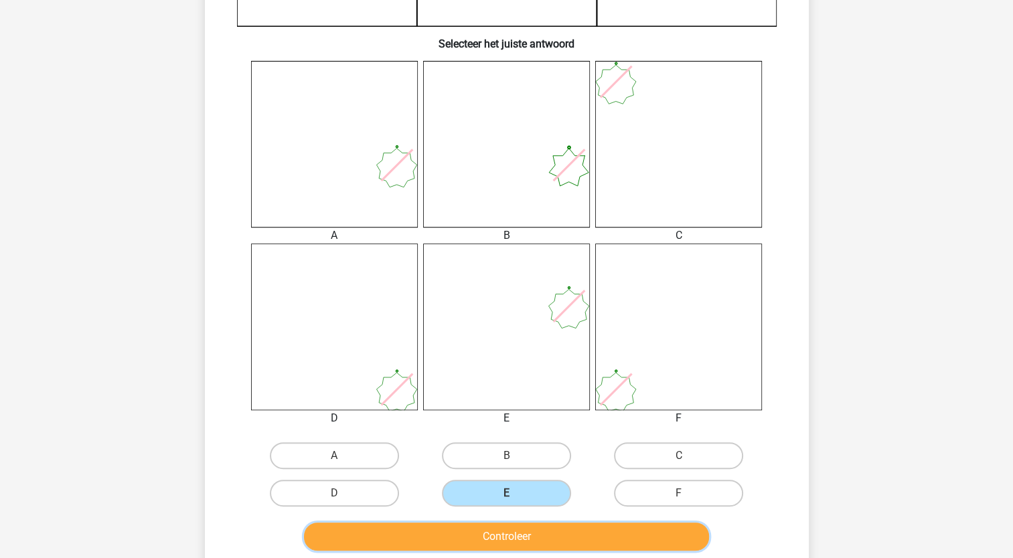
click at [515, 539] on button "Controleer" at bounding box center [506, 537] width 405 height 28
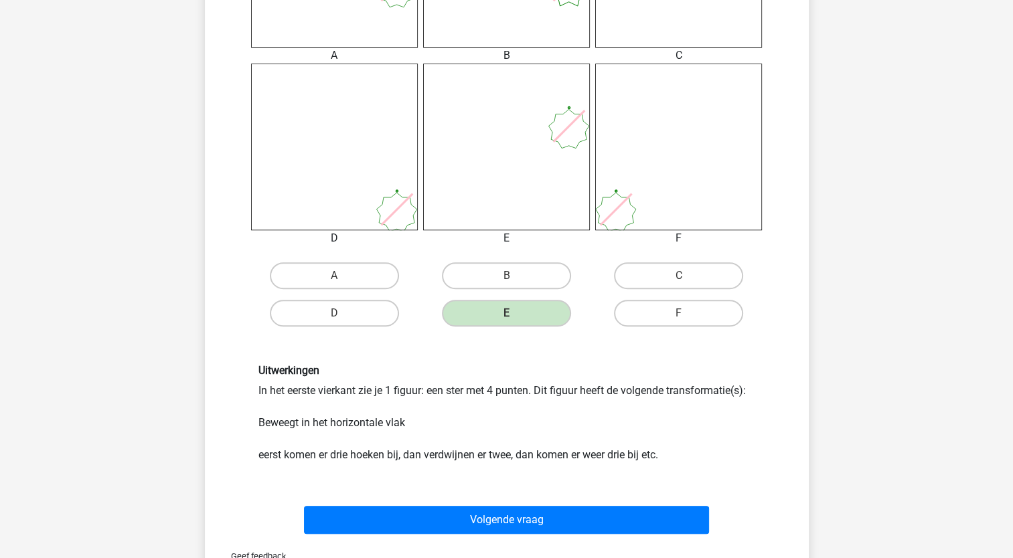
scroll to position [870, 0]
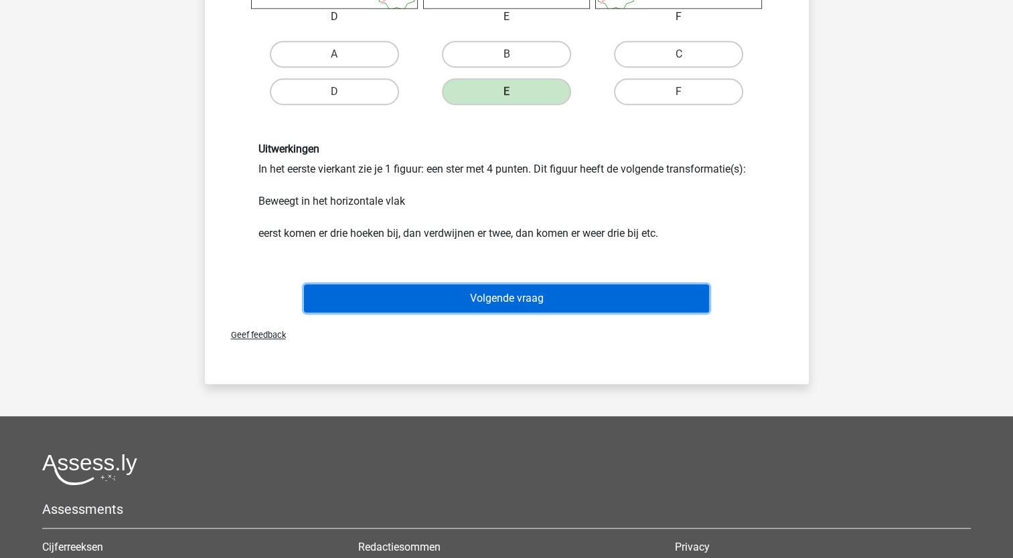
click at [560, 287] on button "Volgende vraag" at bounding box center [506, 298] width 405 height 28
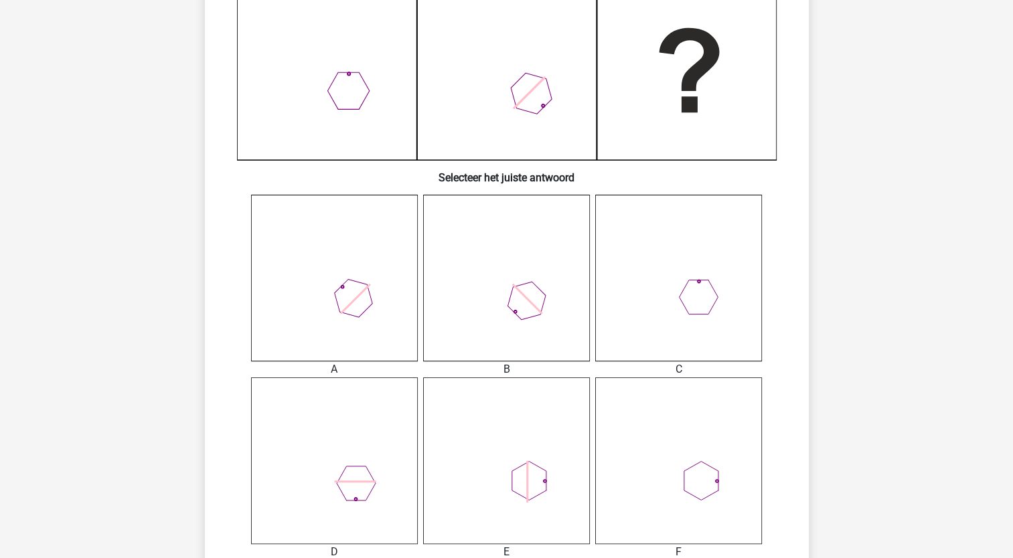
scroll to position [535, 0]
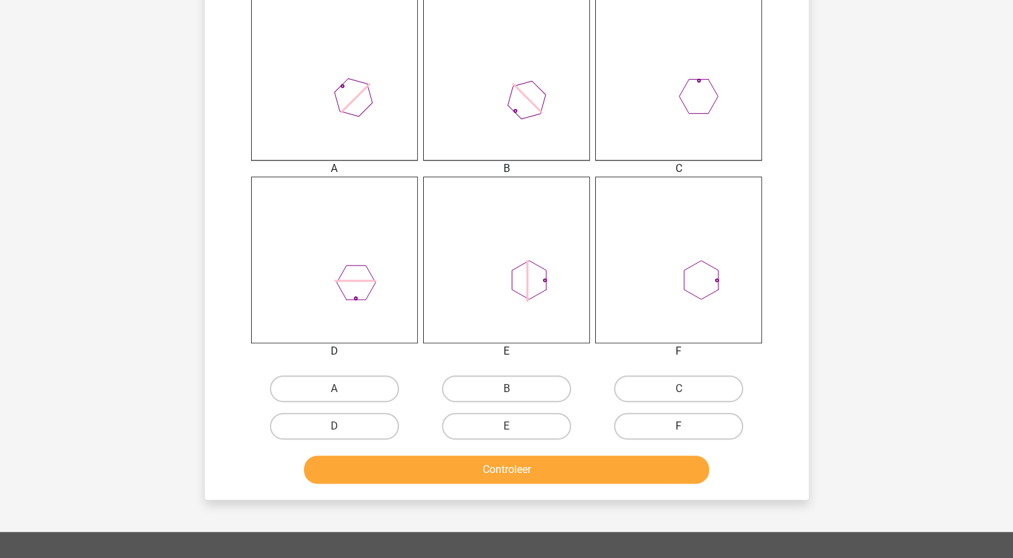
click at [664, 428] on label "F" at bounding box center [678, 426] width 129 height 27
click at [679, 428] on input "F" at bounding box center [683, 430] width 9 height 9
radio input "true"
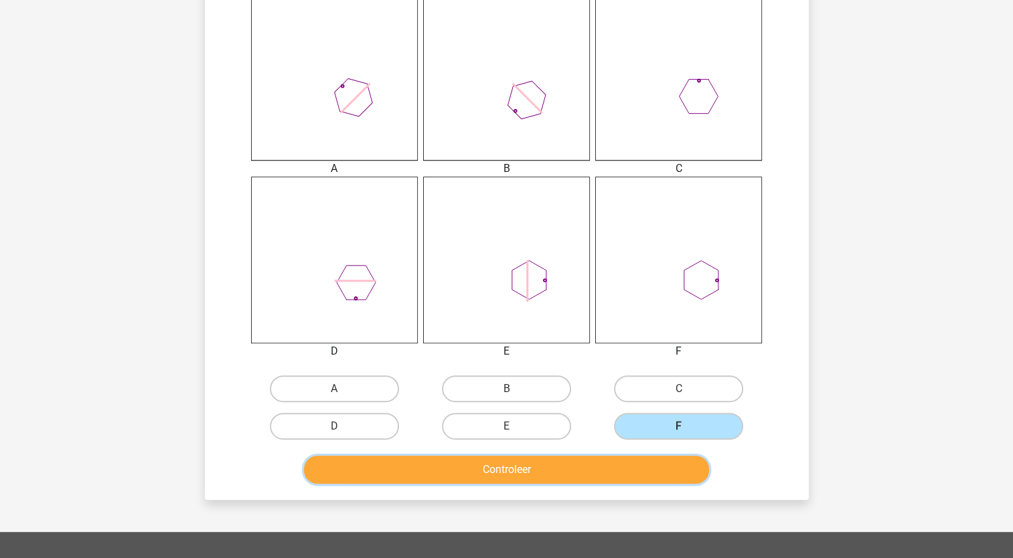
click at [614, 462] on button "Controleer" at bounding box center [506, 470] width 405 height 28
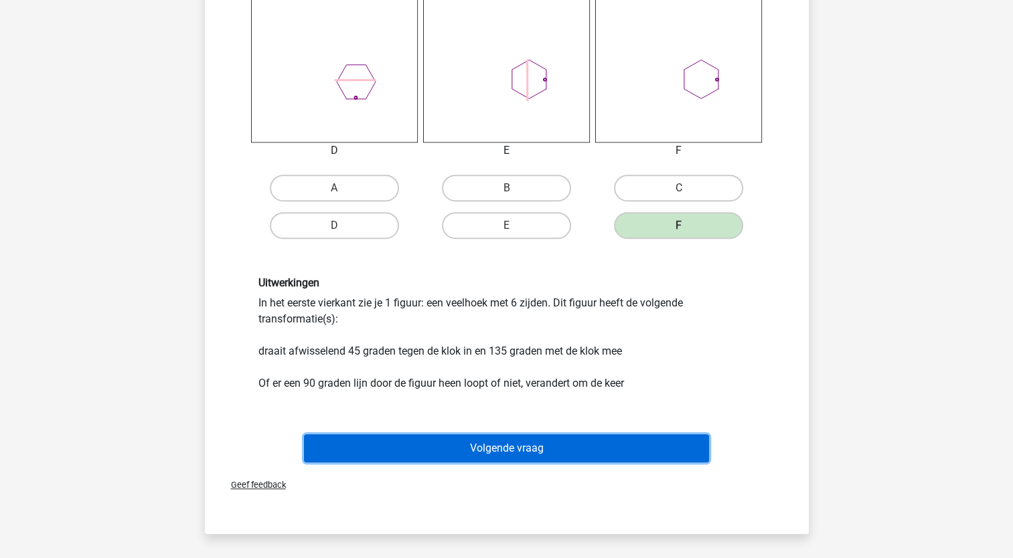
click at [525, 452] on button "Volgende vraag" at bounding box center [506, 448] width 405 height 28
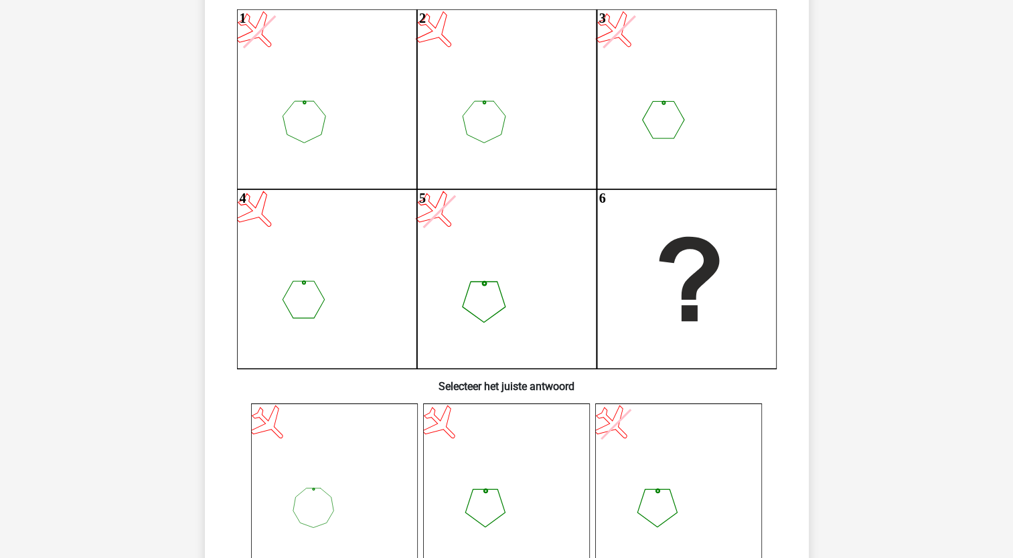
scroll to position [67, 0]
